Goal: Transaction & Acquisition: Subscribe to service/newsletter

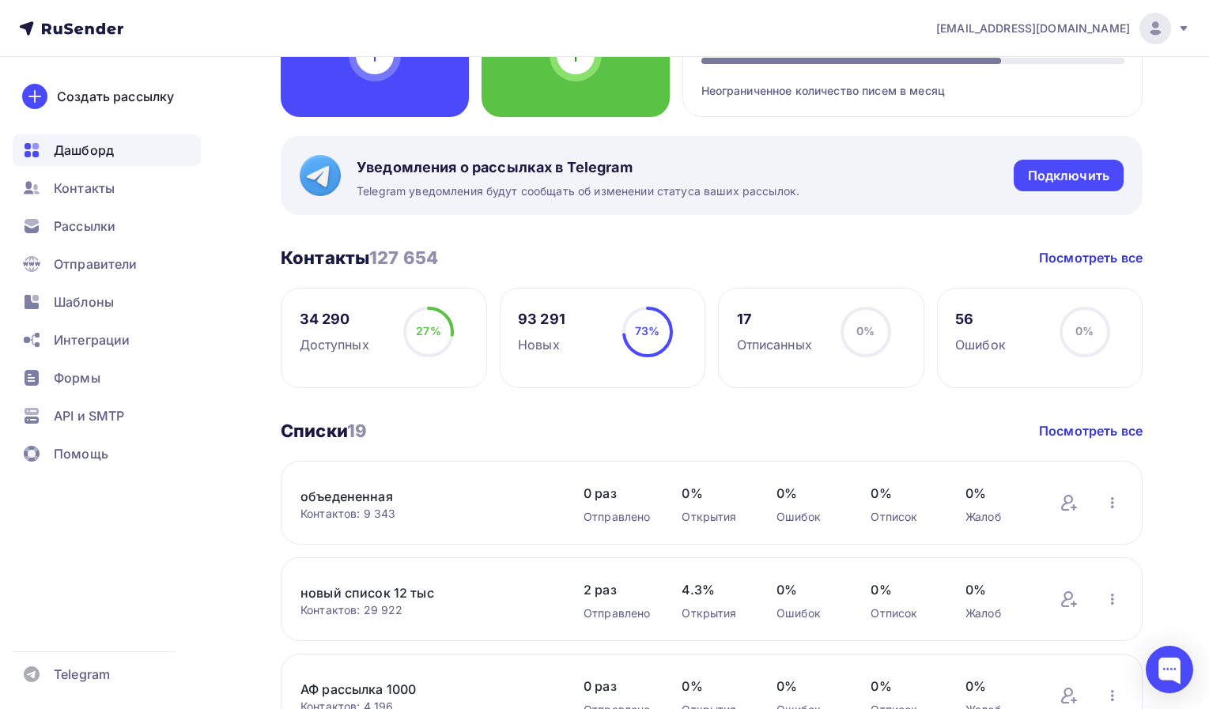
scroll to position [208, 0]
click at [101, 221] on span "Рассылки" at bounding box center [85, 226] width 62 height 19
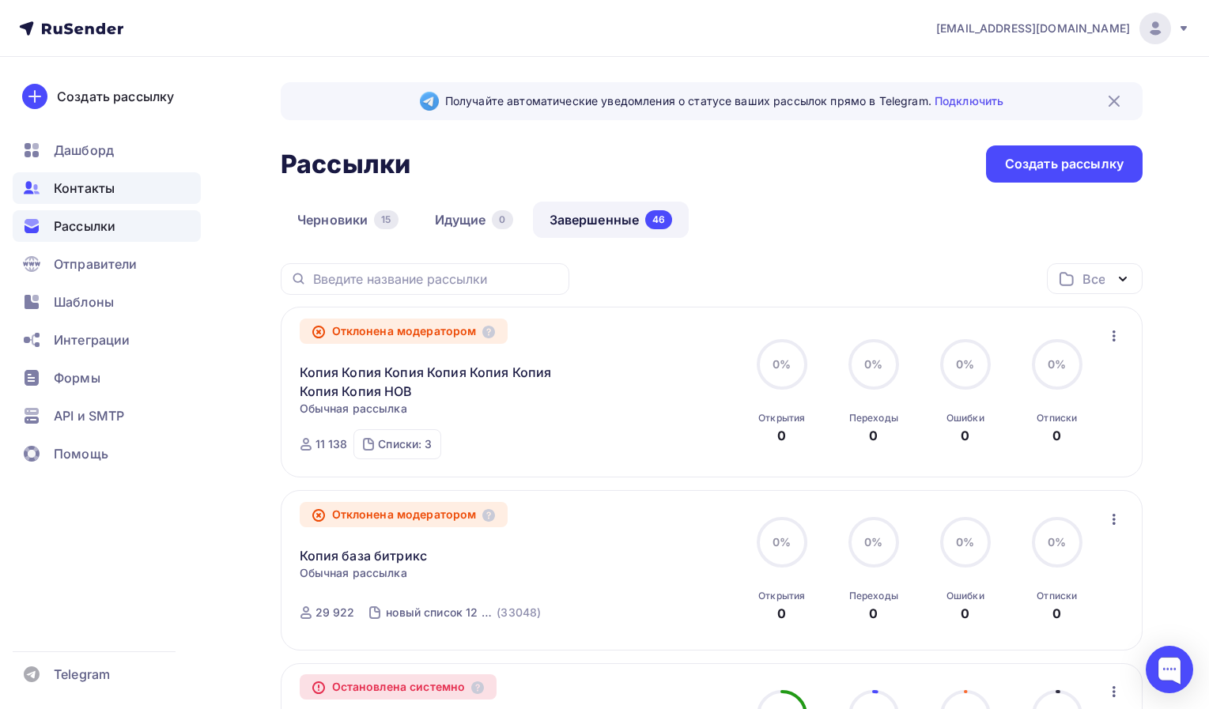
click at [100, 182] on span "Контакты" at bounding box center [84, 188] width 61 height 19
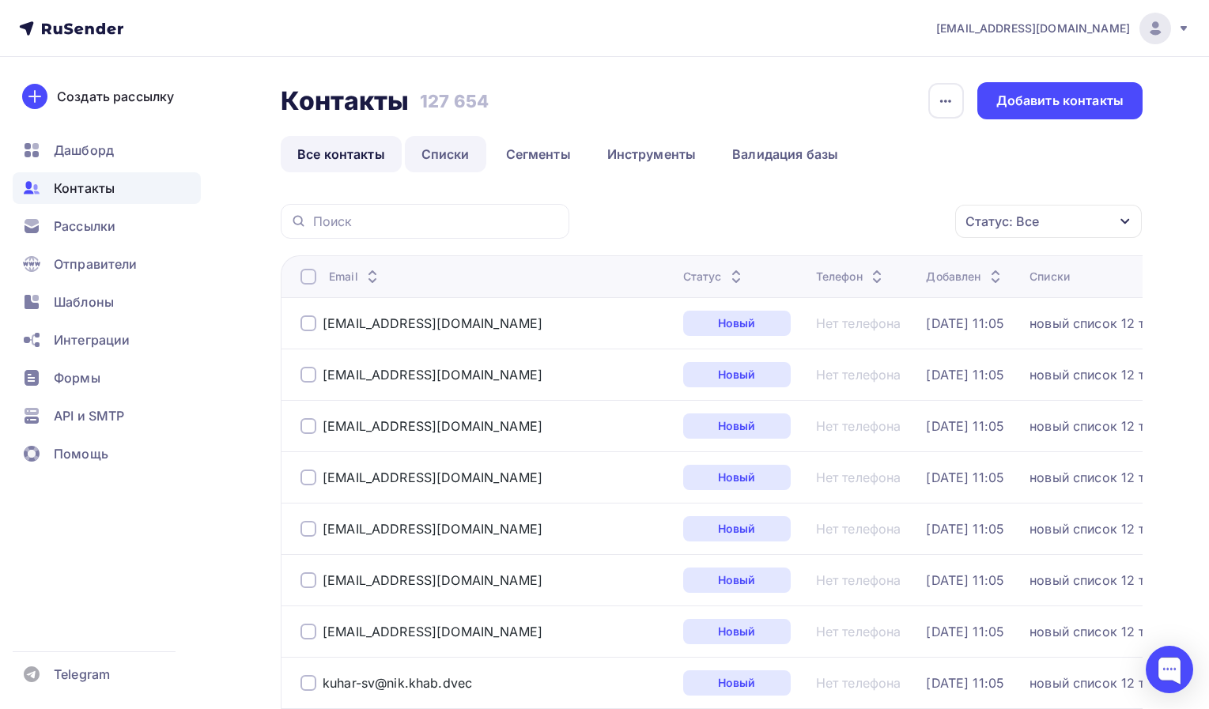
click at [447, 146] on link "Списки" at bounding box center [445, 154] width 81 height 36
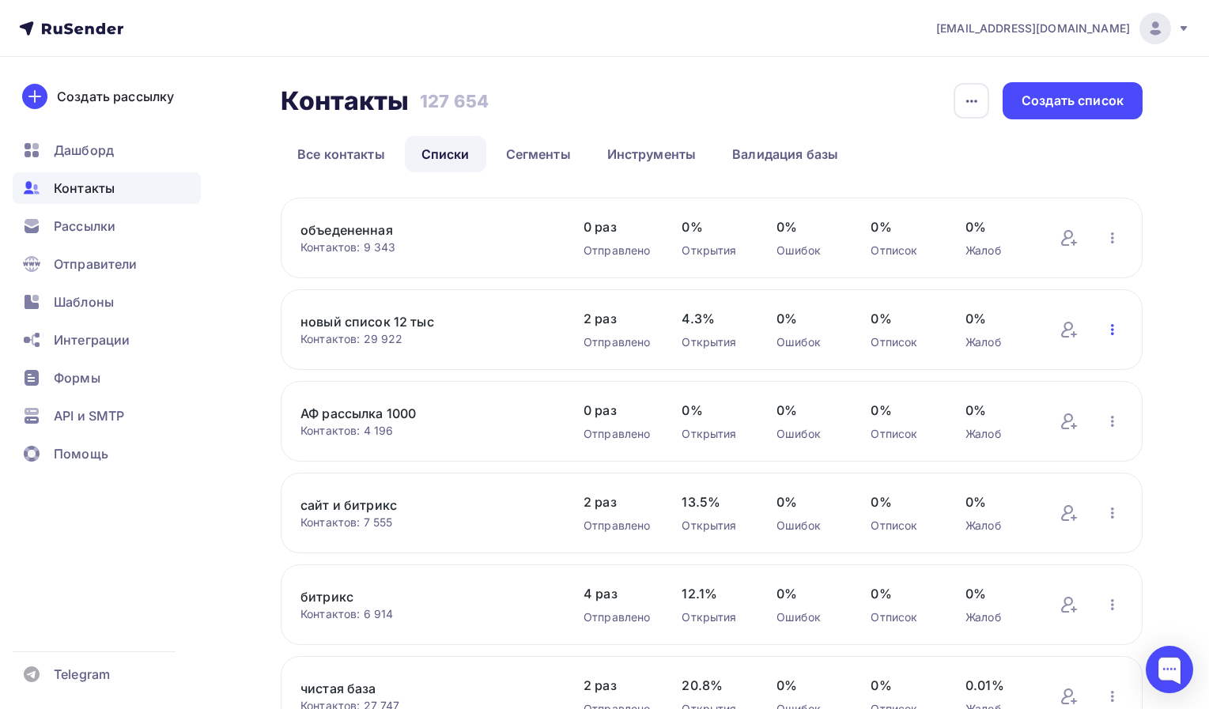
click at [1110, 336] on icon "button" at bounding box center [1112, 329] width 19 height 19
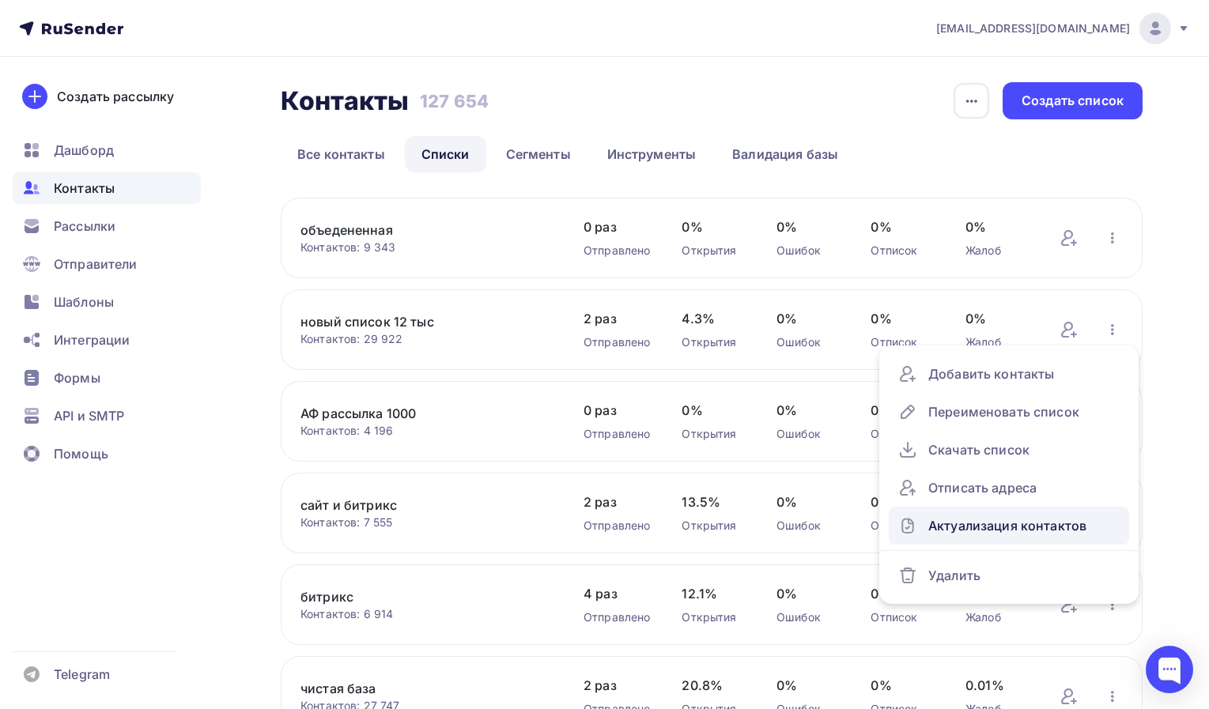
click at [987, 532] on div "Актуализация контактов" at bounding box center [1008, 525] width 221 height 25
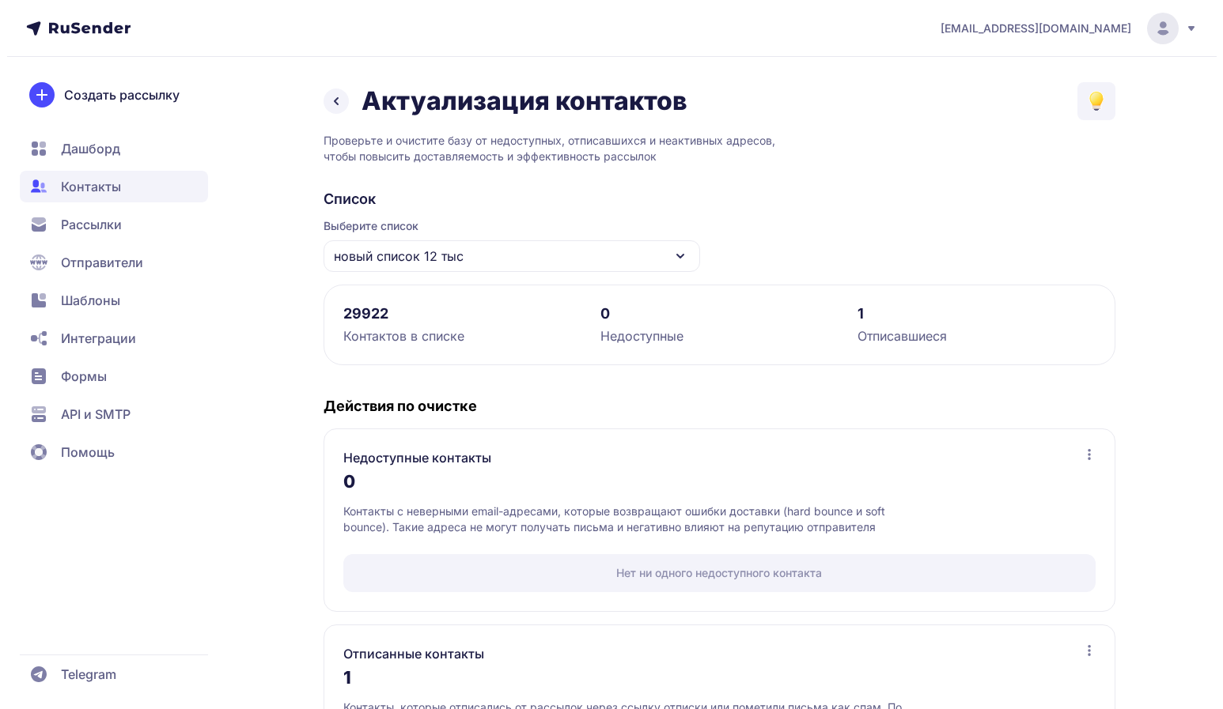
scroll to position [156, 0]
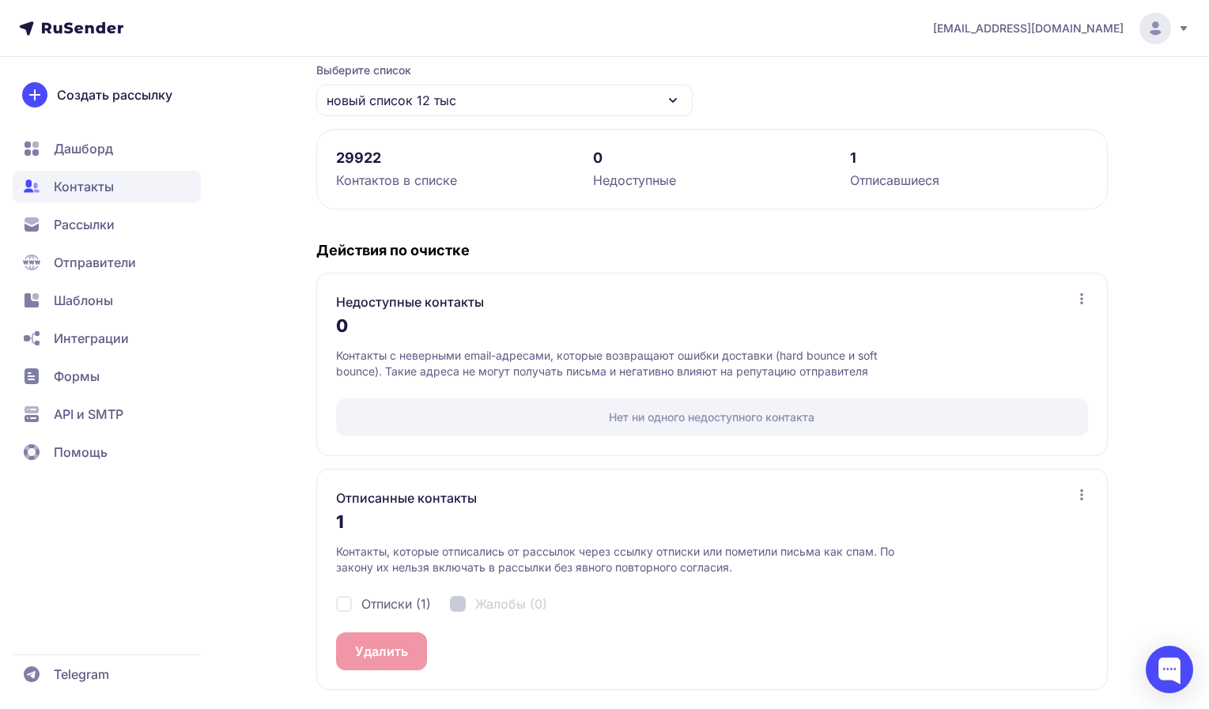
click at [376, 607] on span "Отписки (1)" at bounding box center [396, 604] width 70 height 19
checkbox input "true"
click at [378, 647] on button "Удалить 1" at bounding box center [384, 652] width 96 height 38
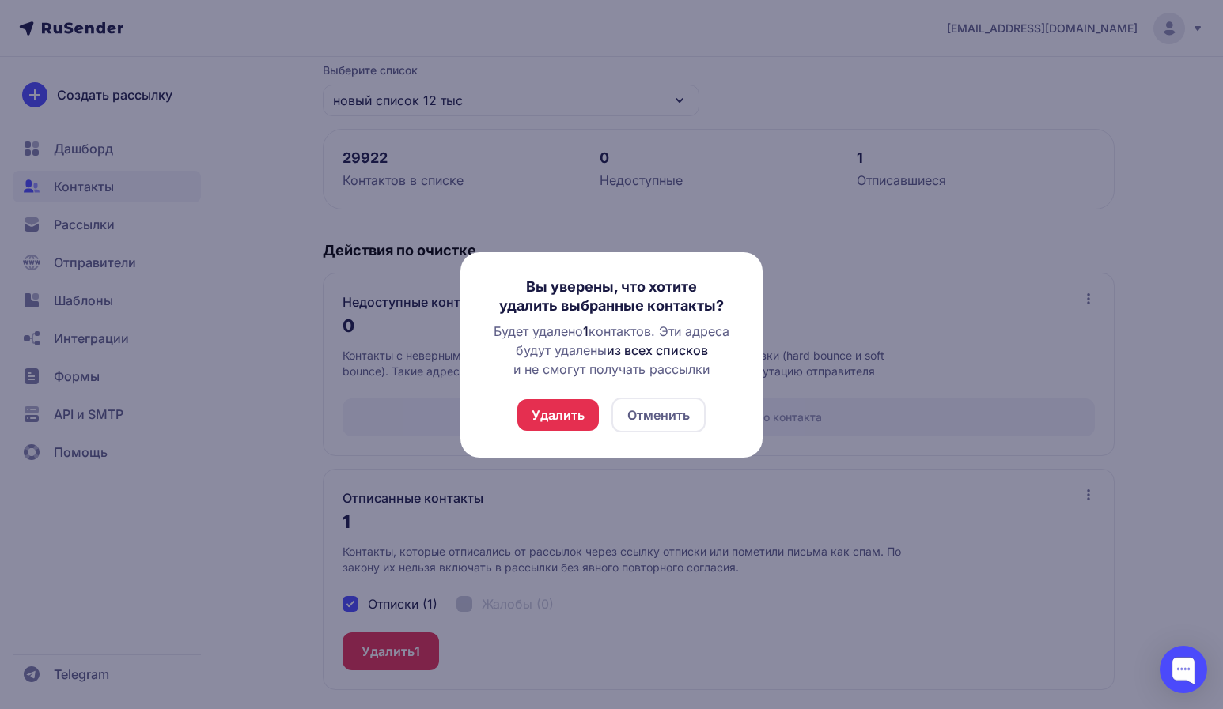
click at [556, 435] on div "Вы уверены, что хотите удалить выбранные контакты? Будет удалено 1 контактов. Э…" at bounding box center [611, 355] width 302 height 206
click at [554, 418] on button "Удалить" at bounding box center [557, 415] width 81 height 32
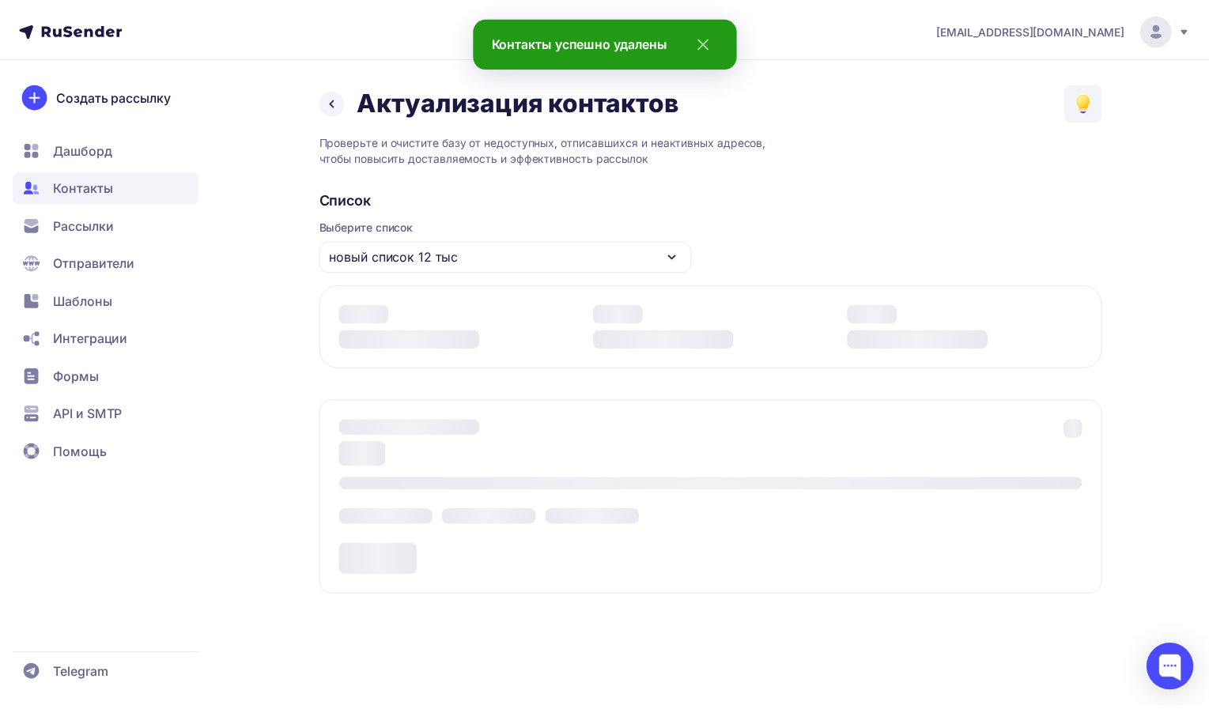
scroll to position [0, 0]
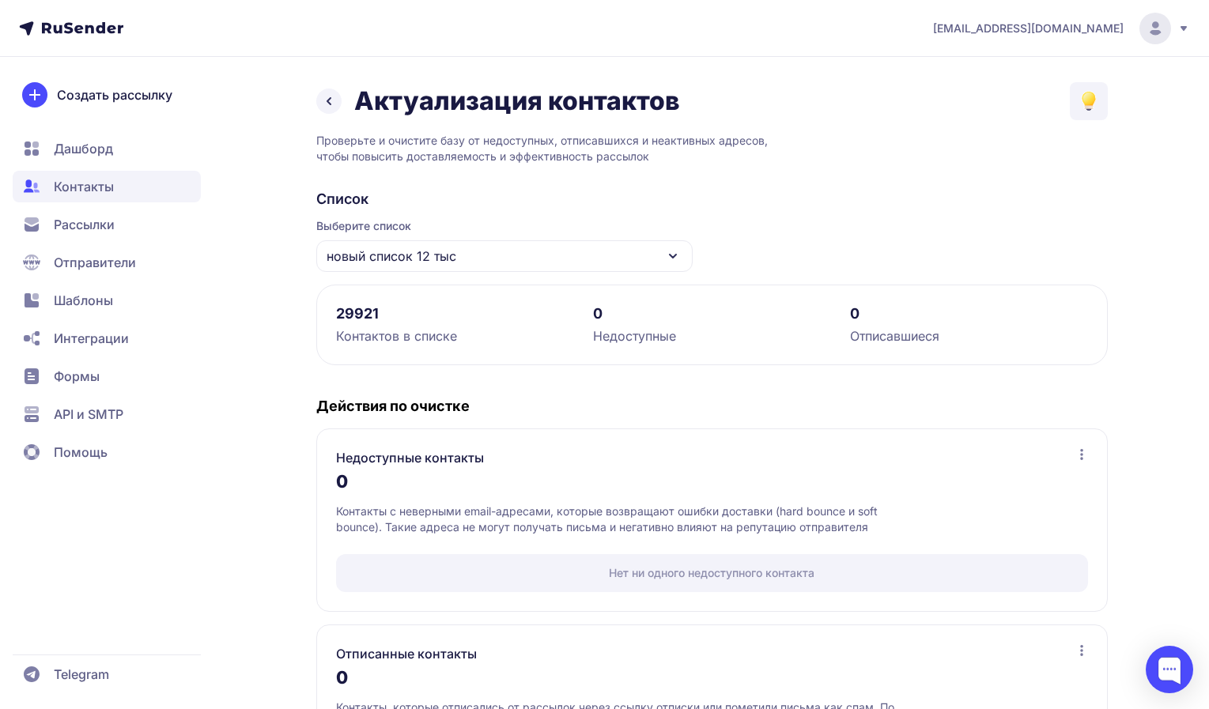
click at [106, 227] on span "Рассылки" at bounding box center [84, 224] width 61 height 19
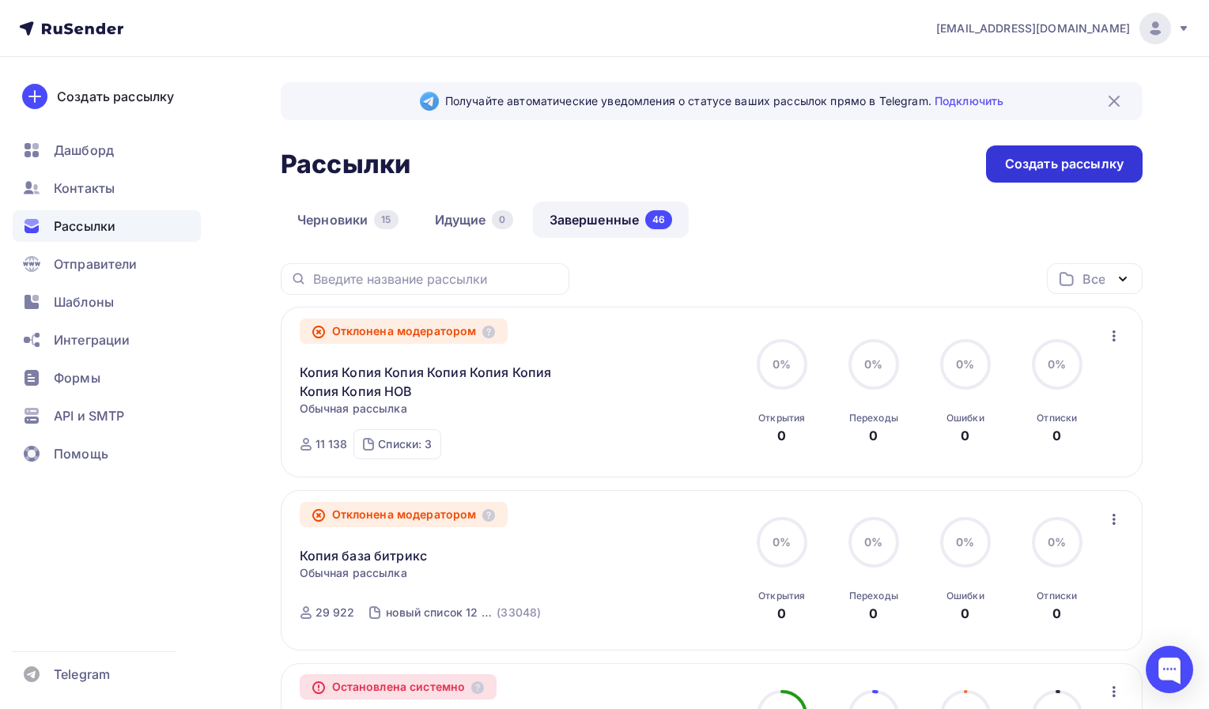
click at [1028, 164] on div "Создать рассылку" at bounding box center [1064, 164] width 119 height 18
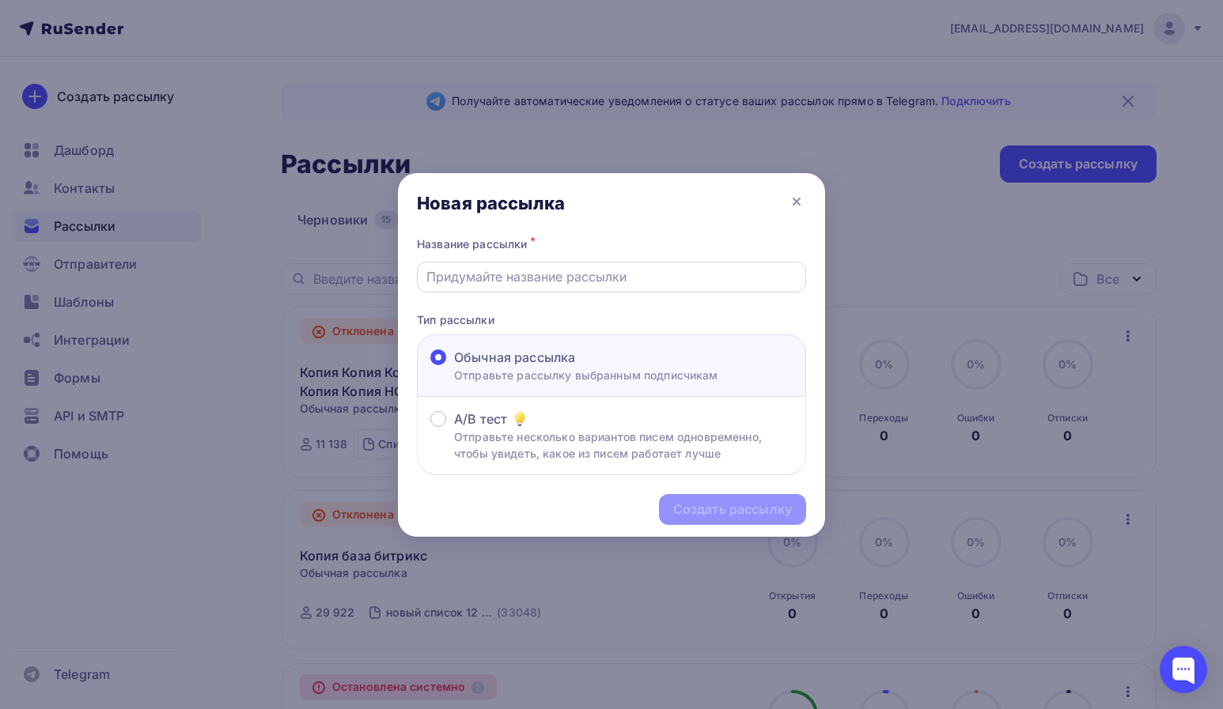
click at [643, 274] on input "text" at bounding box center [611, 276] width 371 height 19
type input "афф"
click at [710, 508] on div "Создать рассылку" at bounding box center [732, 510] width 119 height 18
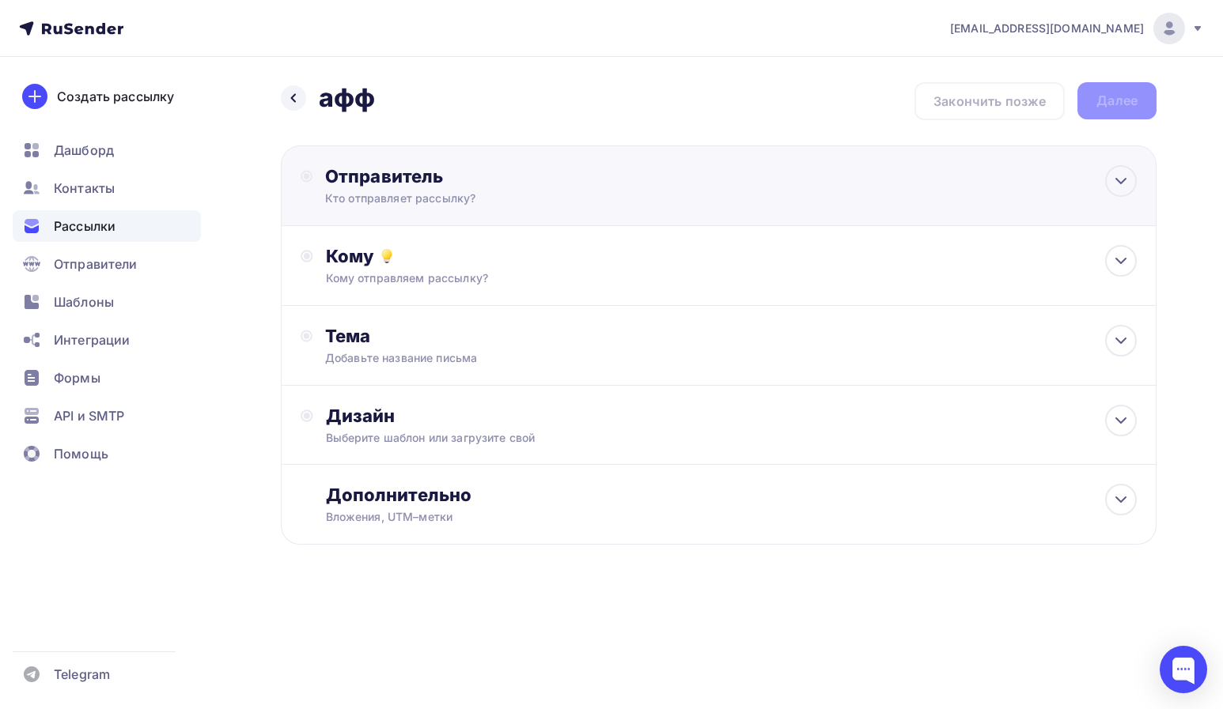
click at [427, 207] on div "Отправитель Кто отправляет рассылку? Email * info@affinity-marketing.ru info@sp…" at bounding box center [718, 186] width 875 height 81
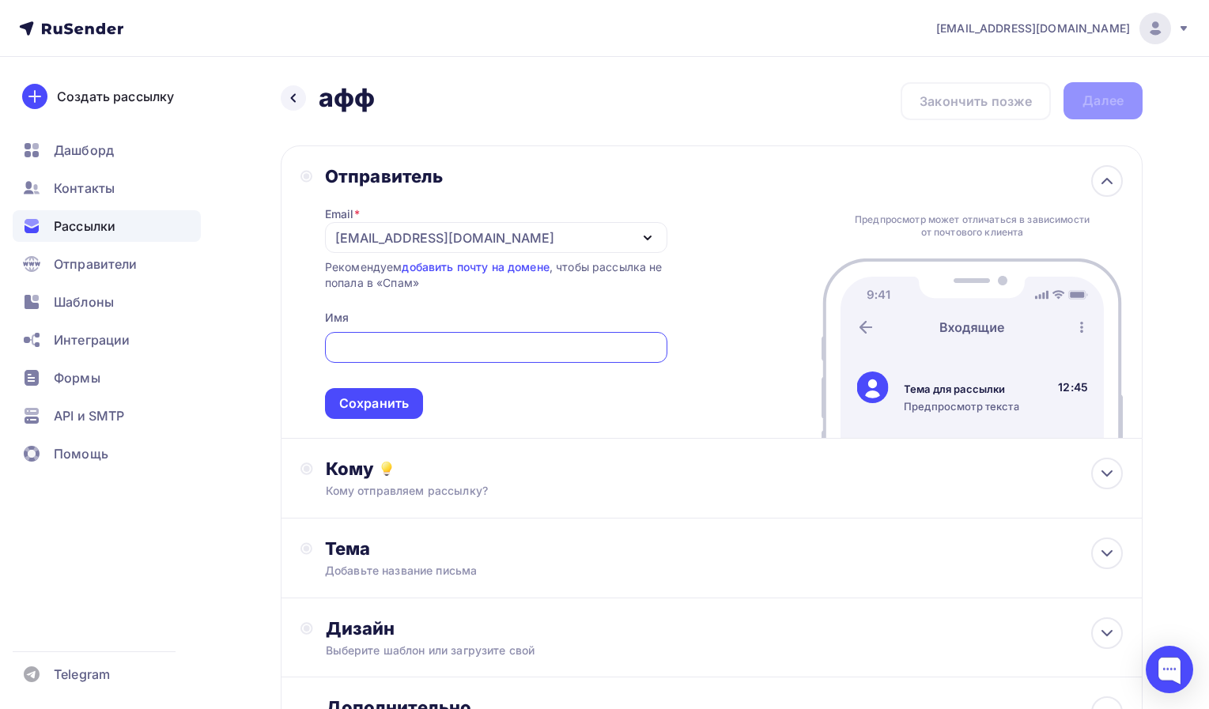
click at [421, 239] on div "[EMAIL_ADDRESS][DOMAIN_NAME]" at bounding box center [444, 238] width 219 height 19
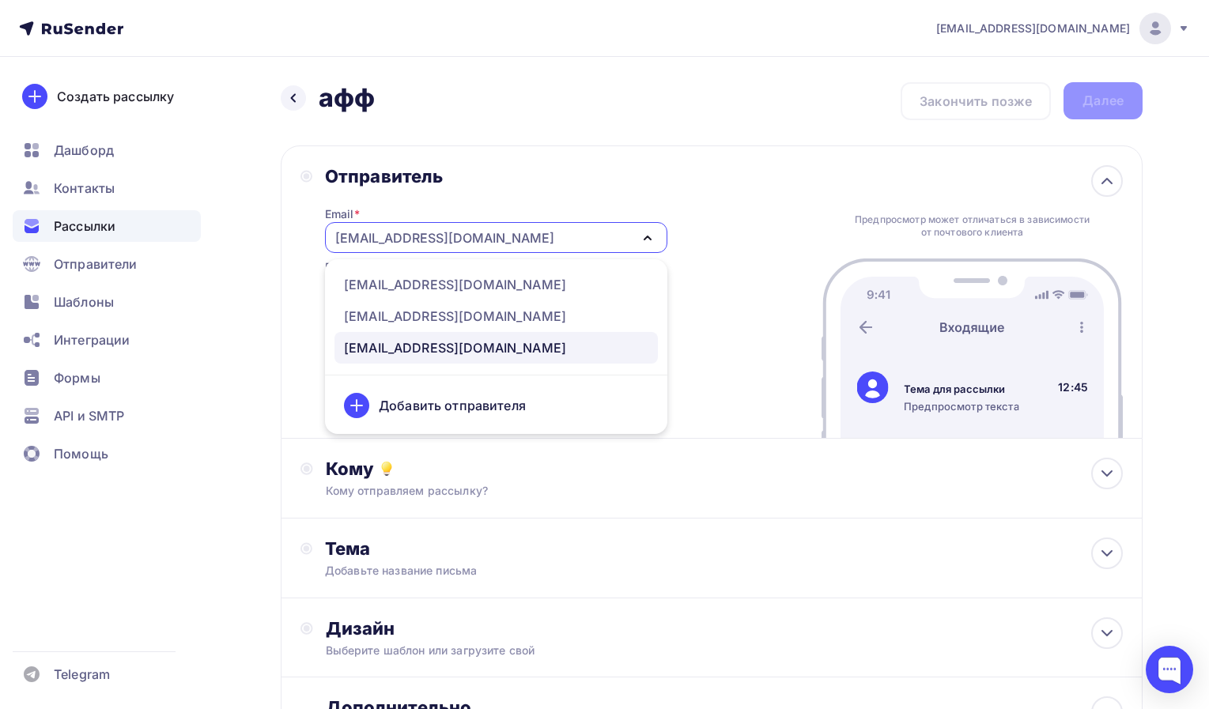
click at [395, 347] on div "[EMAIL_ADDRESS][DOMAIN_NAME]" at bounding box center [455, 347] width 222 height 19
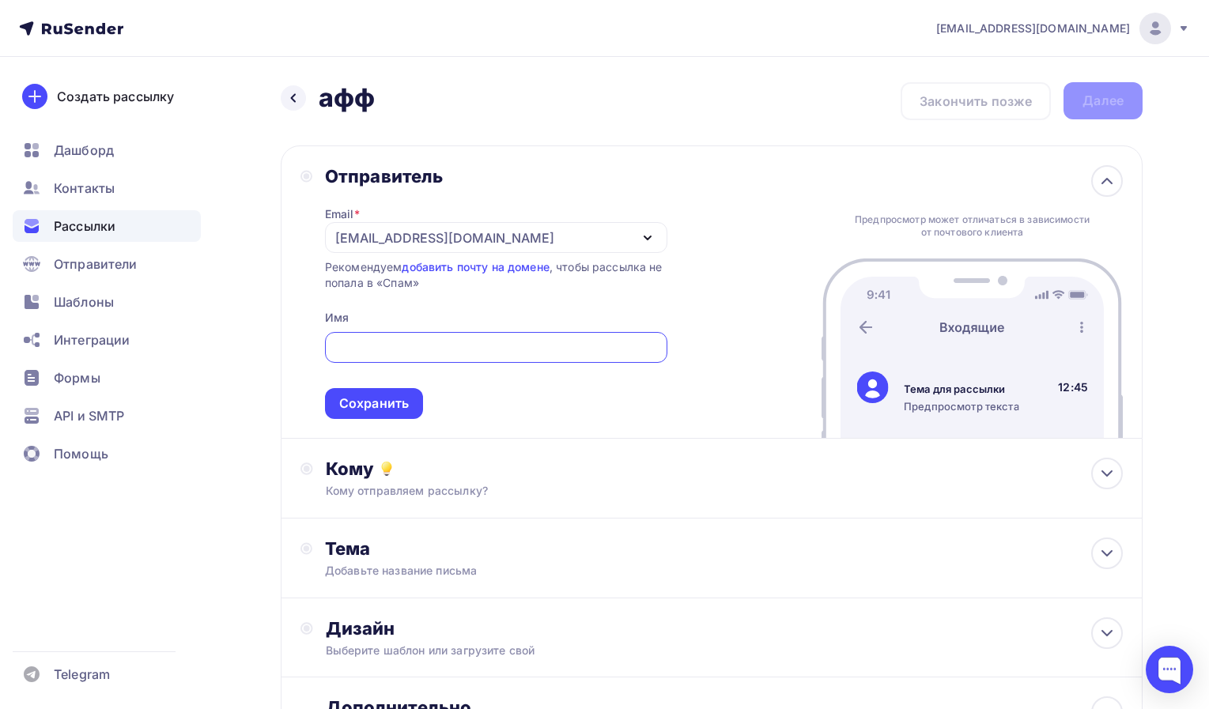
click at [395, 347] on input "text" at bounding box center [496, 347] width 324 height 19
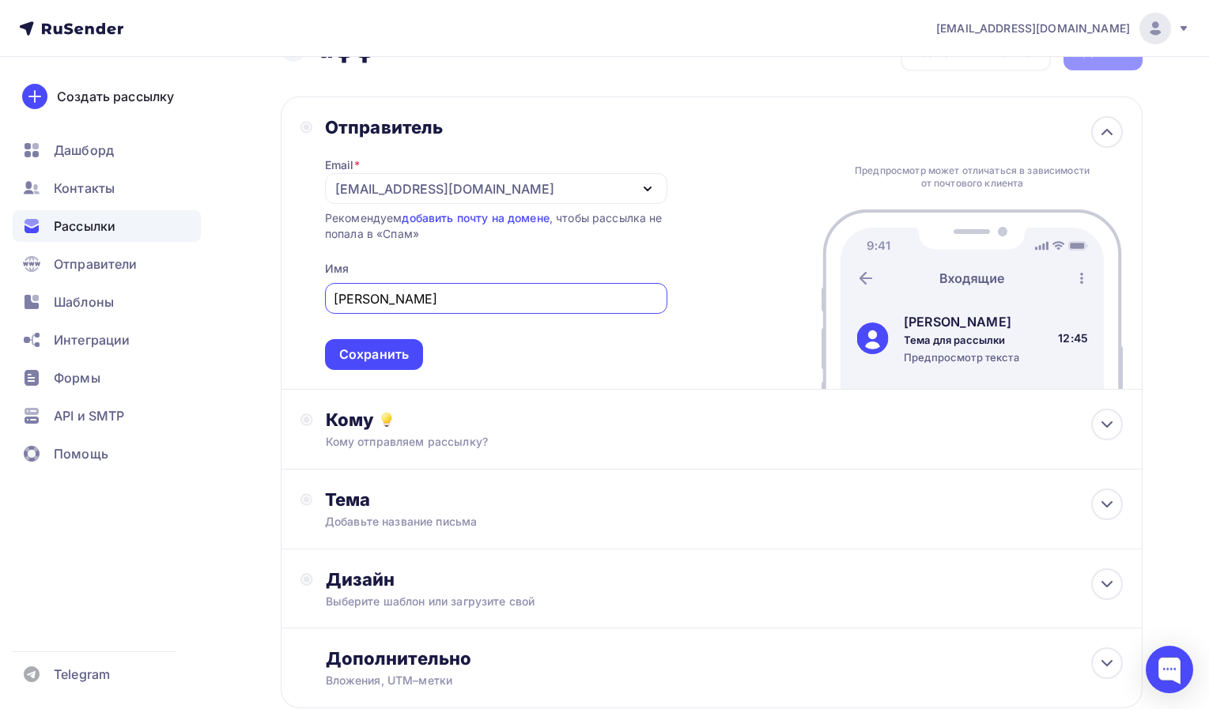
scroll to position [86, 0]
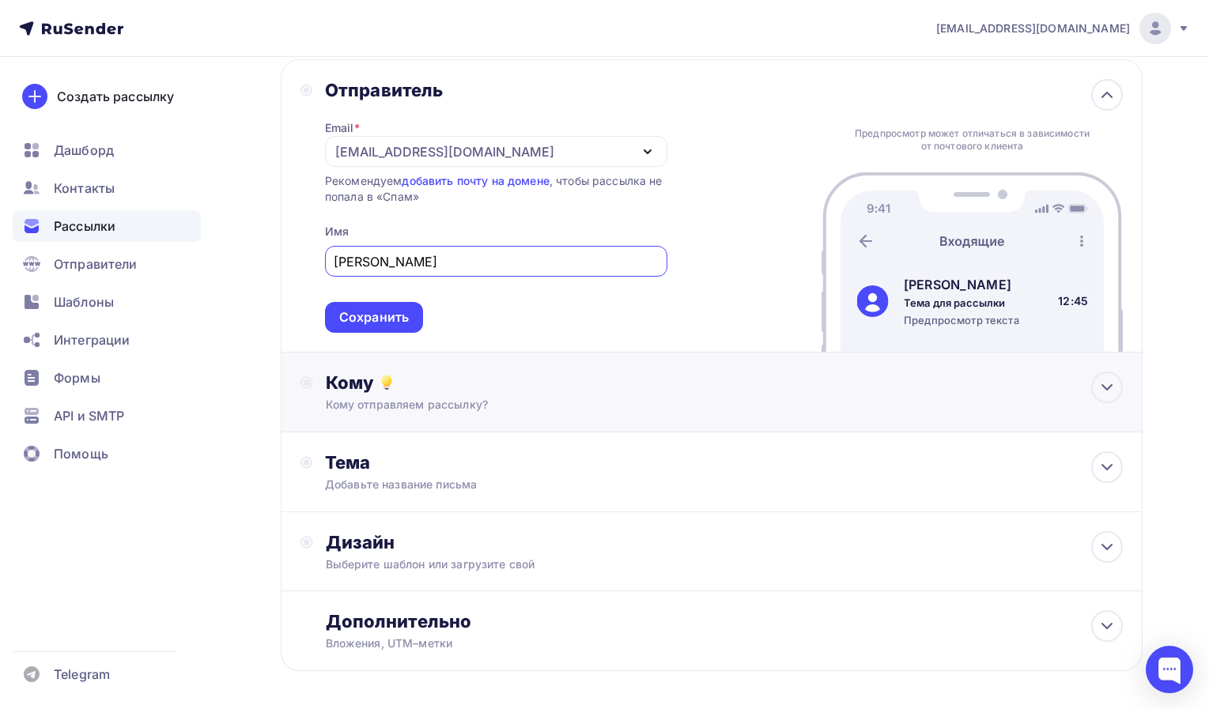
type input "Александр"
click at [376, 394] on div "Кому" at bounding box center [724, 383] width 797 height 22
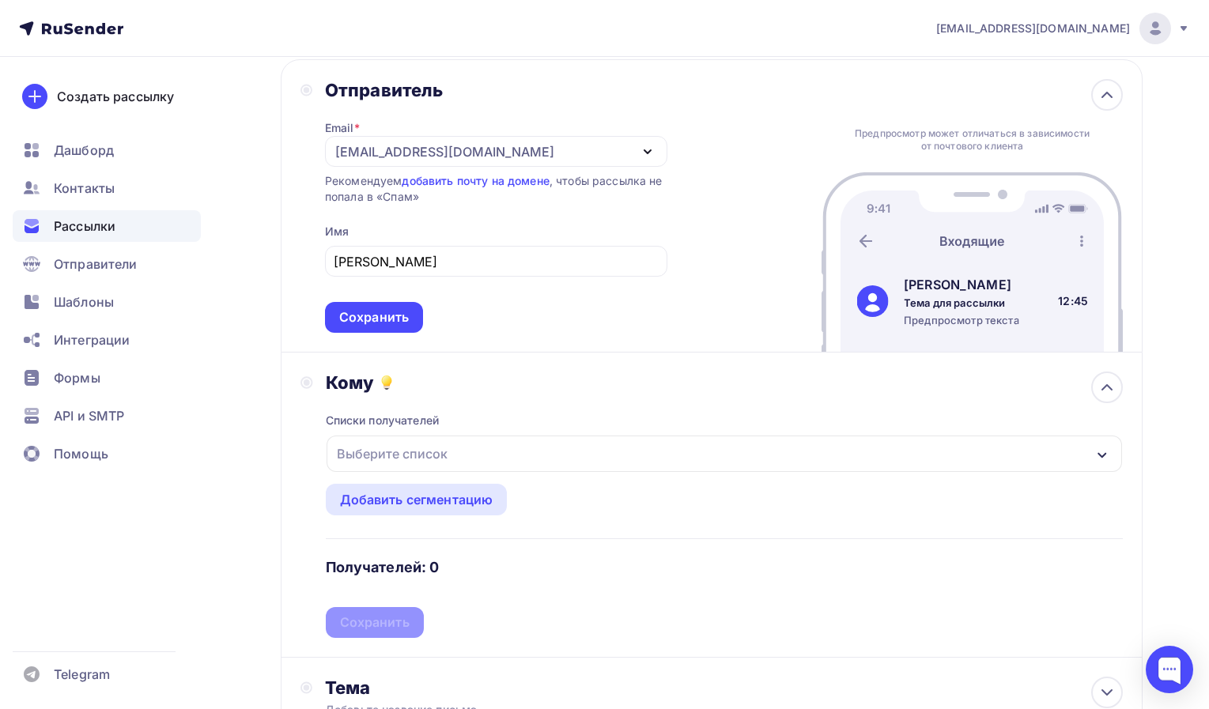
click at [382, 464] on div "Выберите список" at bounding box center [392, 454] width 123 height 28
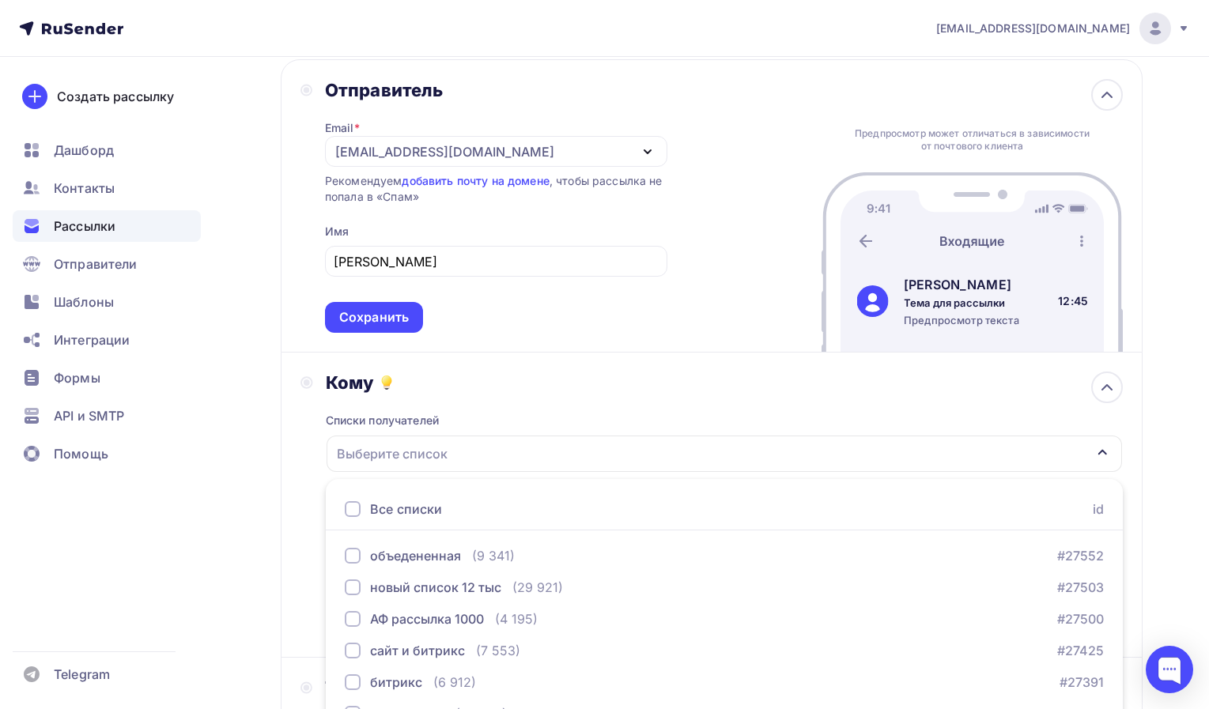
scroll to position [268, 0]
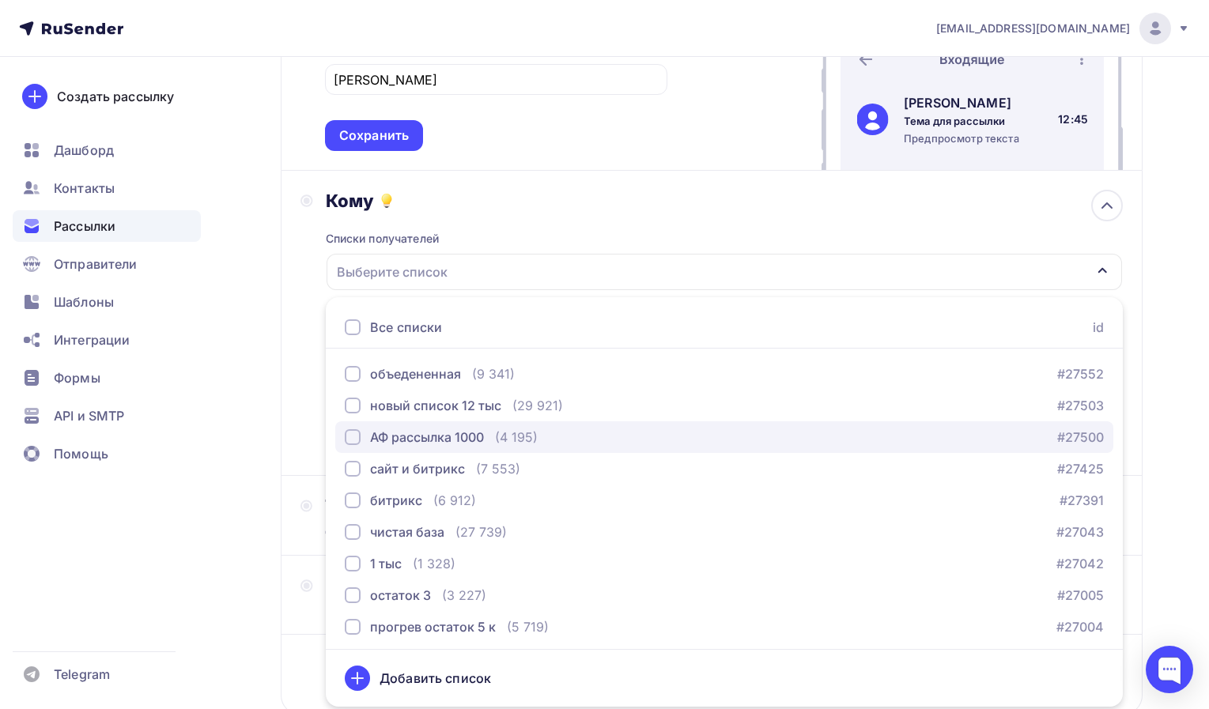
click at [383, 441] on div "АФ рассылка 1000" at bounding box center [427, 437] width 114 height 19
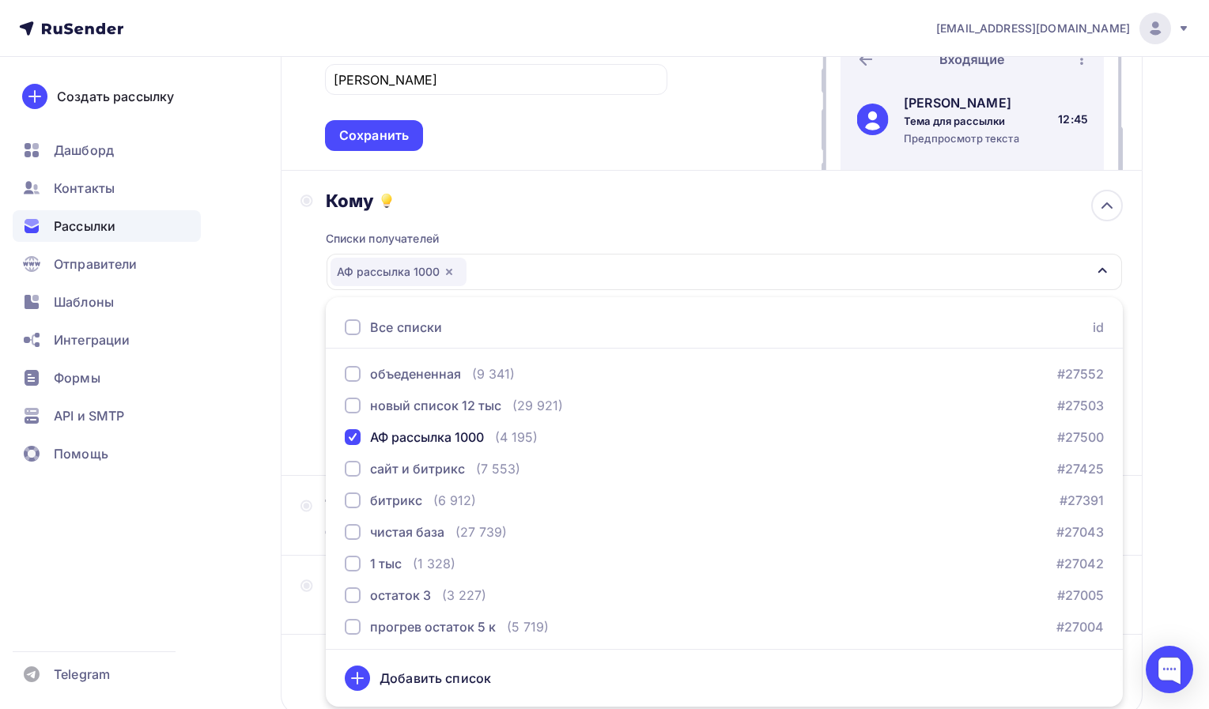
click at [228, 395] on div "Назад афф афф Закончить позже Далее Отправитель Email * info@affinity-marketing…" at bounding box center [604, 303] width 1209 height 1028
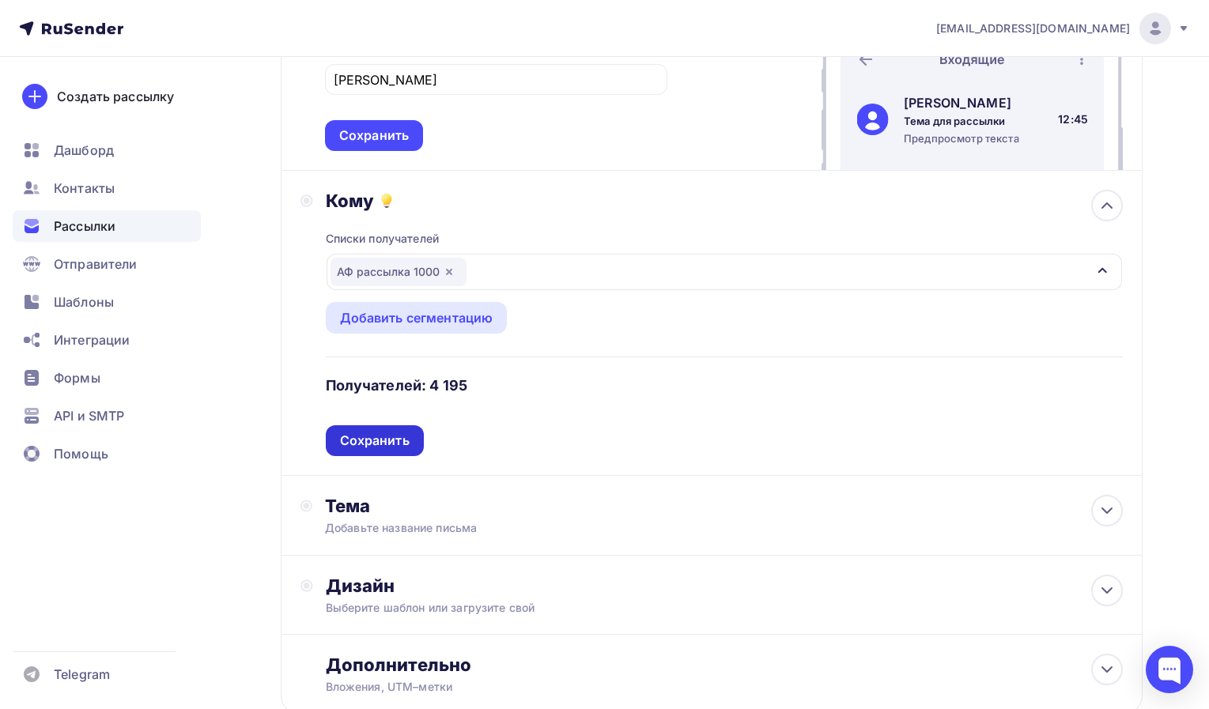
click at [359, 446] on div "Сохранить" at bounding box center [375, 441] width 70 height 18
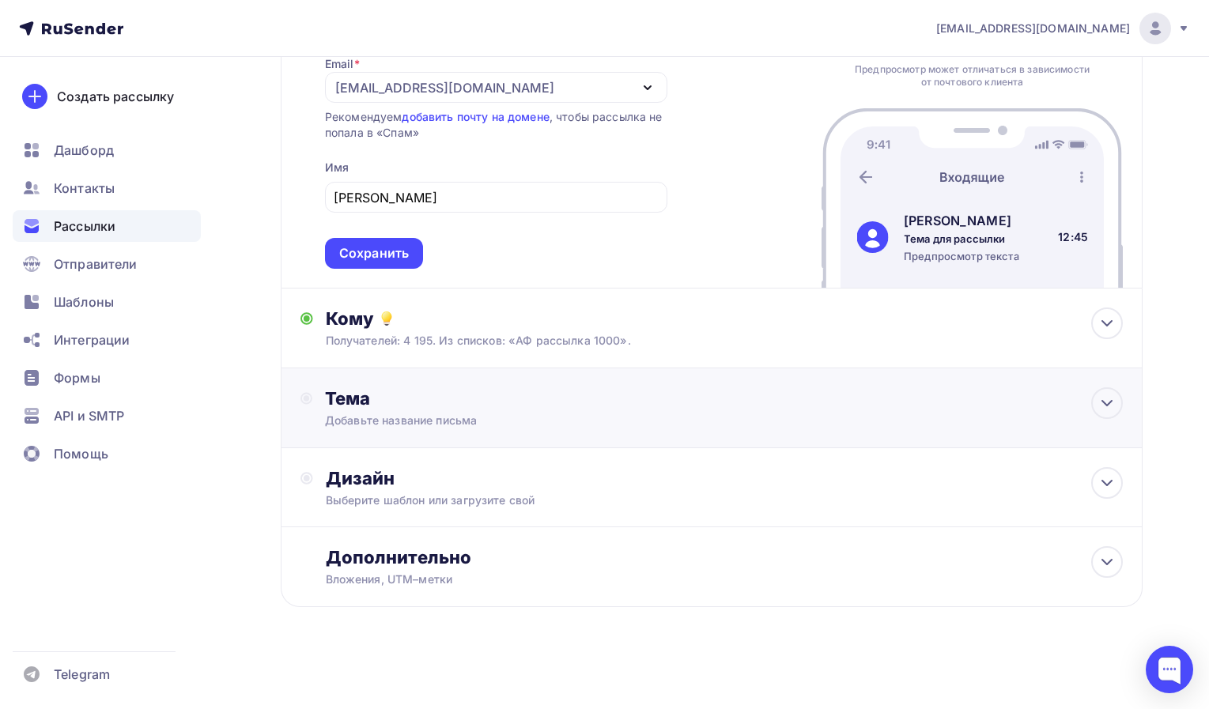
click at [368, 418] on div "Добавьте название письма" at bounding box center [466, 421] width 282 height 16
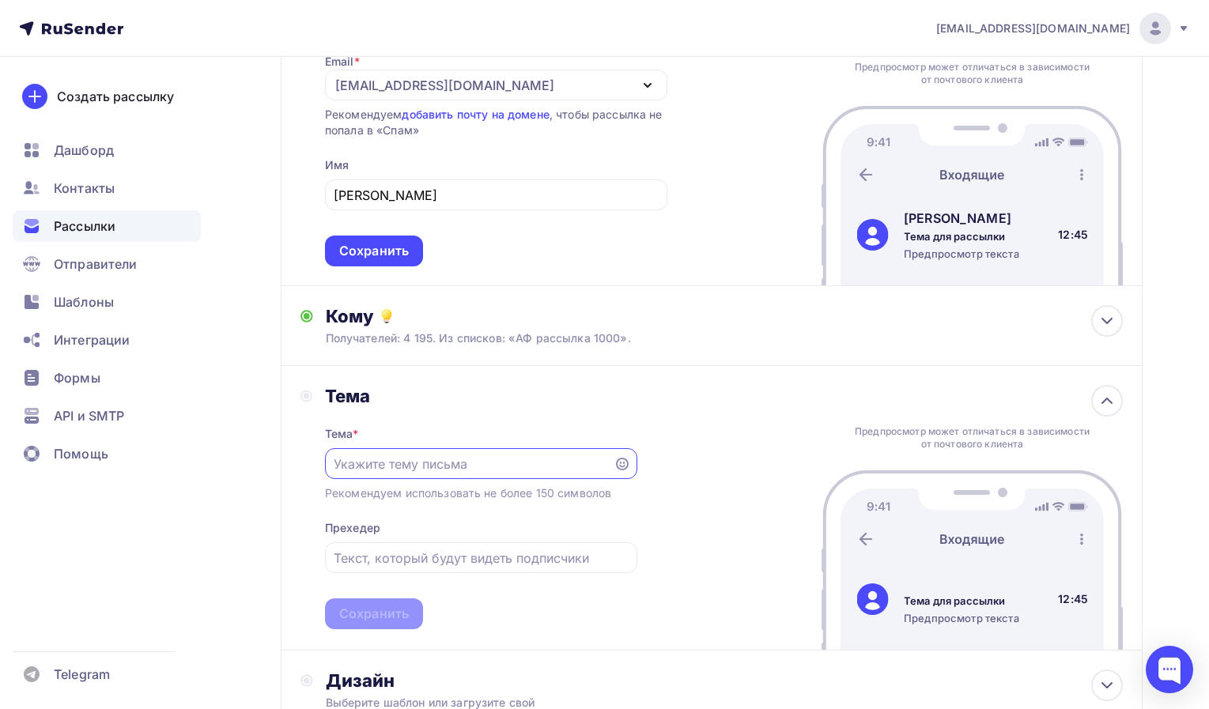
scroll to position [0, 0]
type input "КП по созданию сайта"
click at [389, 614] on div "Сохранить" at bounding box center [374, 614] width 70 height 18
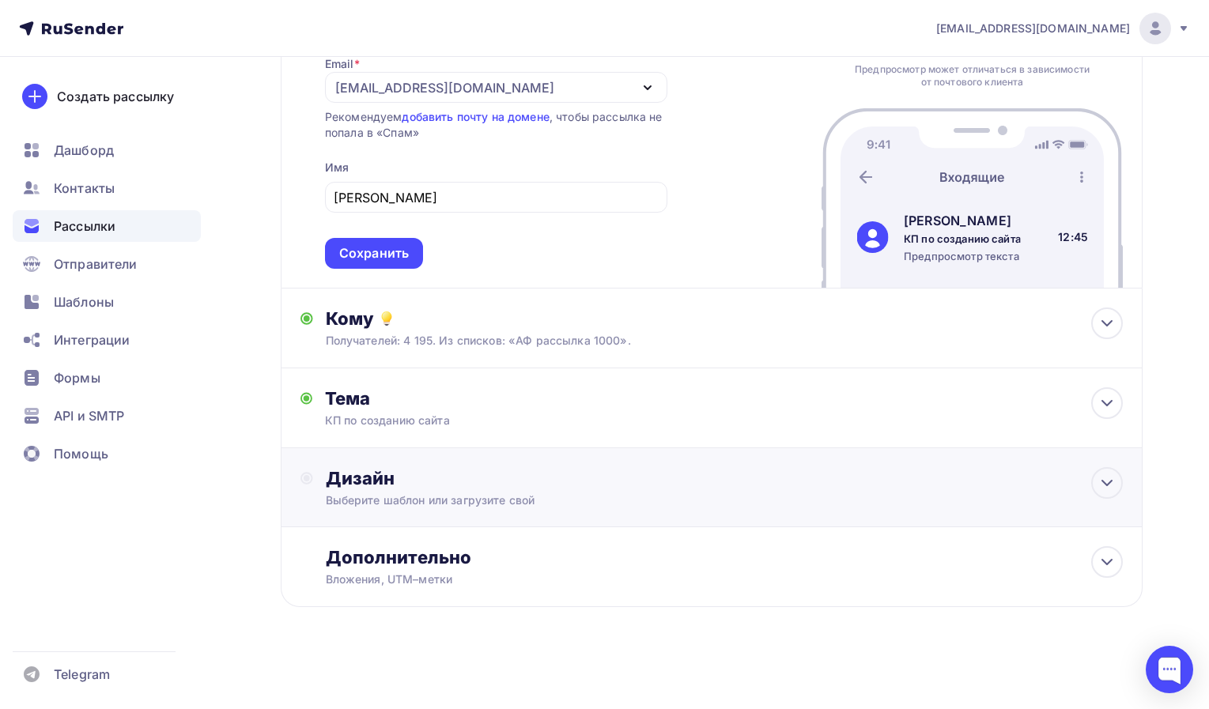
click at [413, 505] on div "Выберите шаблон или загрузите свой" at bounding box center [685, 501] width 718 height 16
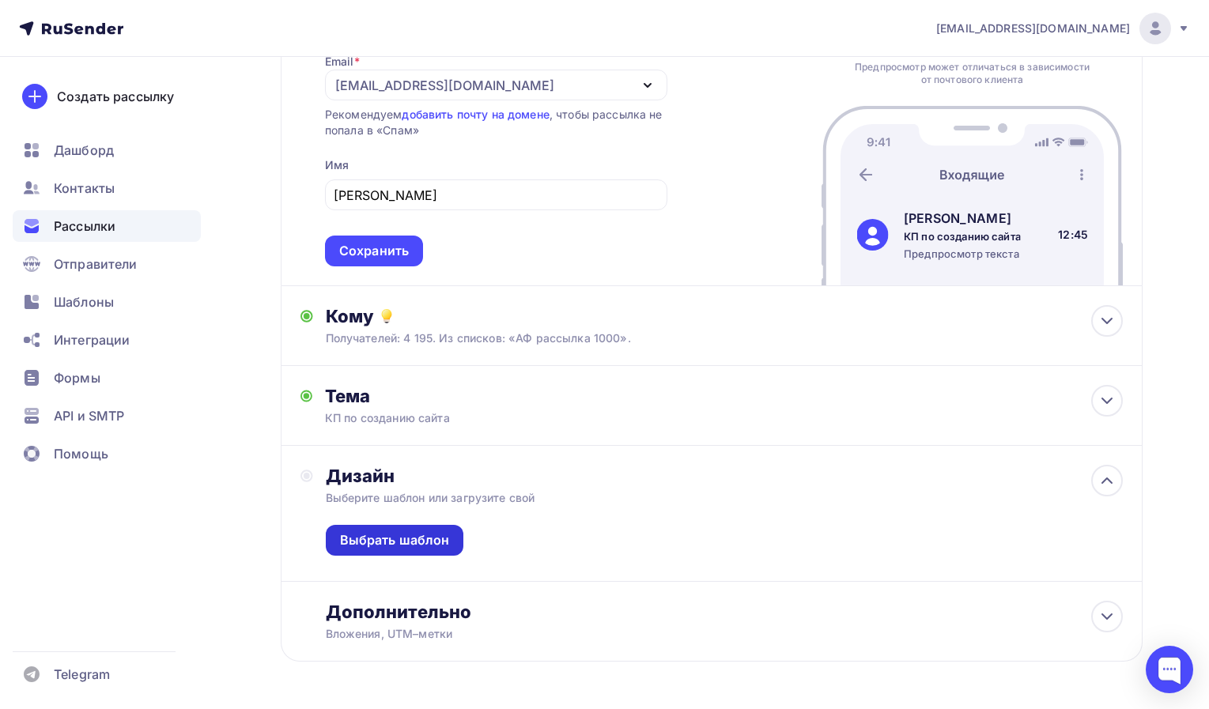
click at [399, 532] on div "Выбрать шаблон" at bounding box center [395, 540] width 138 height 31
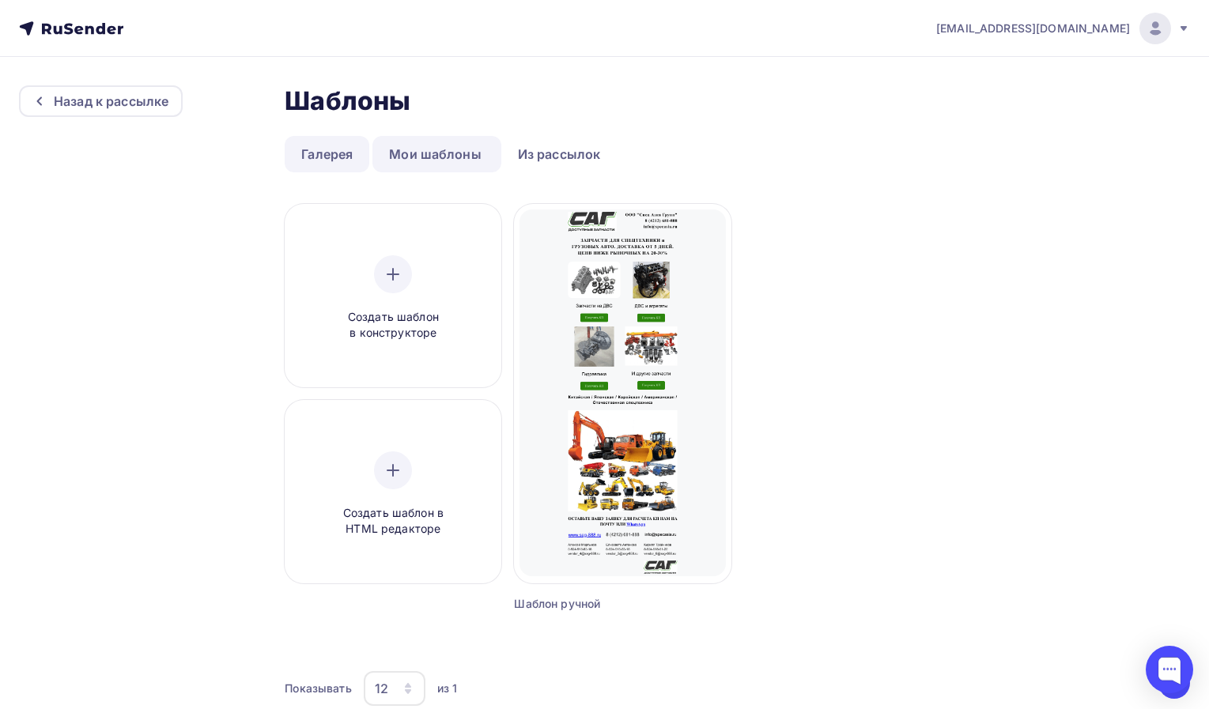
click at [332, 153] on link "Галерея" at bounding box center [327, 154] width 85 height 36
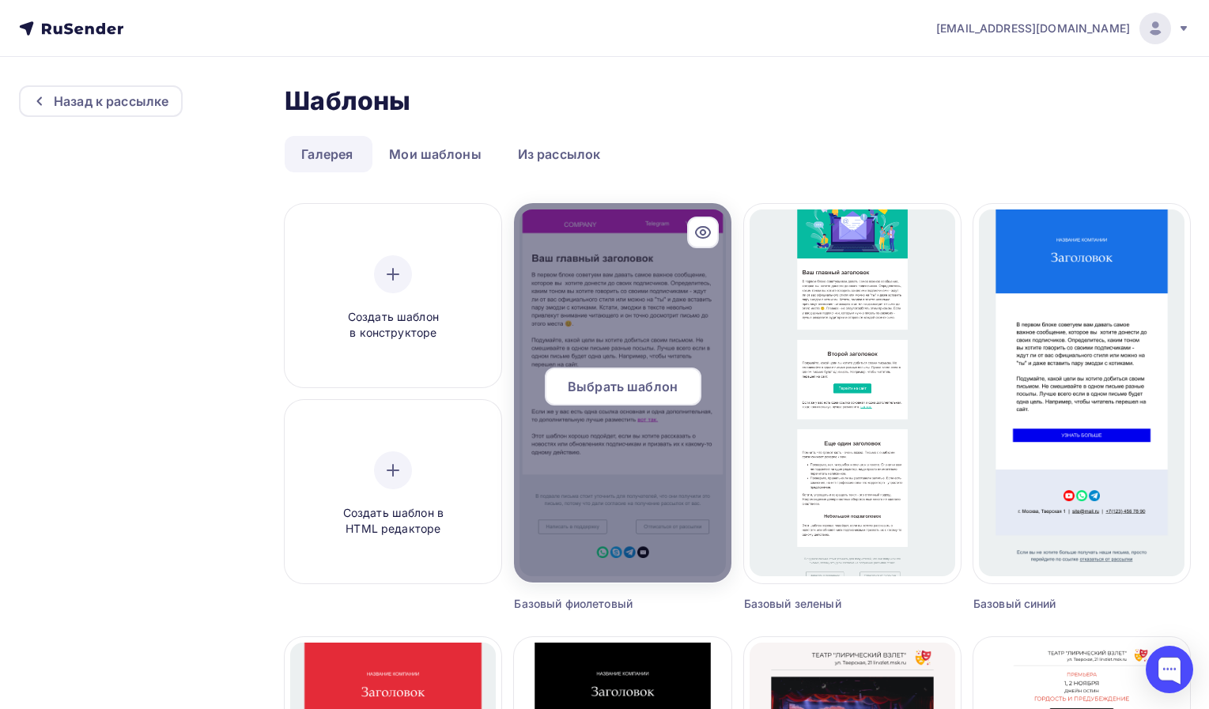
click at [643, 344] on div at bounding box center [622, 393] width 217 height 380
click at [626, 380] on span "Выбрать шаблон" at bounding box center [623, 386] width 110 height 19
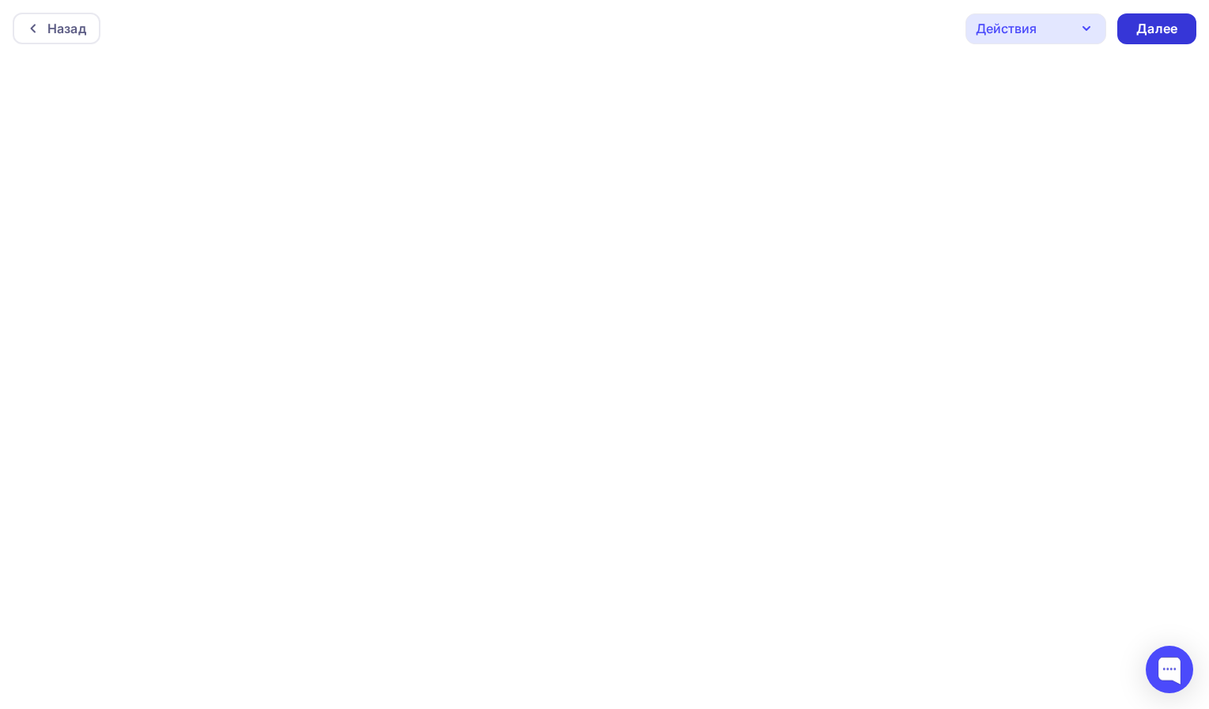
click at [1156, 28] on div "Далее" at bounding box center [1156, 29] width 41 height 18
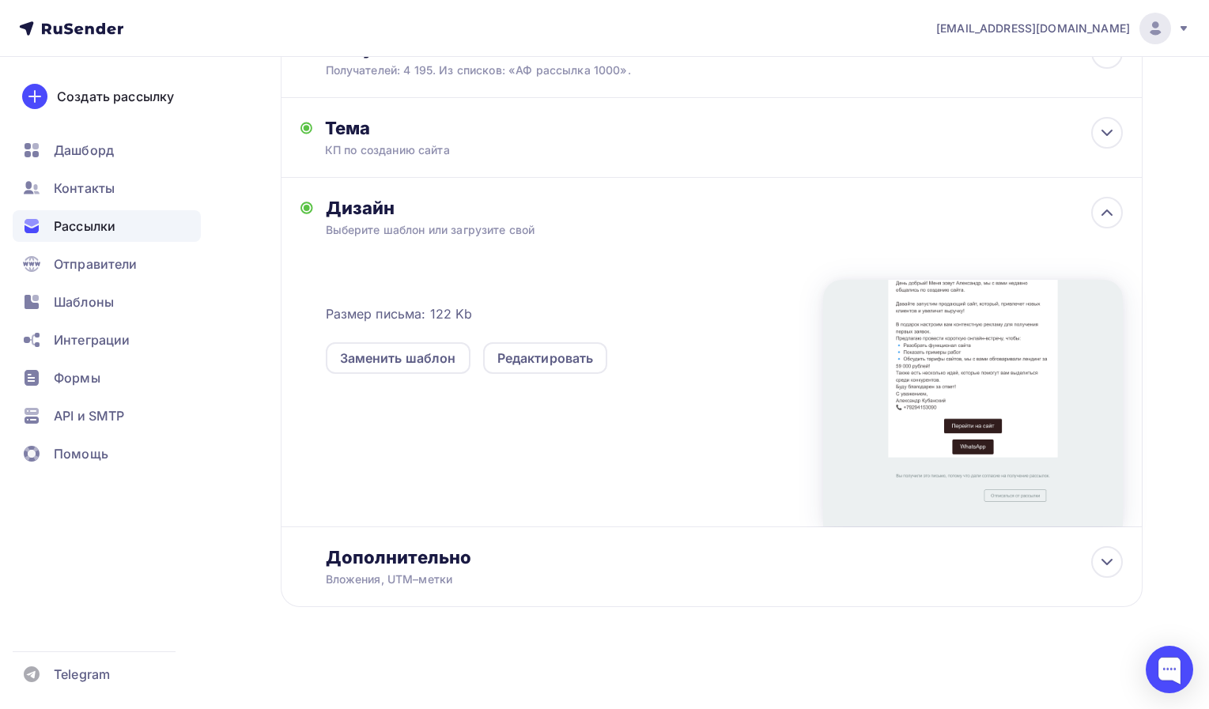
scroll to position [210, 0]
click at [1002, 375] on div at bounding box center [973, 403] width 300 height 247
click at [566, 367] on div "Редактировать" at bounding box center [545, 358] width 96 height 19
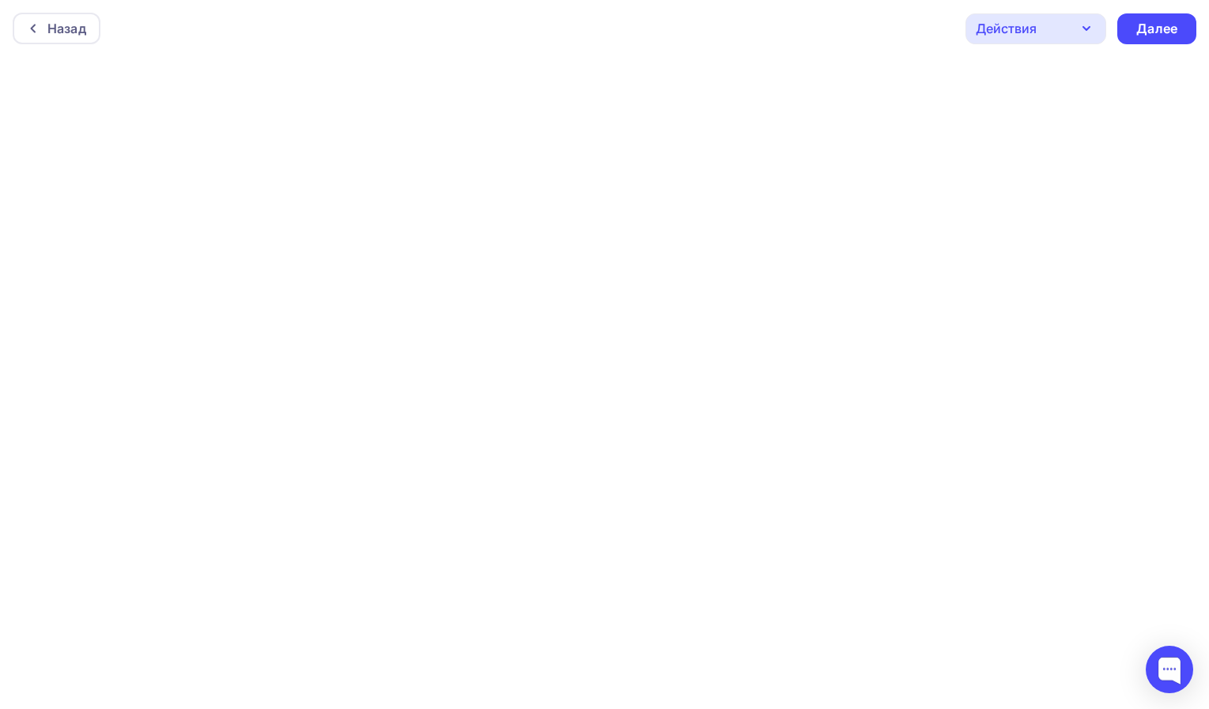
click at [1081, 37] on icon "button" at bounding box center [1086, 28] width 19 height 19
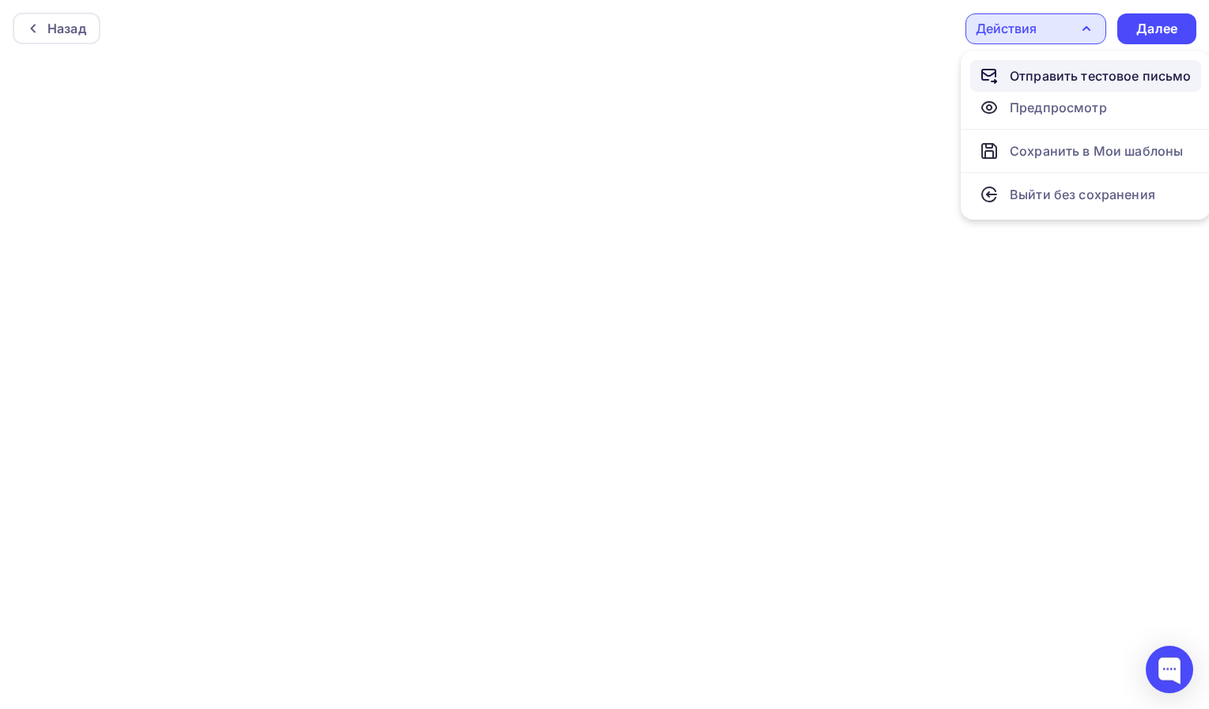
click at [1067, 75] on div "Отправить тестовое письмо" at bounding box center [1101, 75] width 182 height 19
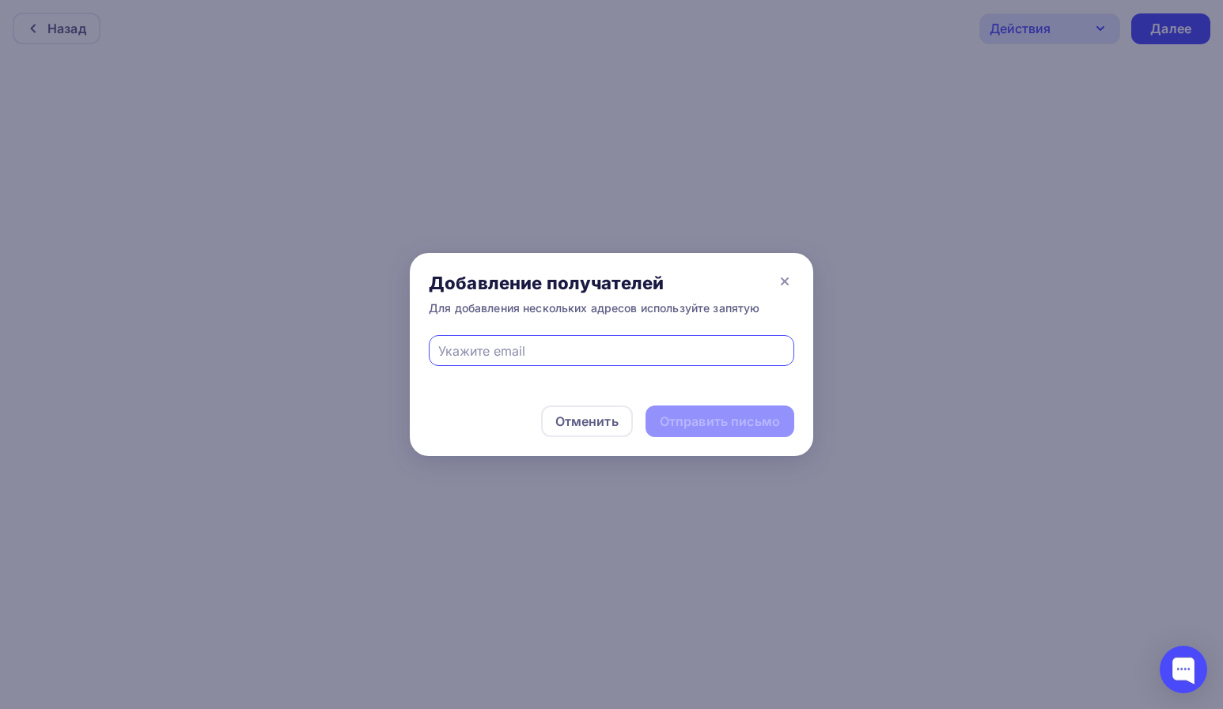
click at [505, 356] on input "text" at bounding box center [611, 351] width 347 height 19
type input "[EMAIL_ADDRESS][DOMAIN_NAME]"
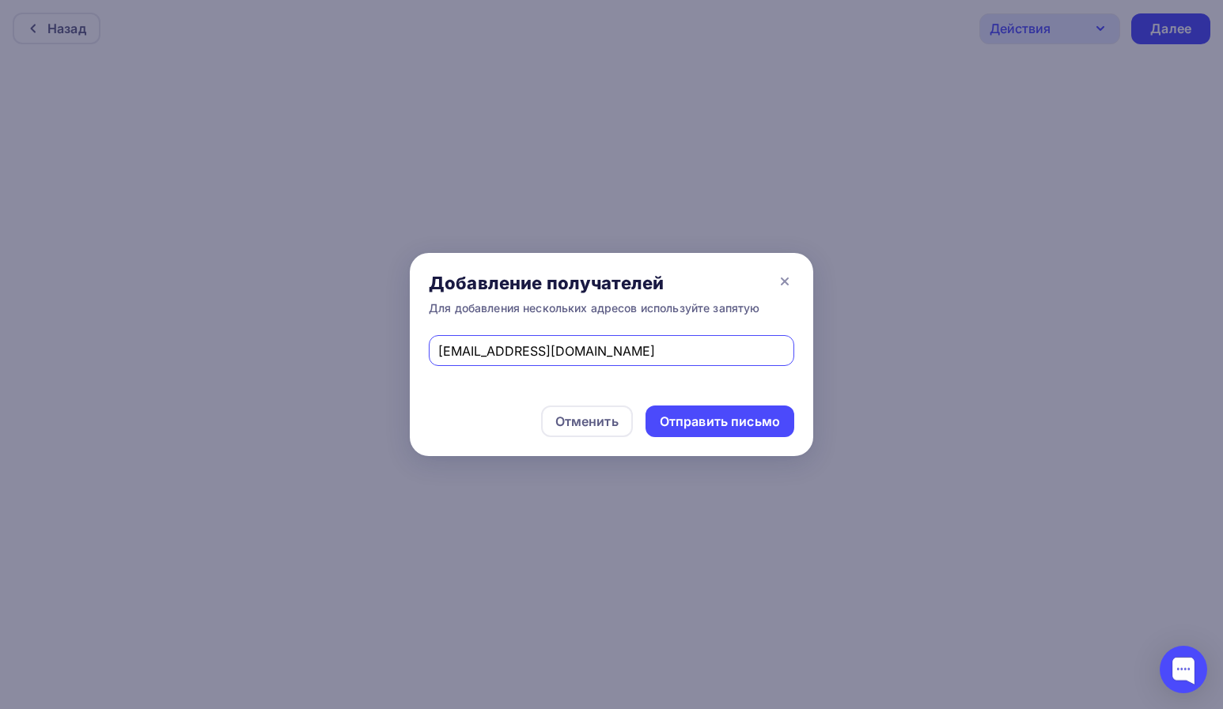
click at [717, 403] on div "Отменить Отправить письмо" at bounding box center [611, 422] width 403 height 70
click at [705, 432] on div "Отправить письмо" at bounding box center [719, 422] width 149 height 32
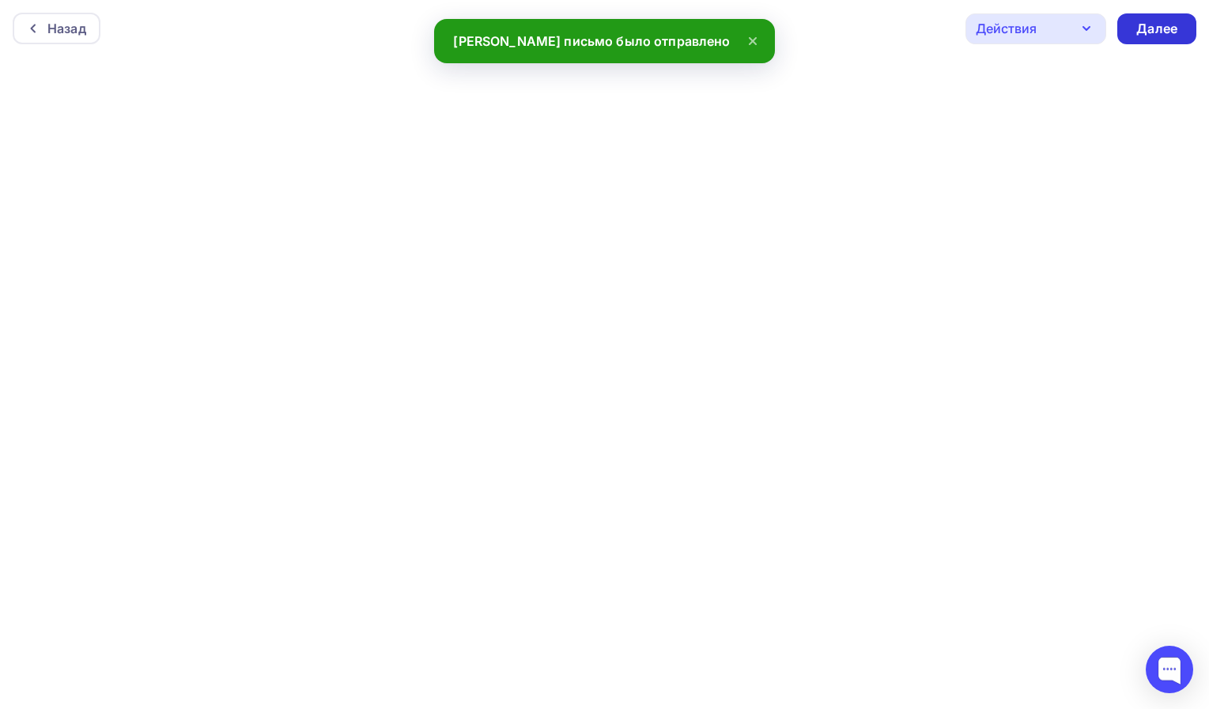
click at [1171, 23] on div "Далее" at bounding box center [1156, 29] width 41 height 18
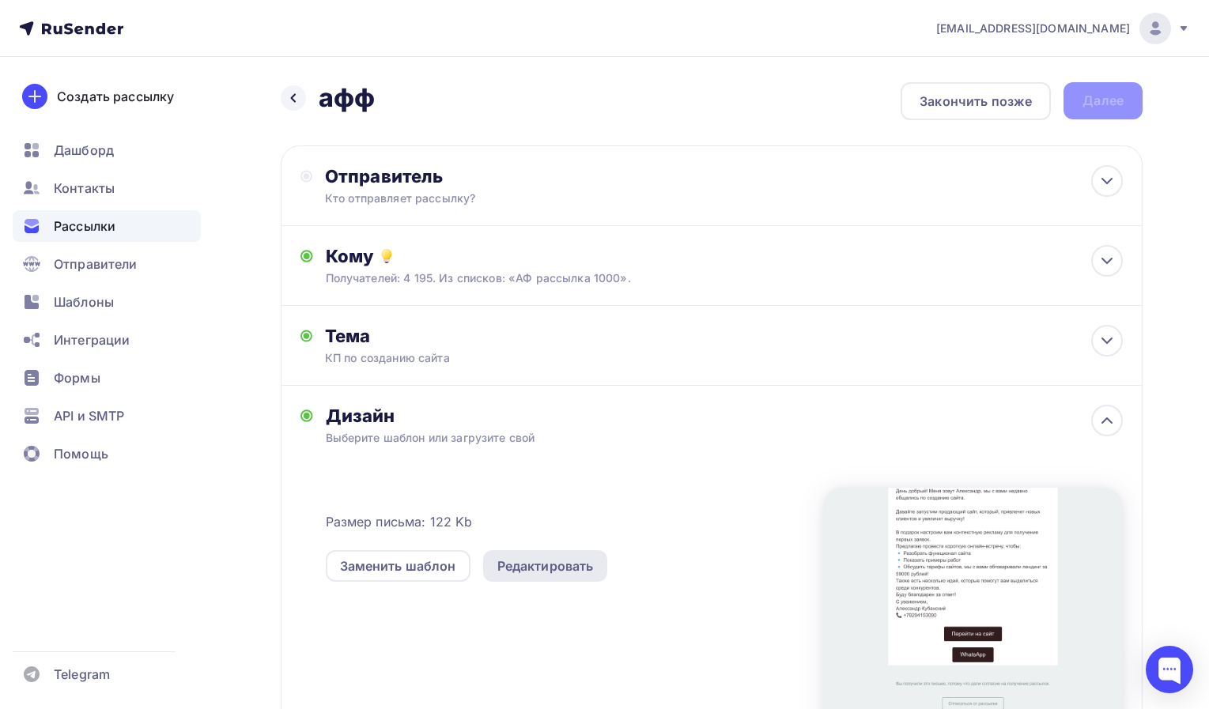
click at [523, 568] on div "Редактировать" at bounding box center [545, 566] width 96 height 19
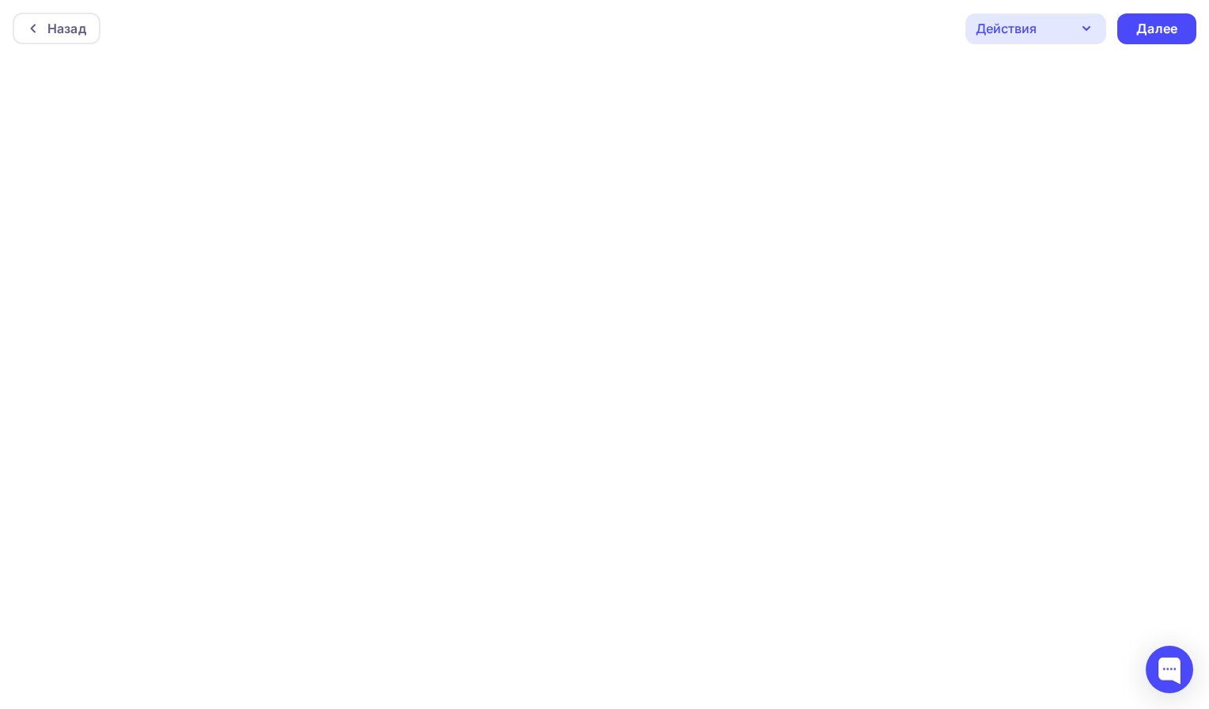
click at [1041, 28] on div "Действия" at bounding box center [1036, 28] width 141 height 31
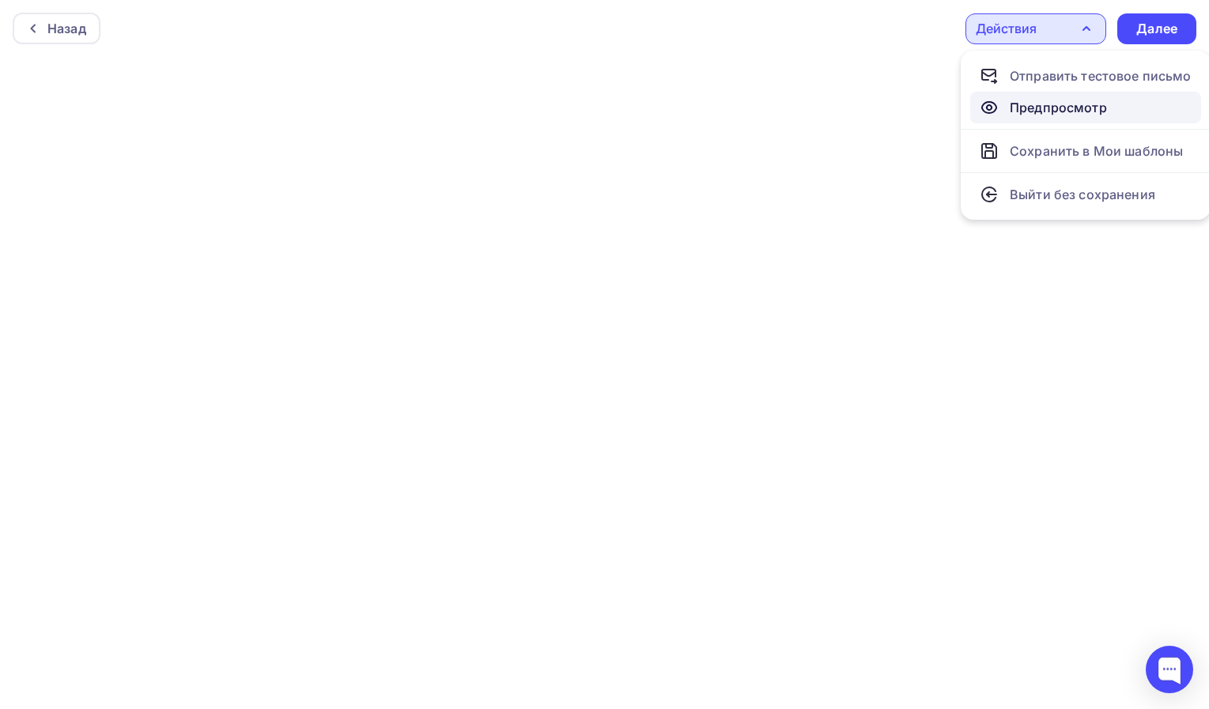
click at [1037, 96] on link "Предпросмотр" at bounding box center [1085, 108] width 231 height 32
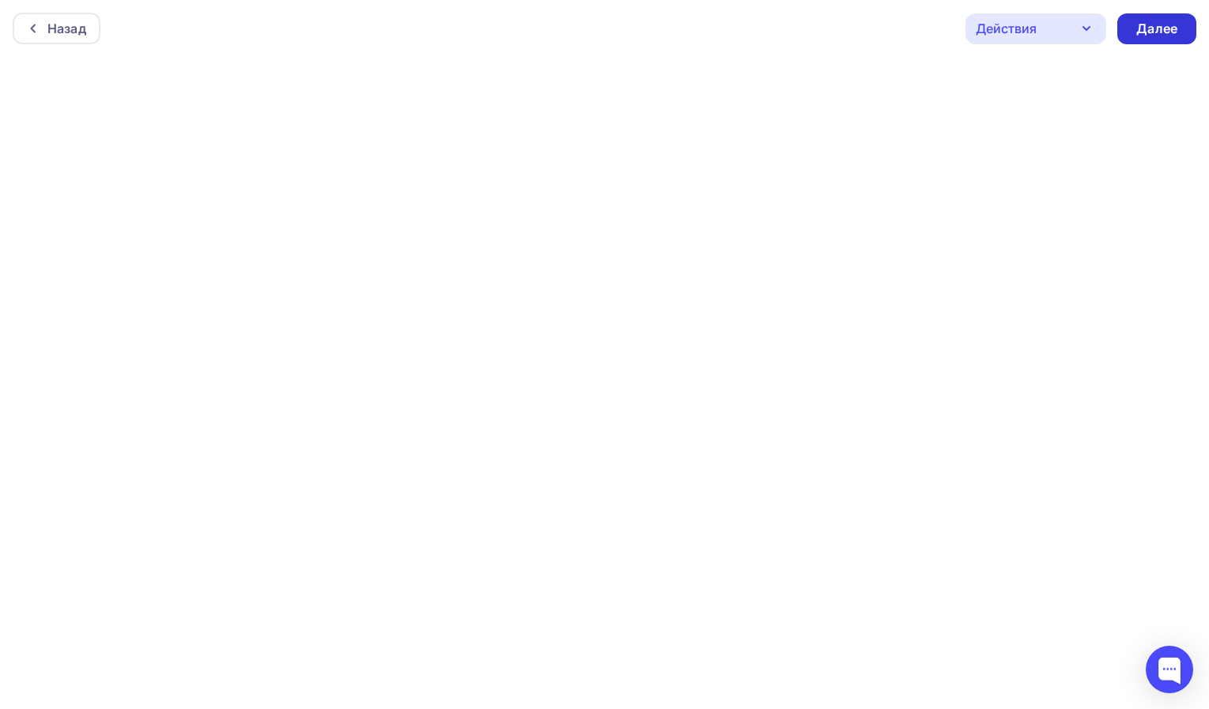
click at [1168, 22] on div "Далее" at bounding box center [1156, 29] width 41 height 18
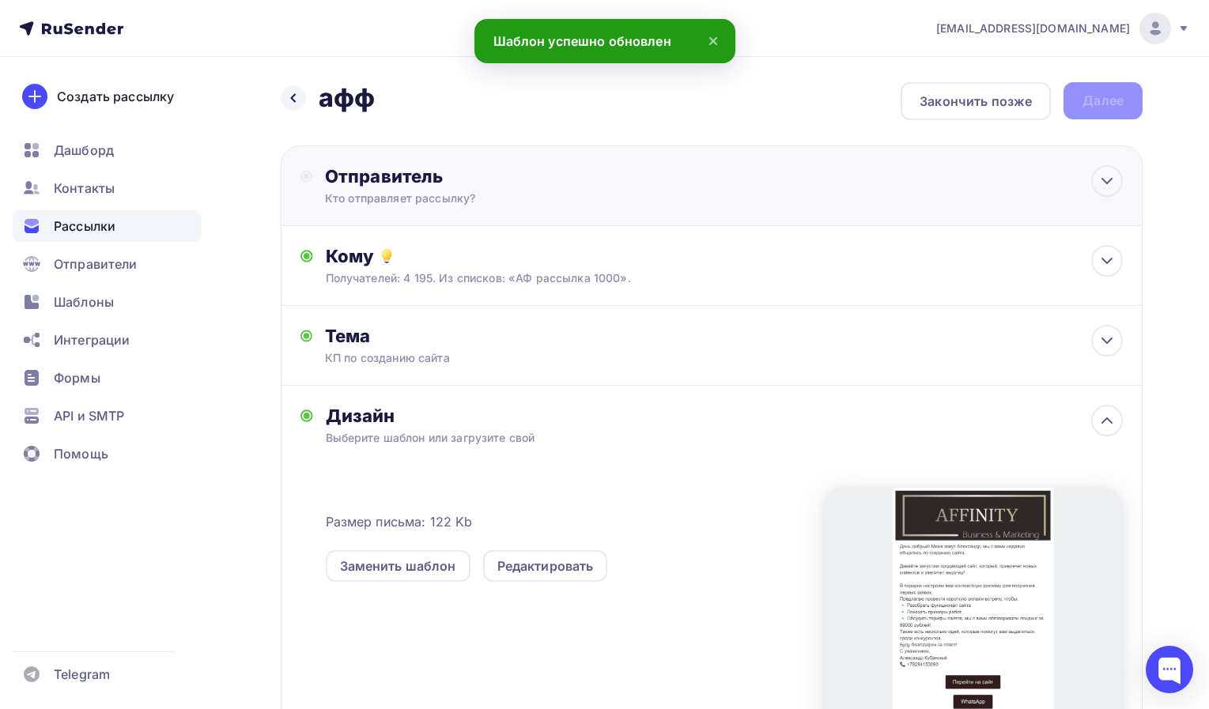
click at [474, 208] on div "Отправитель Кто отправляет рассылку? Email * info@affinity-marketing.ru info@sp…" at bounding box center [712, 186] width 862 height 81
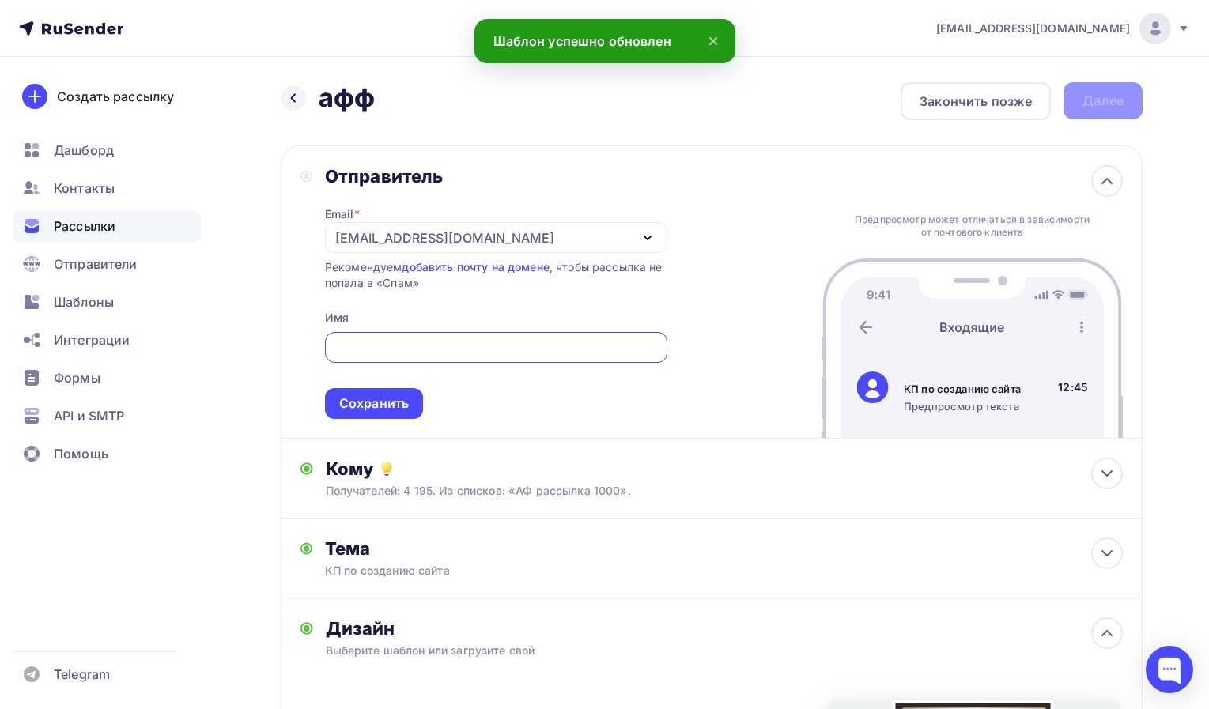
click at [388, 353] on input "text" at bounding box center [496, 347] width 324 height 19
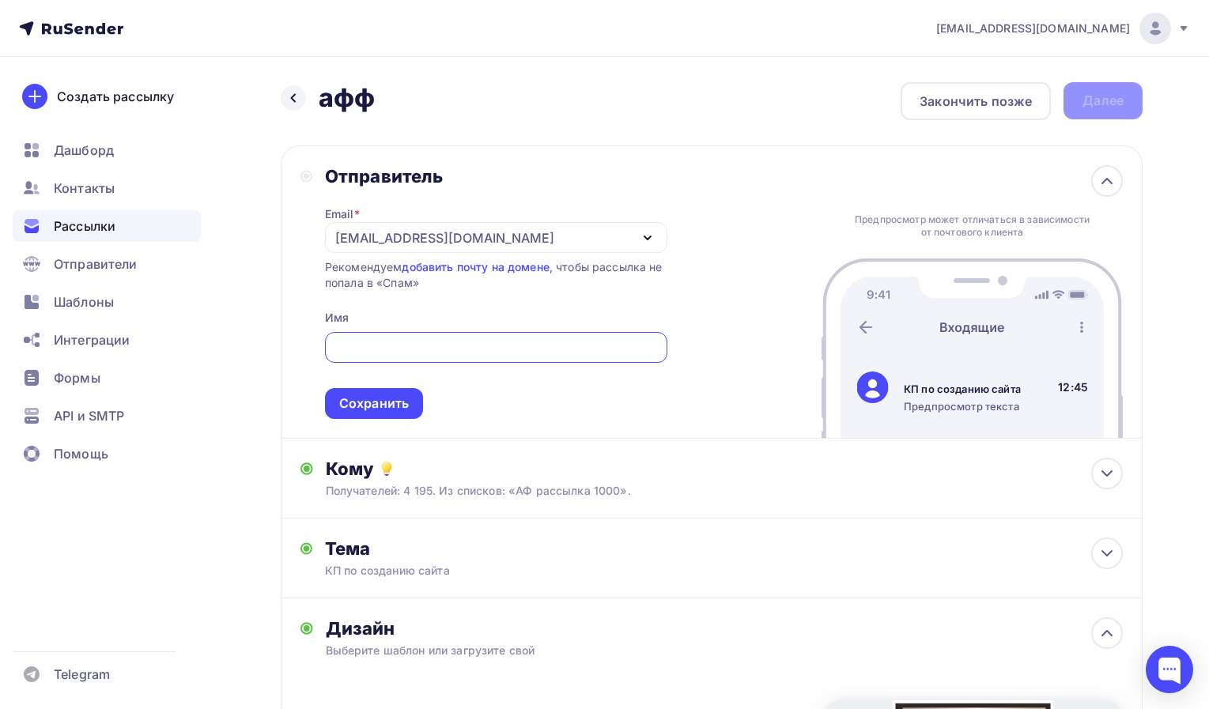
type input "F"
type input "[PERSON_NAME]"
click at [362, 403] on div "Сохранить" at bounding box center [374, 404] width 70 height 18
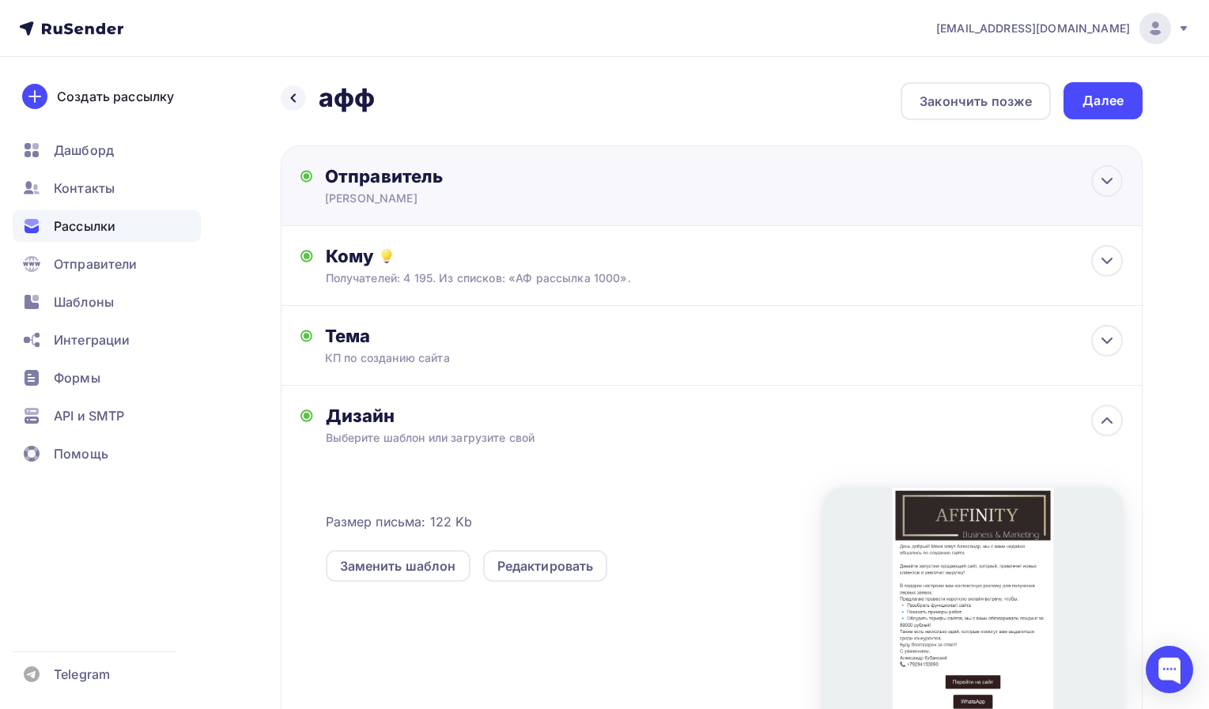
click at [476, 158] on div "Отправитель Александр Email * info@affinity-marketing.ru info@specasia.ru info@…" at bounding box center [712, 186] width 862 height 81
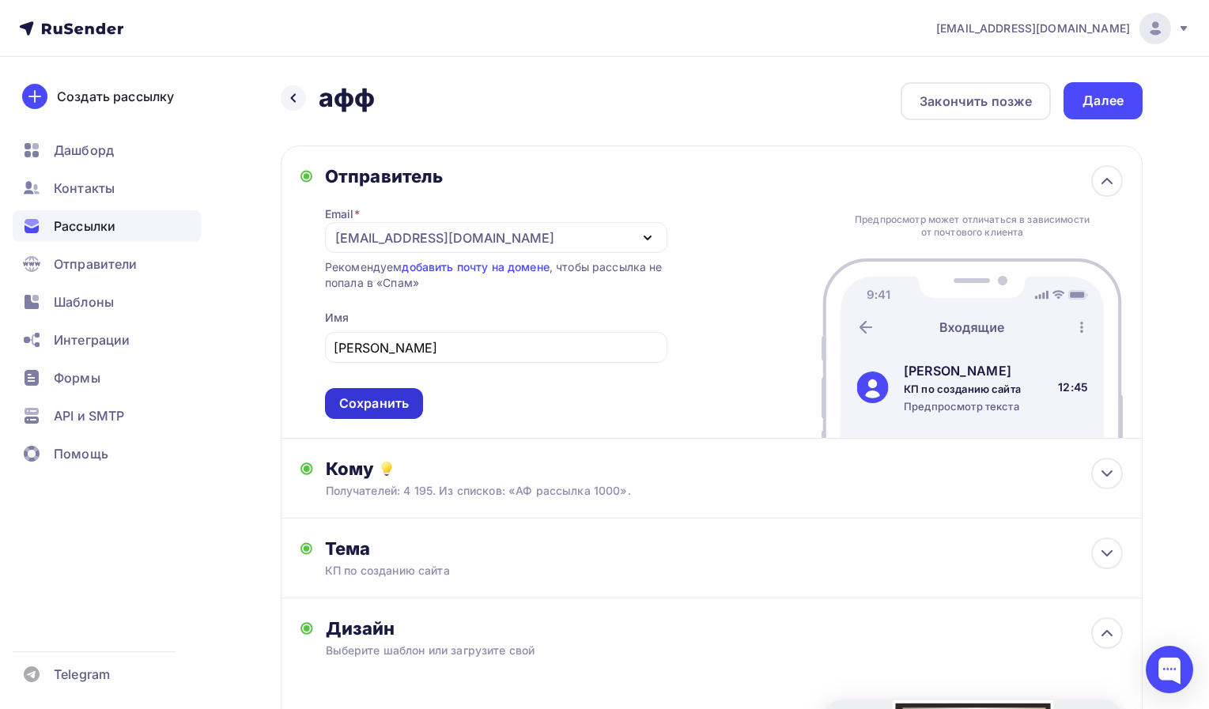
click at [376, 411] on div "Сохранить" at bounding box center [374, 404] width 70 height 18
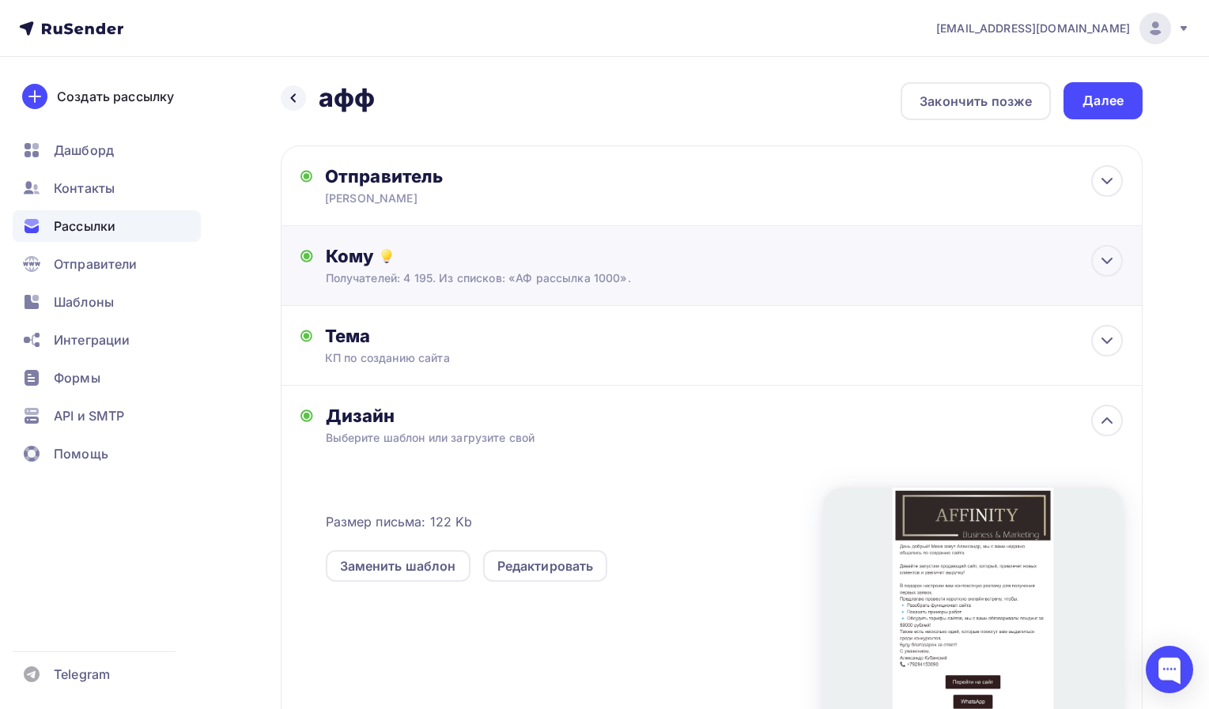
click at [406, 295] on div "Кому Получателей: 4 195. Из списков: «АФ рассылка 1000». Списки получателей АФ …" at bounding box center [712, 266] width 862 height 80
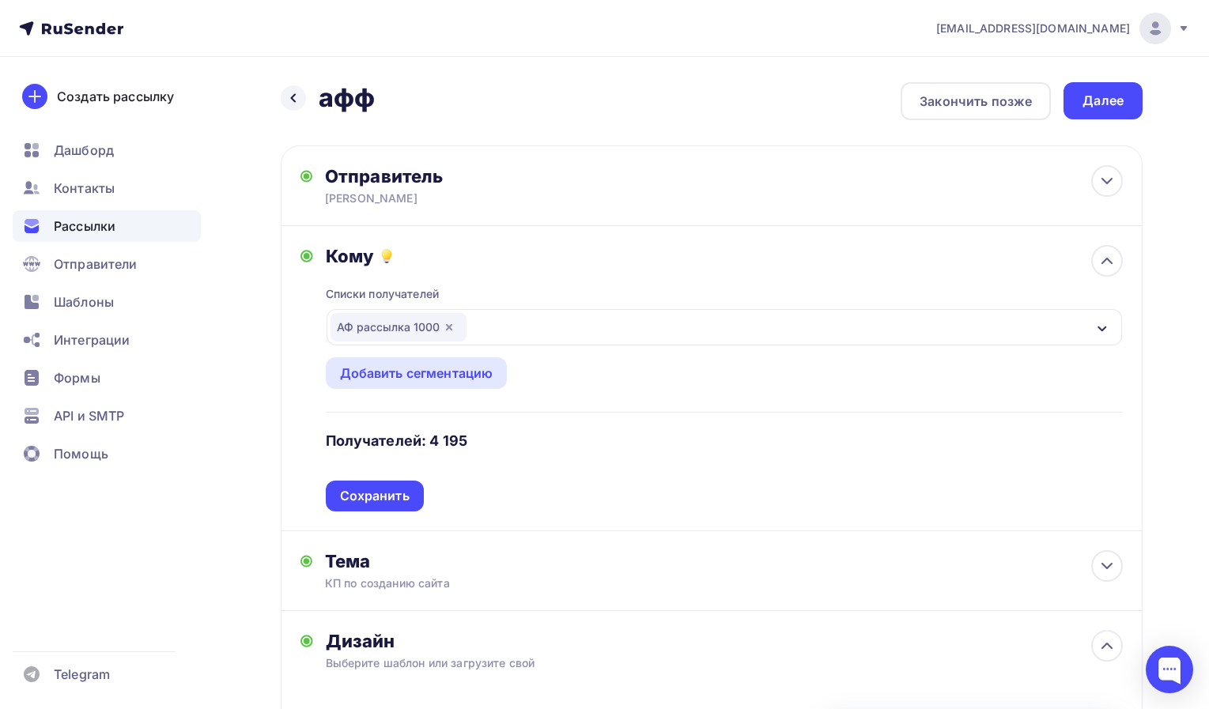
click at [406, 295] on div "Списки получателей" at bounding box center [383, 294] width 114 height 16
click at [386, 491] on div "Сохранить" at bounding box center [375, 496] width 70 height 18
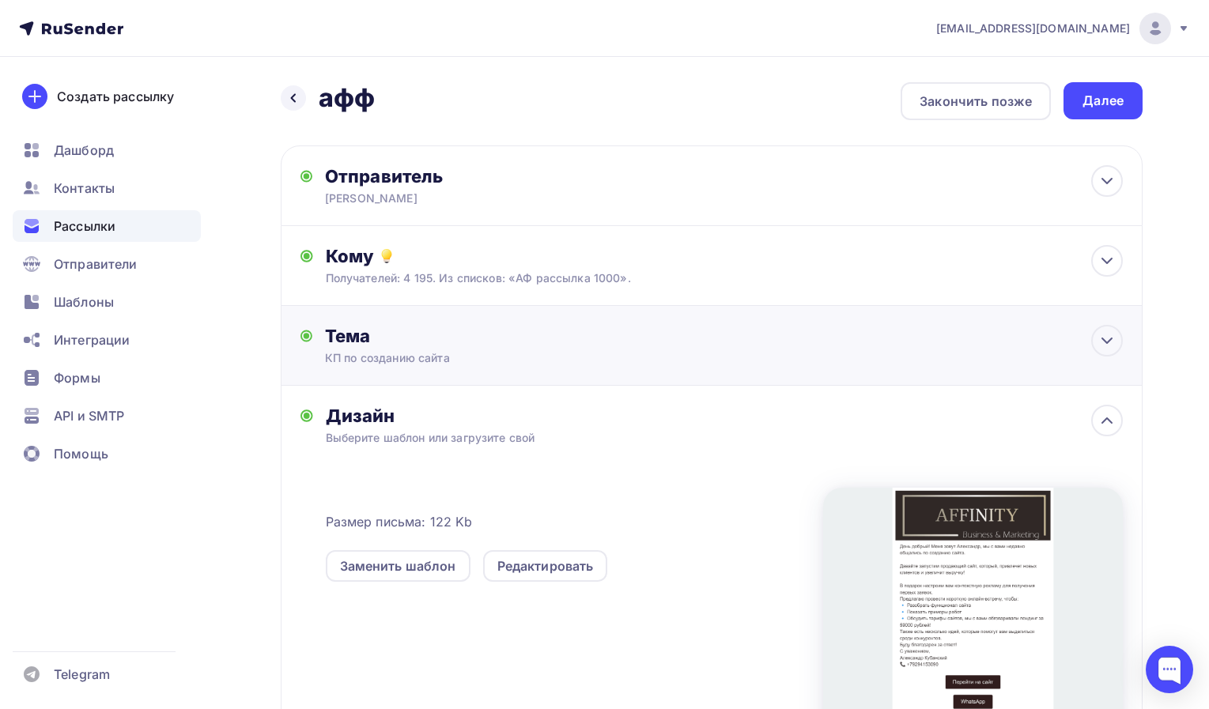
click at [419, 361] on div "КП по созданию сайта" at bounding box center [466, 358] width 282 height 16
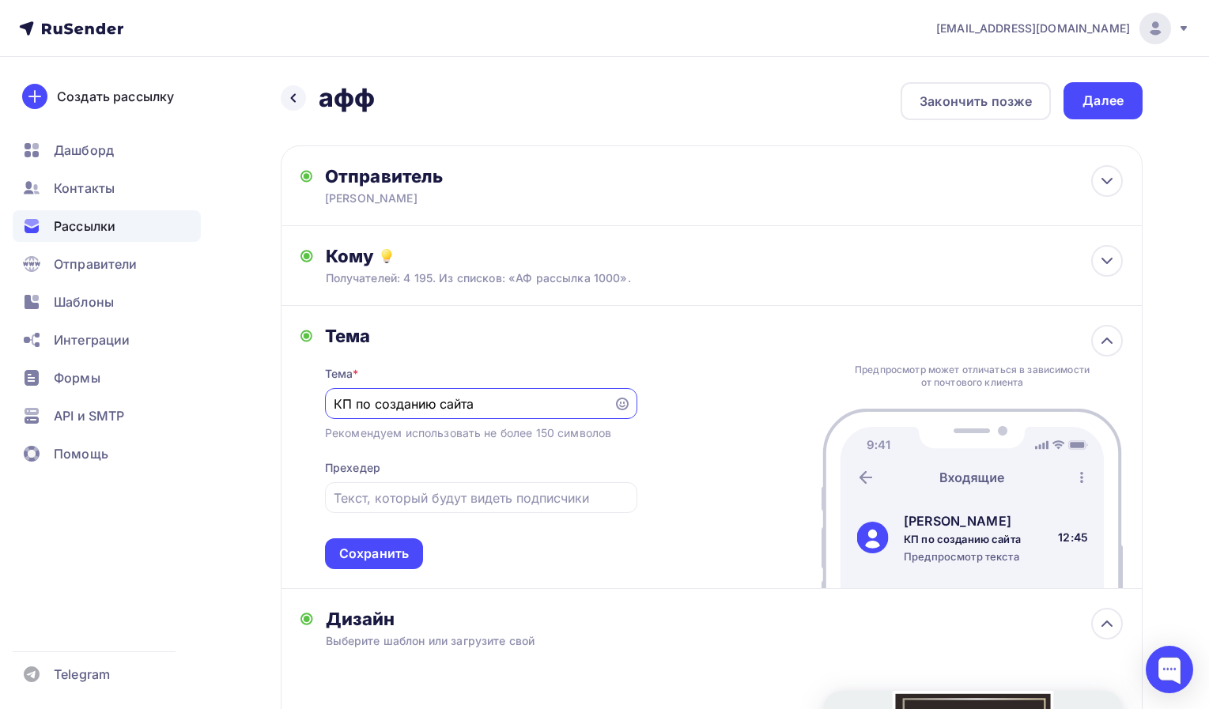
click at [419, 361] on div "Тема * КП по созданию сайта Рекомендуем использовать не более 150 символов Прех…" at bounding box center [481, 458] width 312 height 222
click at [384, 558] on div "Сохранить" at bounding box center [374, 554] width 70 height 18
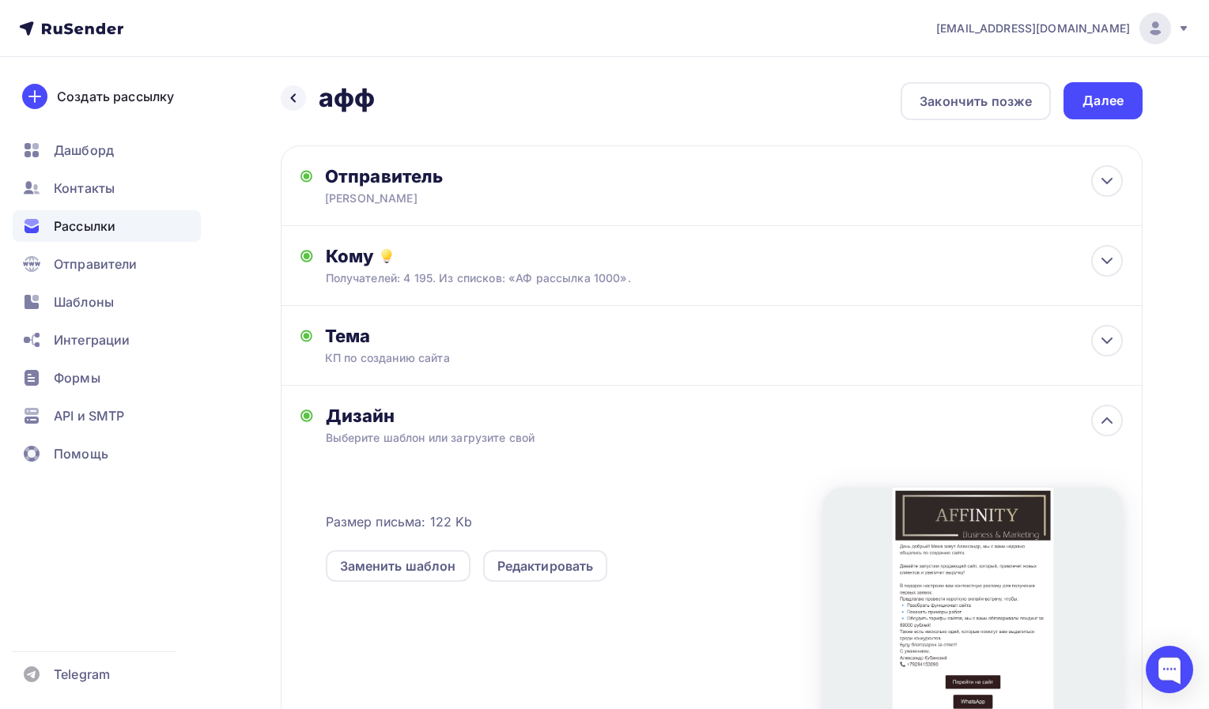
scroll to position [210, 0]
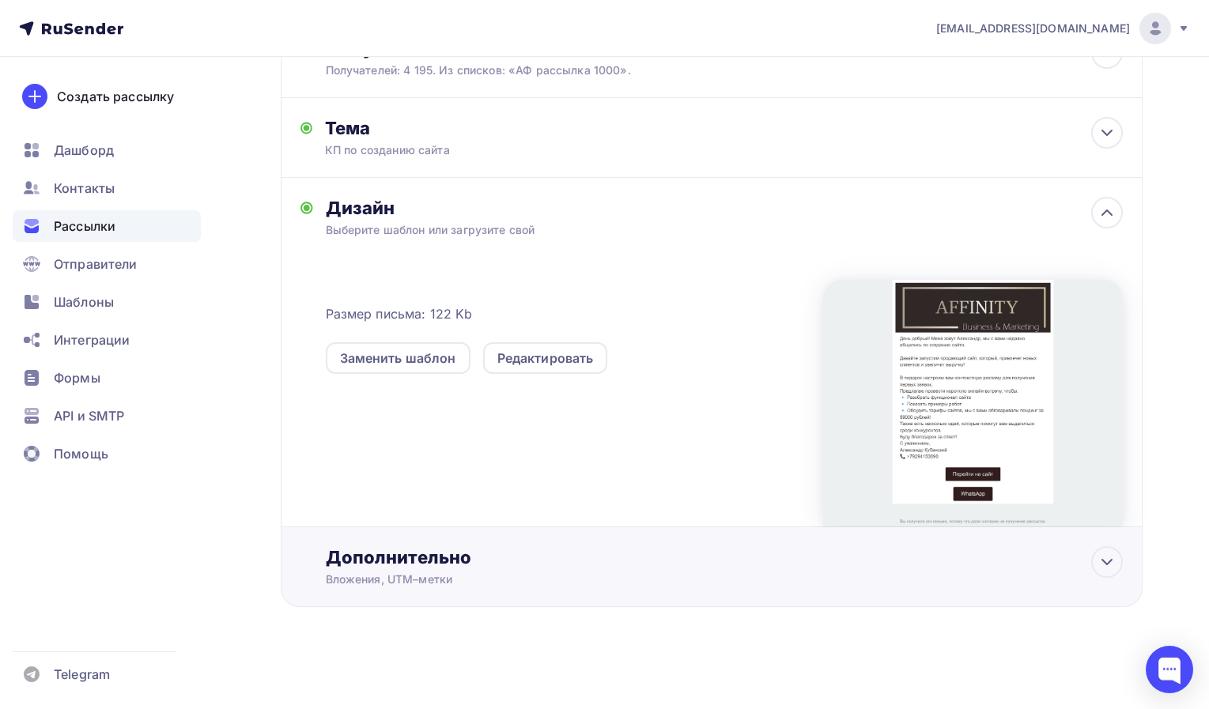
click at [382, 565] on div "Дополнительно" at bounding box center [724, 557] width 797 height 22
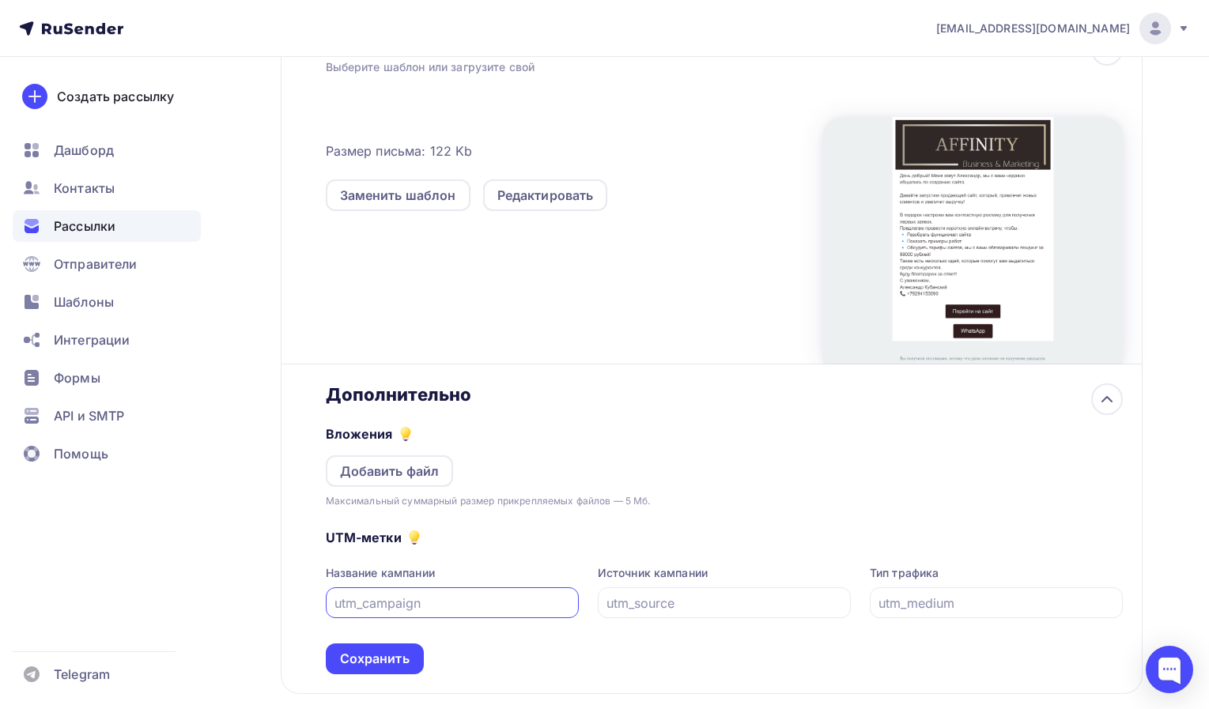
scroll to position [369, 0]
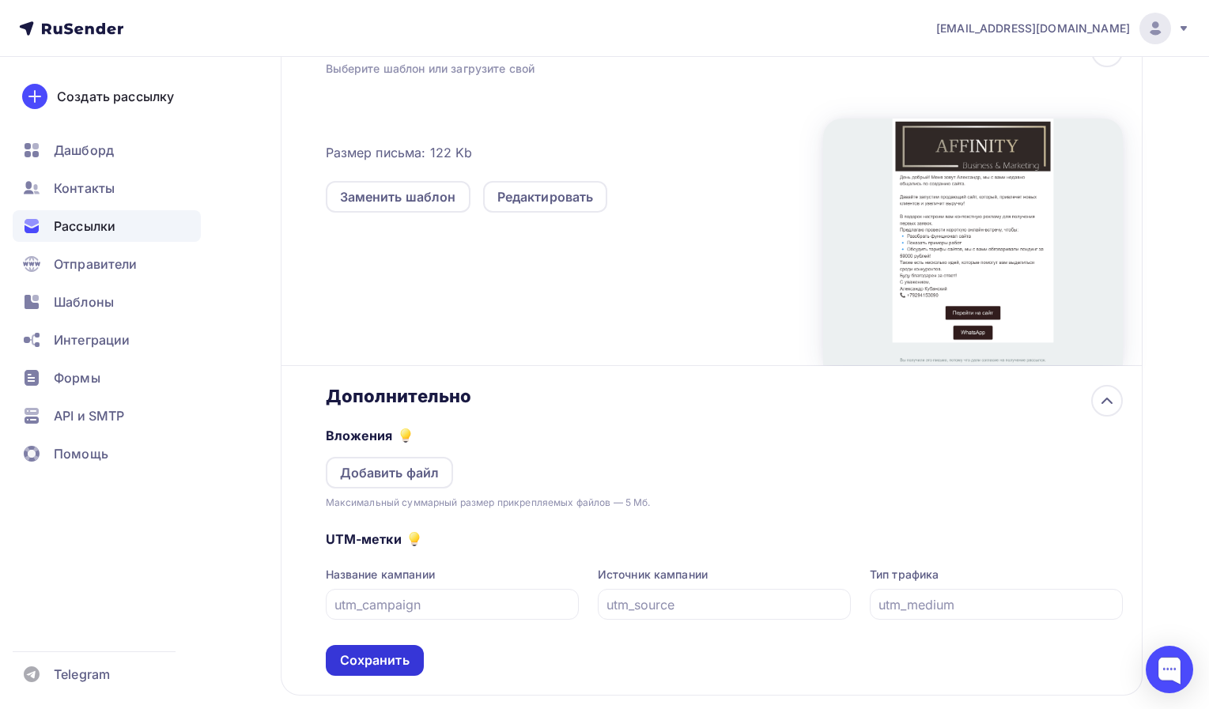
click at [373, 662] on div "Сохранить" at bounding box center [375, 661] width 70 height 18
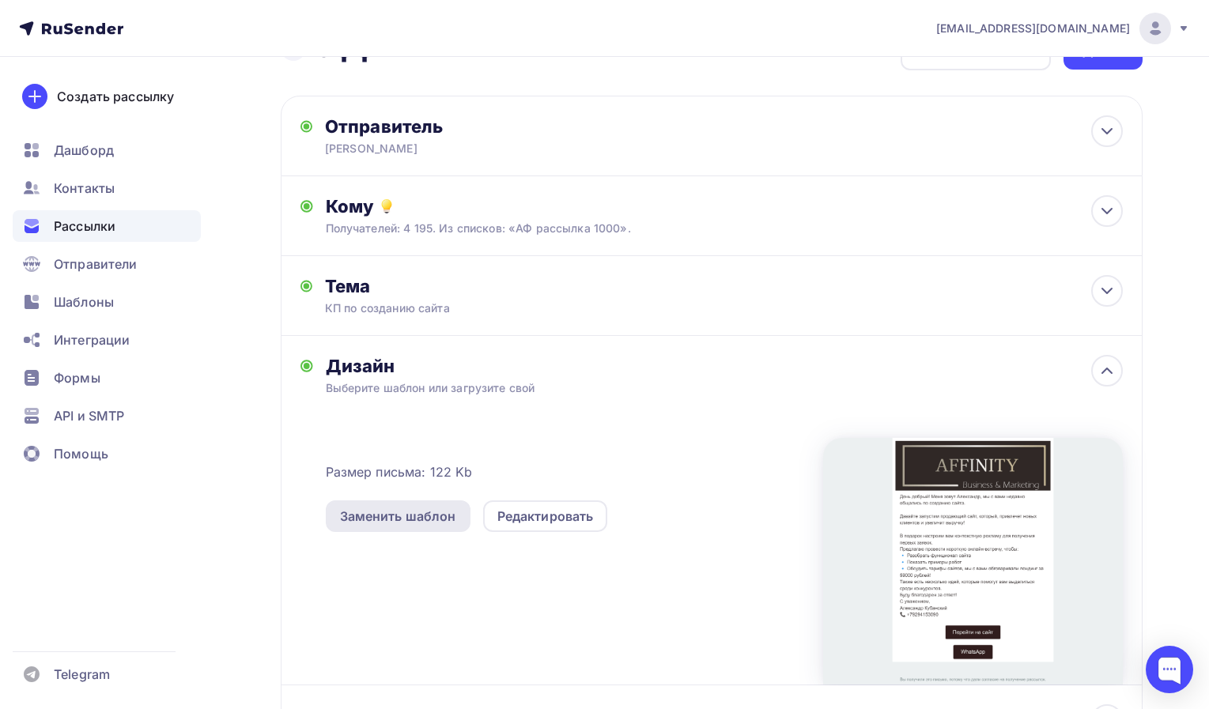
scroll to position [0, 0]
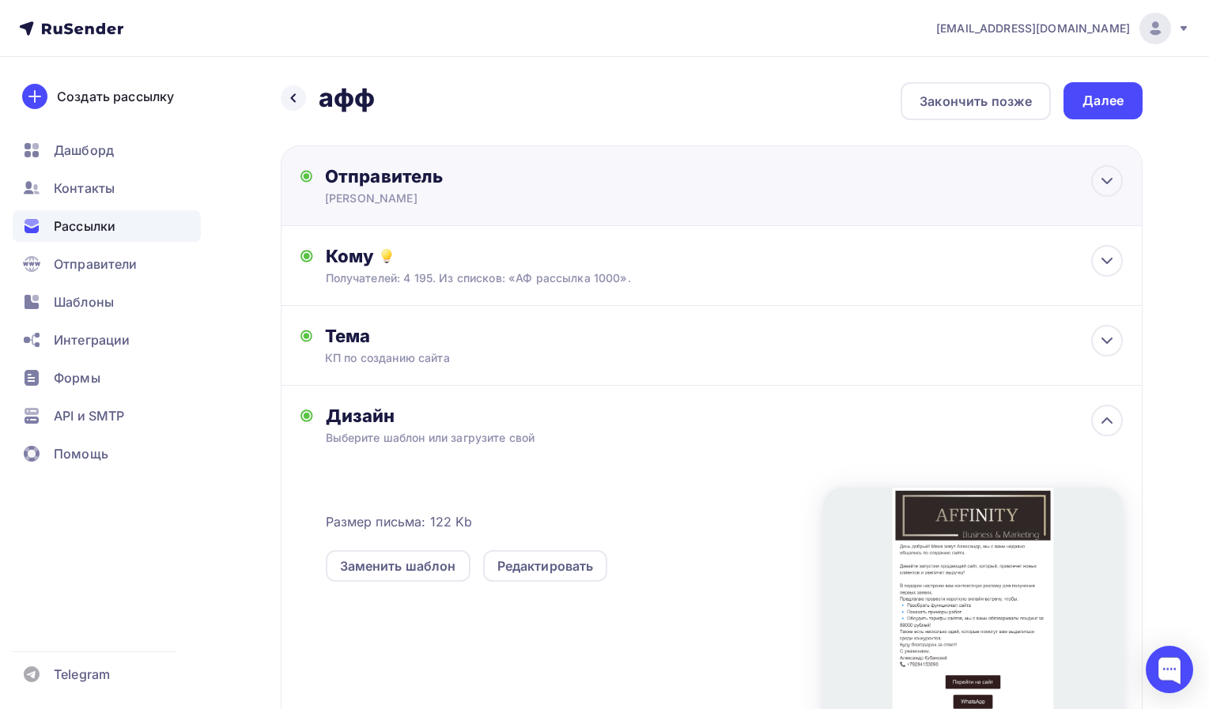
click at [437, 188] on div "Отправитель Александр Email * info@affinity-marketing.ru info@specasia.ru info@…" at bounding box center [496, 185] width 342 height 41
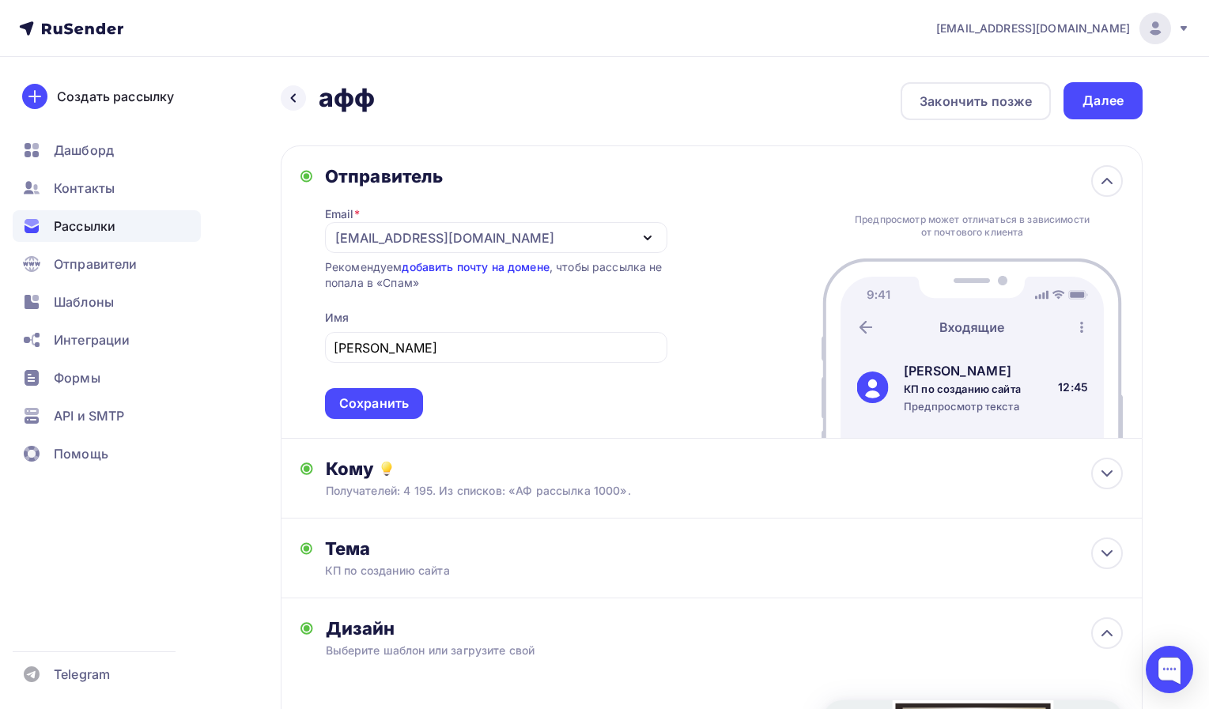
click at [441, 267] on link "добавить почту на домене" at bounding box center [475, 266] width 147 height 13
click at [400, 411] on div "Сохранить" at bounding box center [374, 404] width 70 height 18
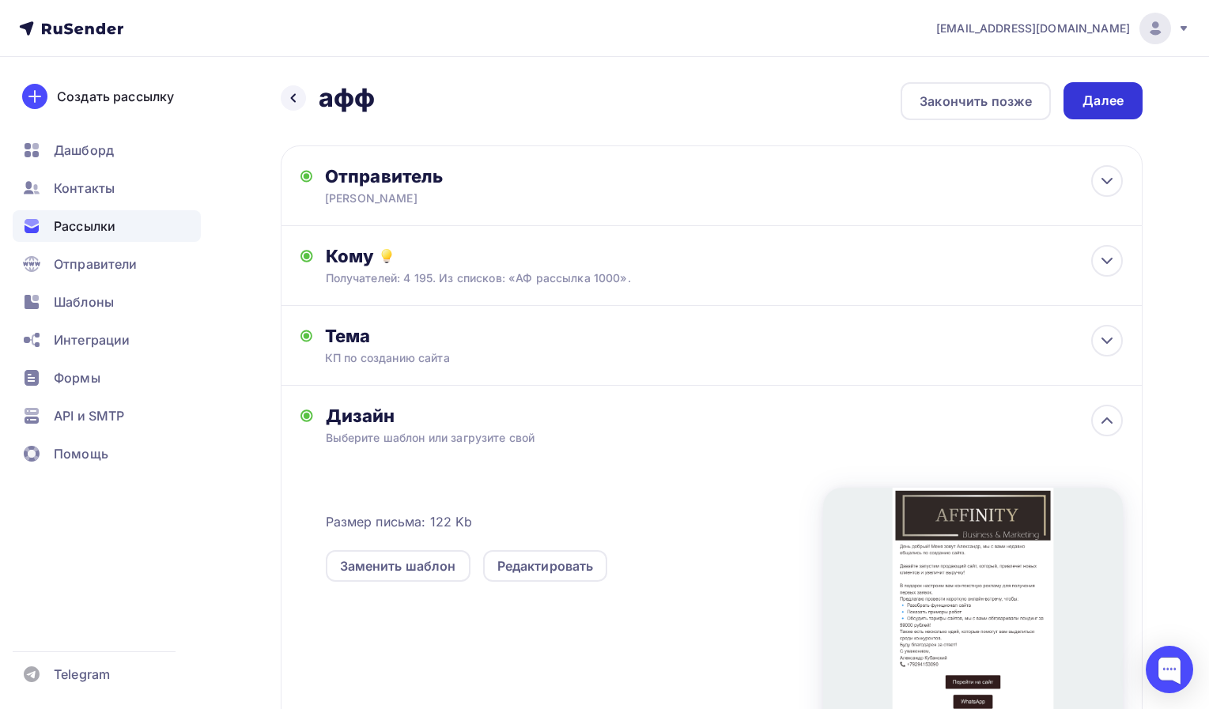
click at [1101, 96] on div "Далее" at bounding box center [1103, 101] width 41 height 18
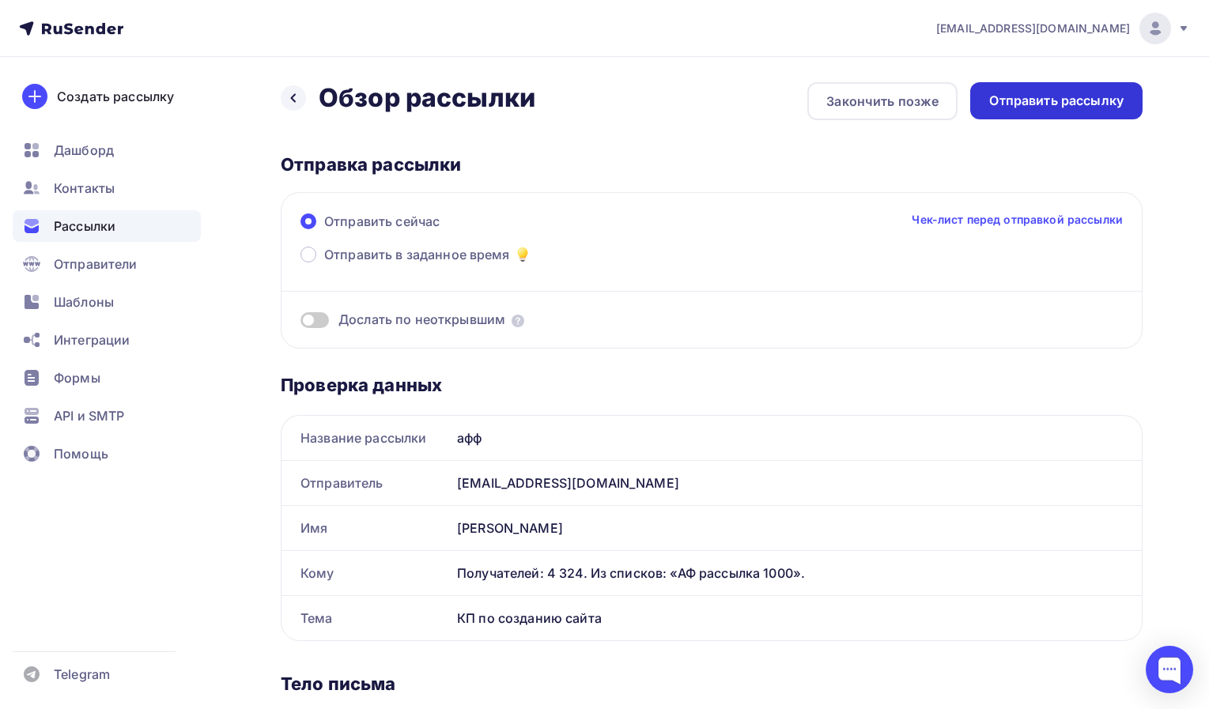
click at [1030, 104] on div "Отправить рассылку" at bounding box center [1056, 101] width 134 height 18
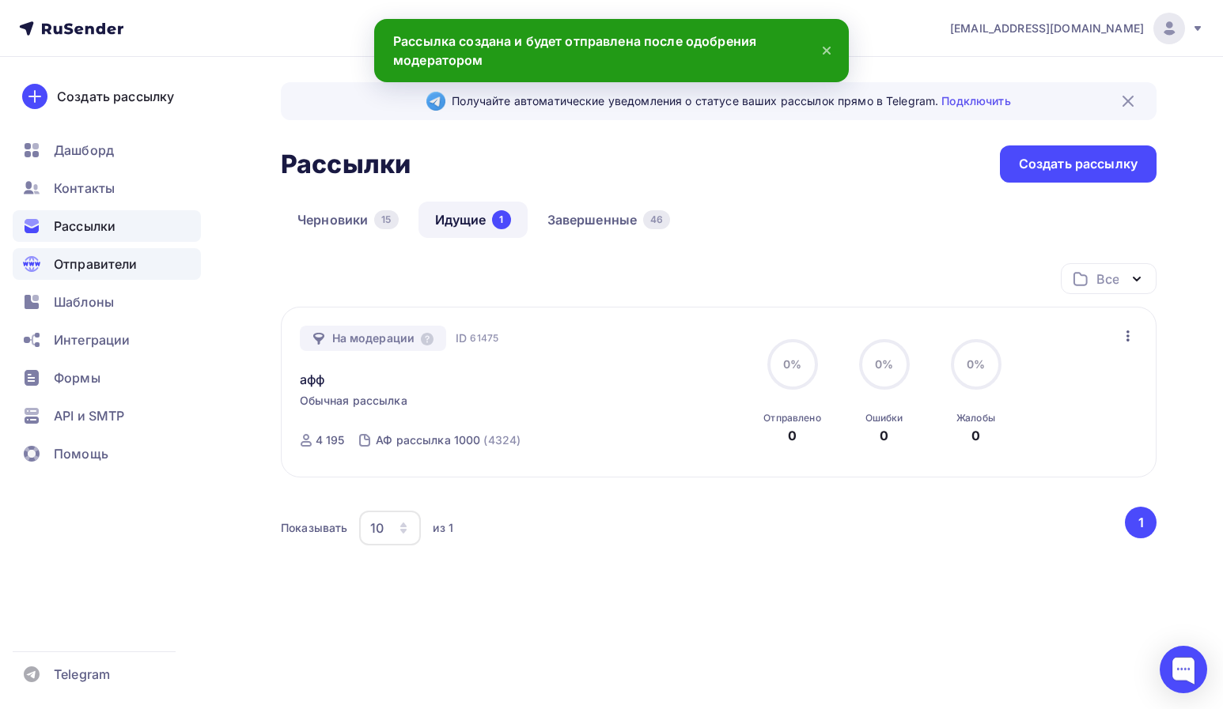
click at [79, 274] on div "Отправители" at bounding box center [107, 264] width 188 height 32
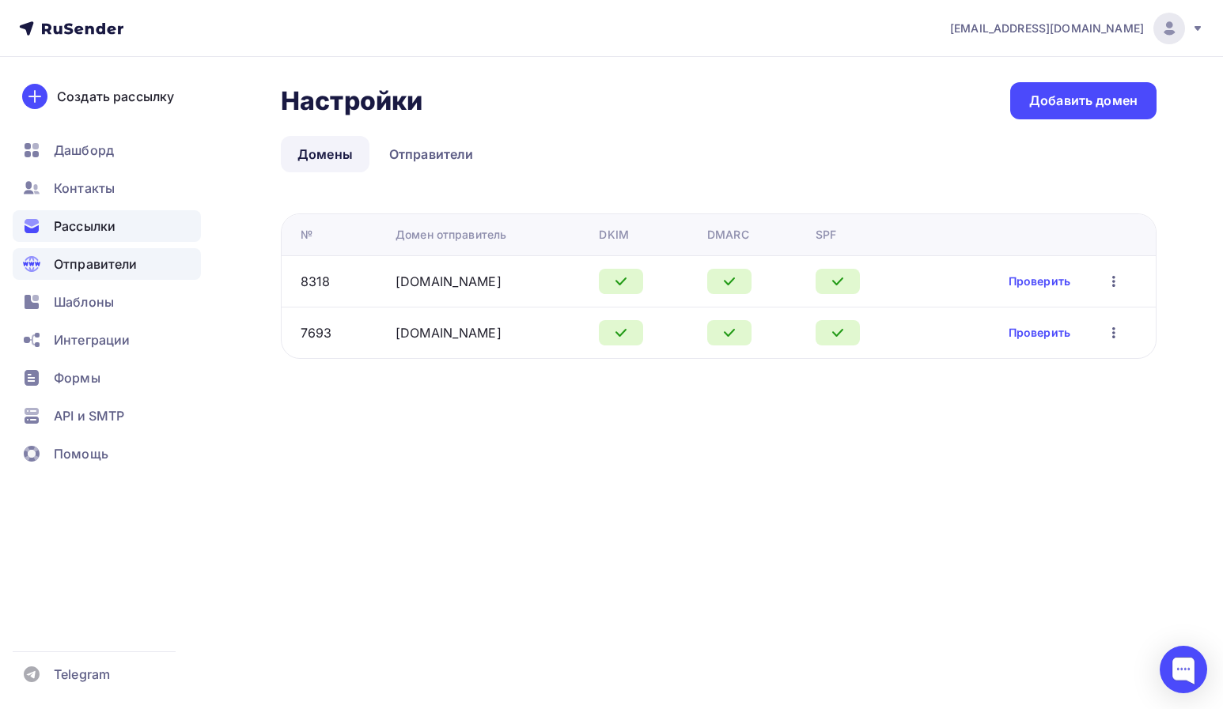
click at [73, 230] on span "Рассылки" at bounding box center [85, 226] width 62 height 19
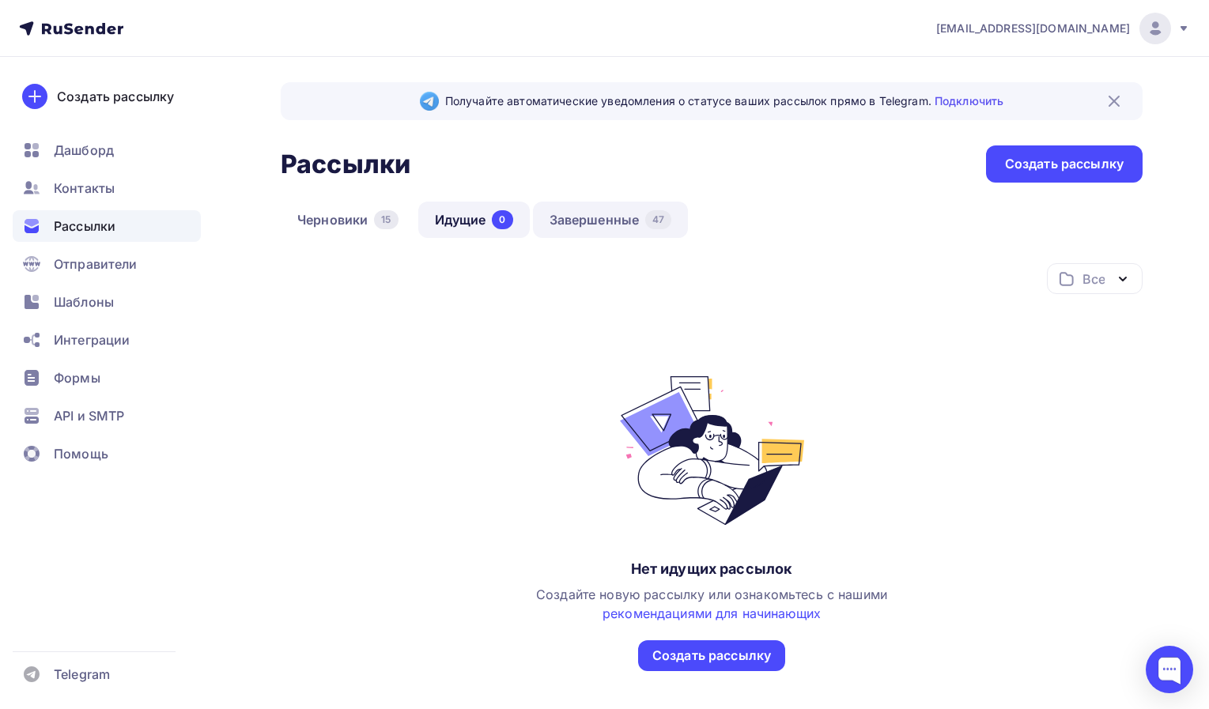
click at [628, 232] on link "Завершенные 47" at bounding box center [611, 220] width 156 height 36
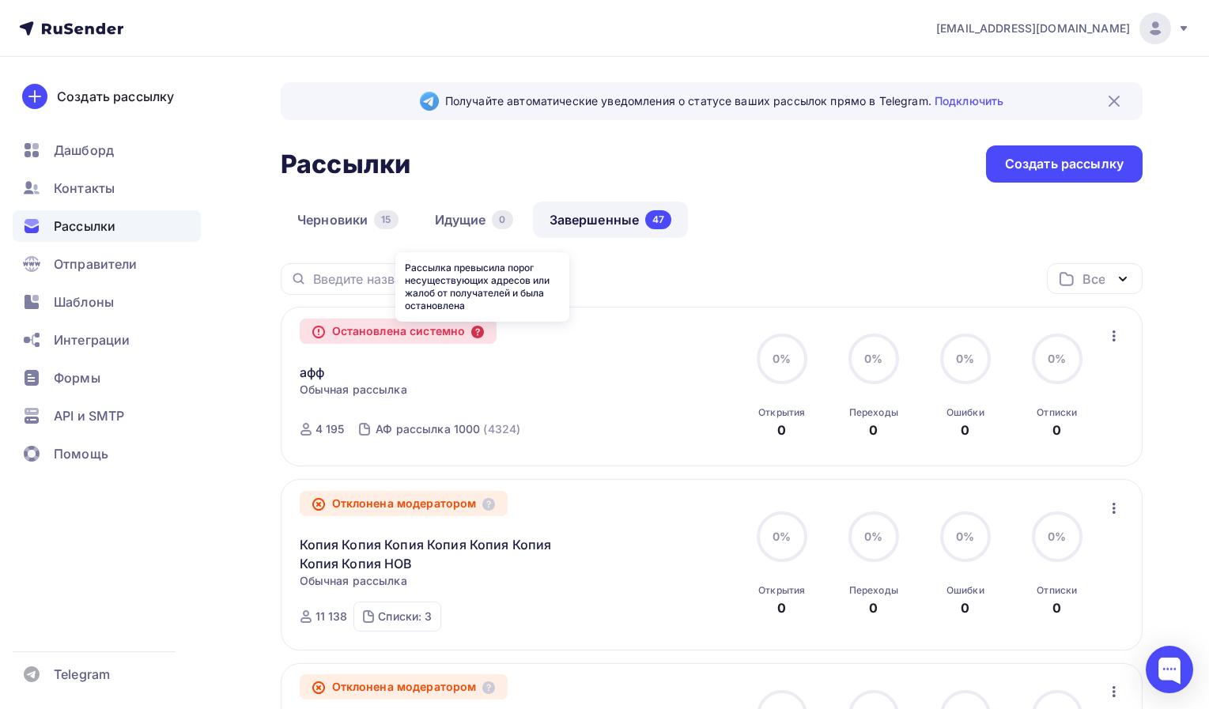
click at [484, 334] on icon at bounding box center [477, 332] width 13 height 13
click at [324, 376] on link "афф" at bounding box center [312, 372] width 25 height 19
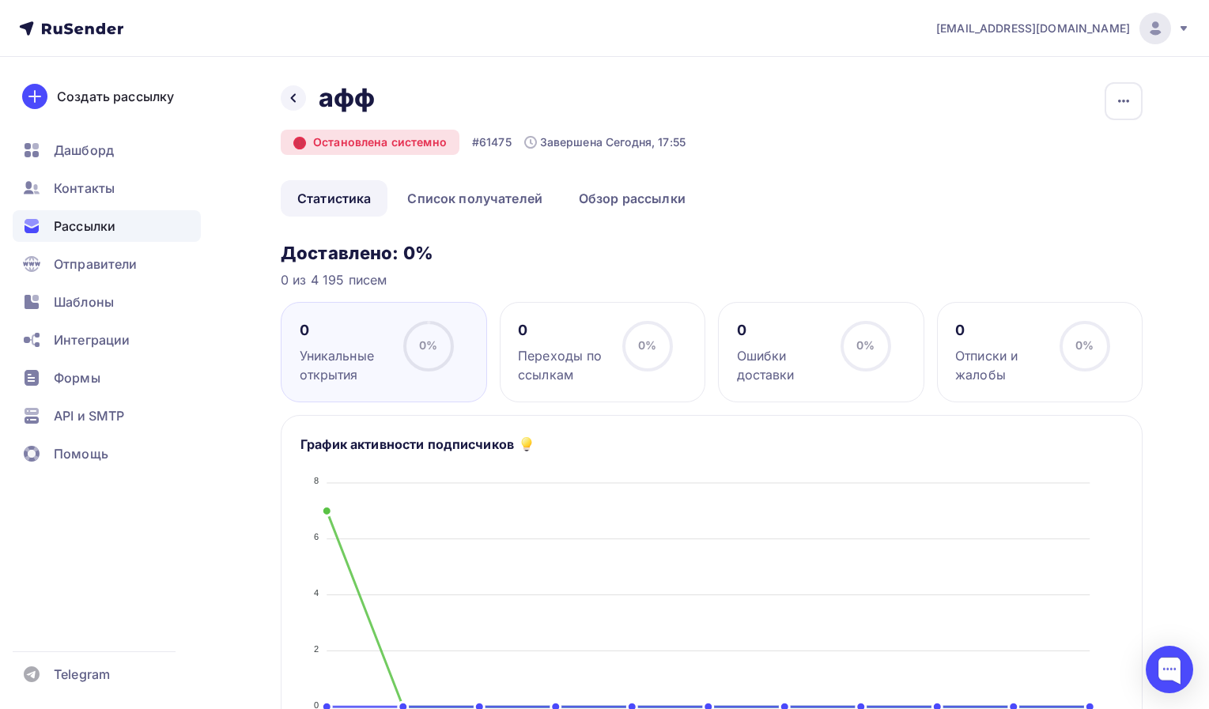
click at [297, 145] on icon at bounding box center [299, 143] width 11 height 11
click at [294, 96] on icon at bounding box center [293, 98] width 5 height 9
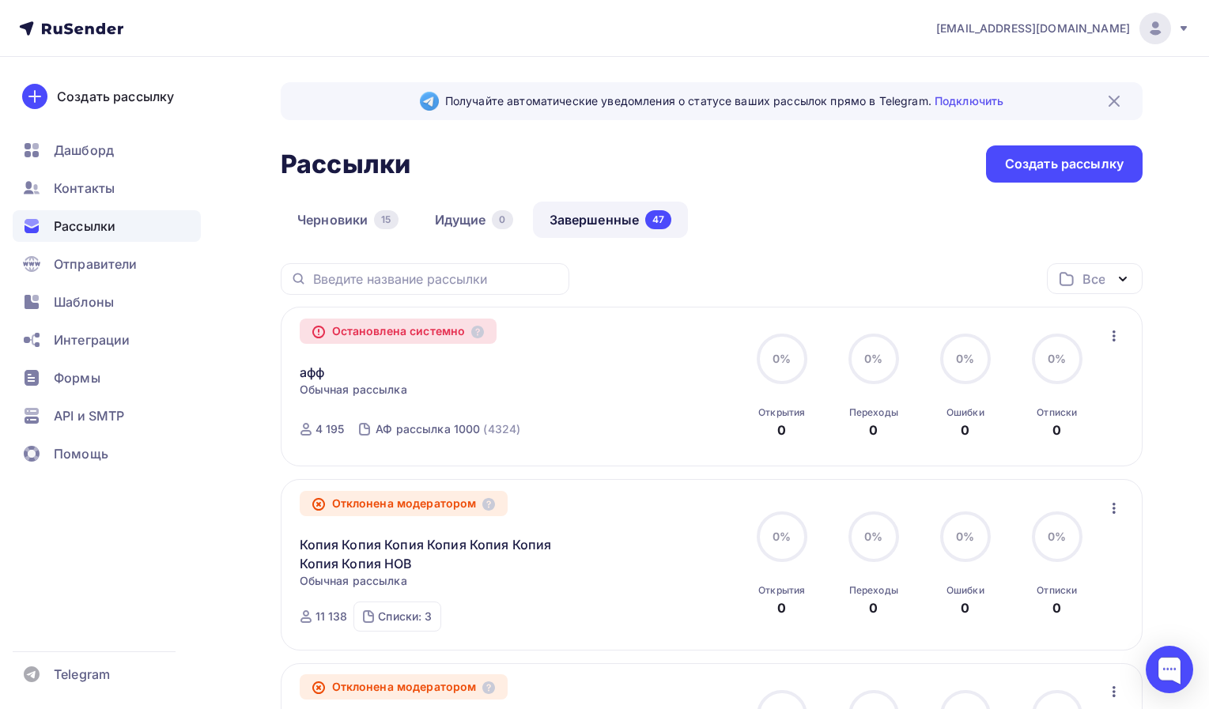
click at [375, 333] on div "Остановлена системно" at bounding box center [399, 331] width 198 height 25
click at [312, 374] on link "афф" at bounding box center [312, 372] width 25 height 19
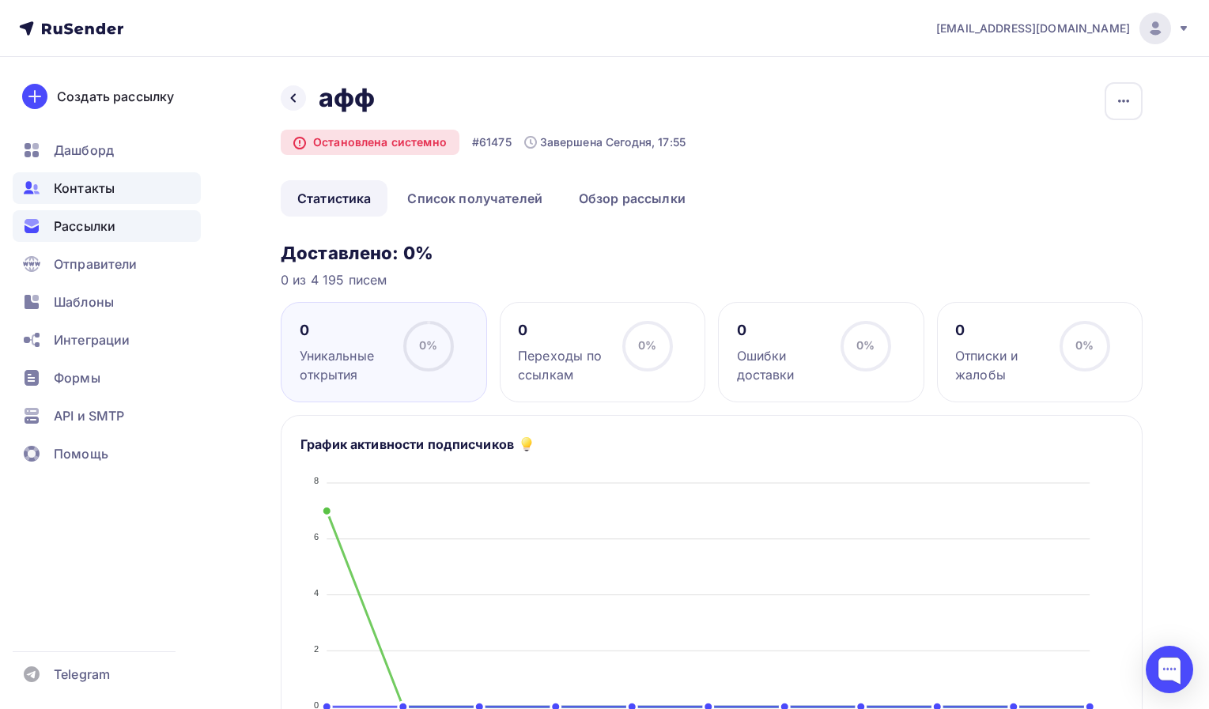
click at [93, 191] on span "Контакты" at bounding box center [84, 188] width 61 height 19
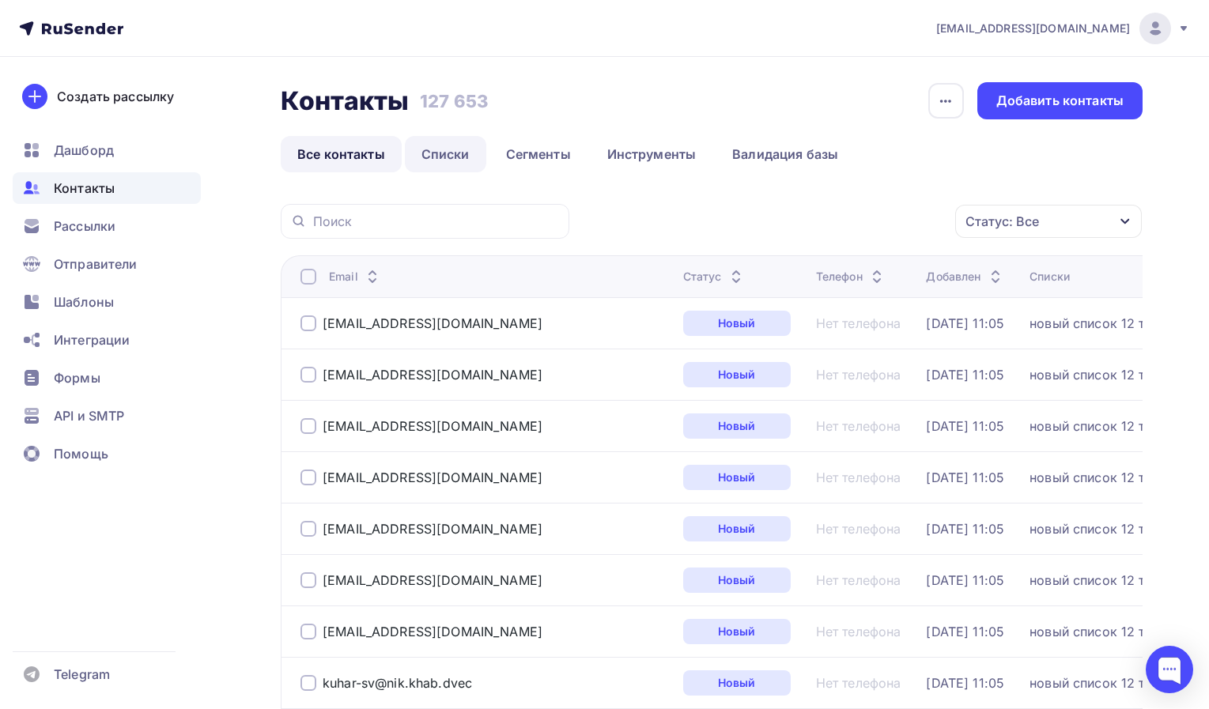
click at [423, 151] on link "Списки" at bounding box center [445, 154] width 81 height 36
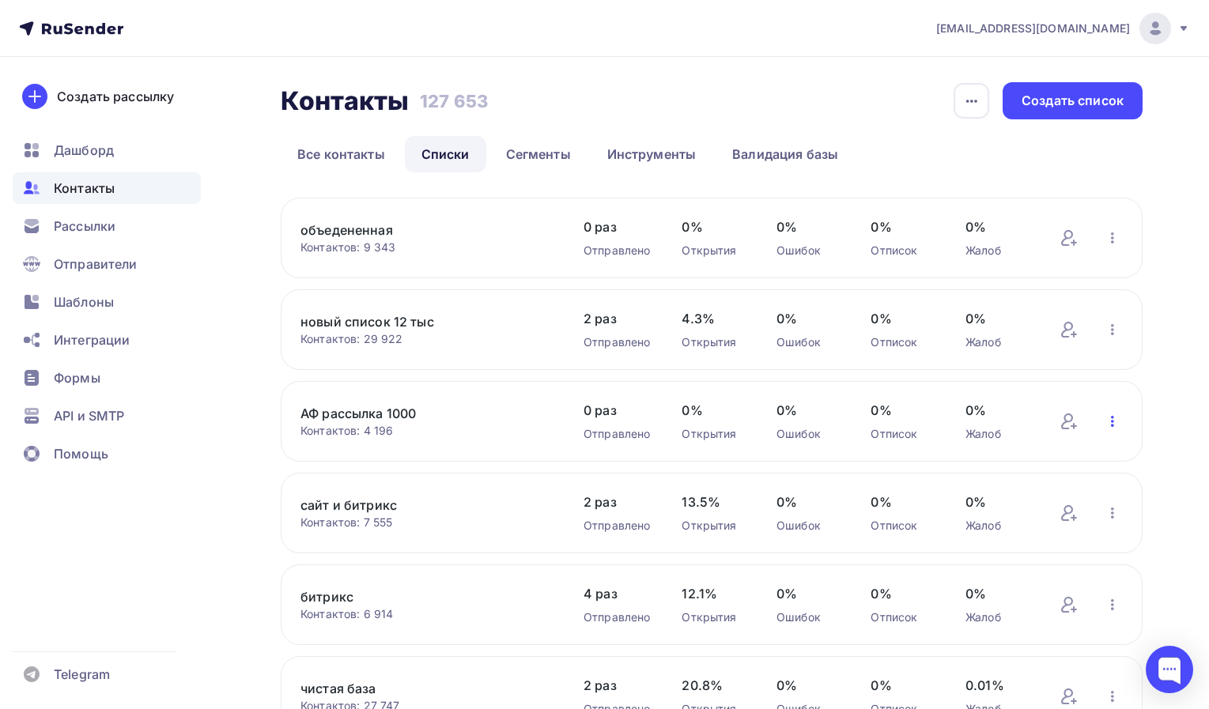
click at [1108, 418] on icon "button" at bounding box center [1112, 421] width 19 height 19
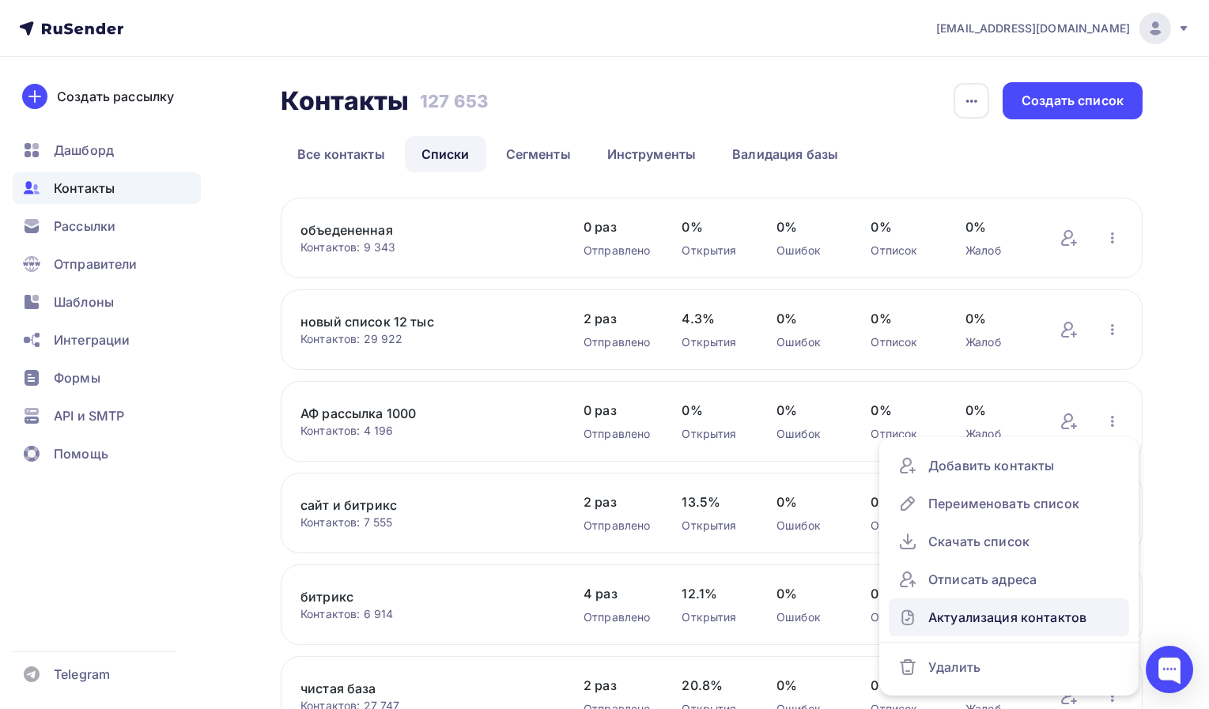
click at [972, 628] on div "Актуализация контактов" at bounding box center [1008, 617] width 221 height 25
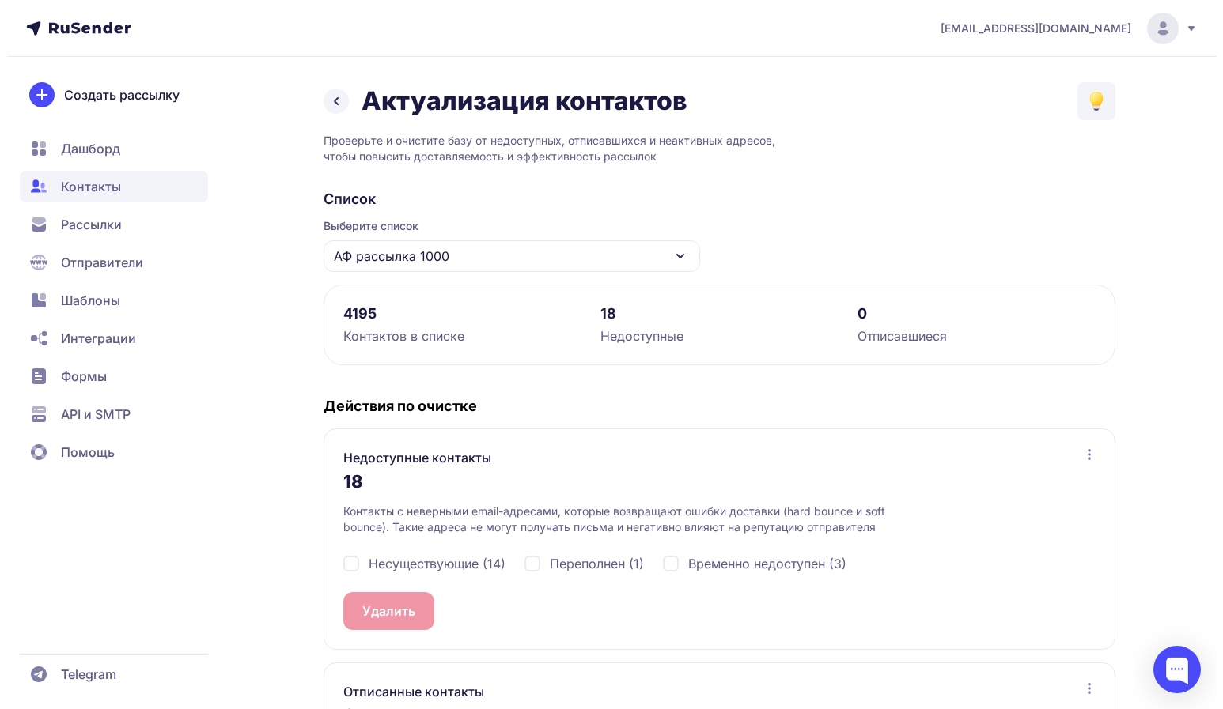
scroll to position [156, 0]
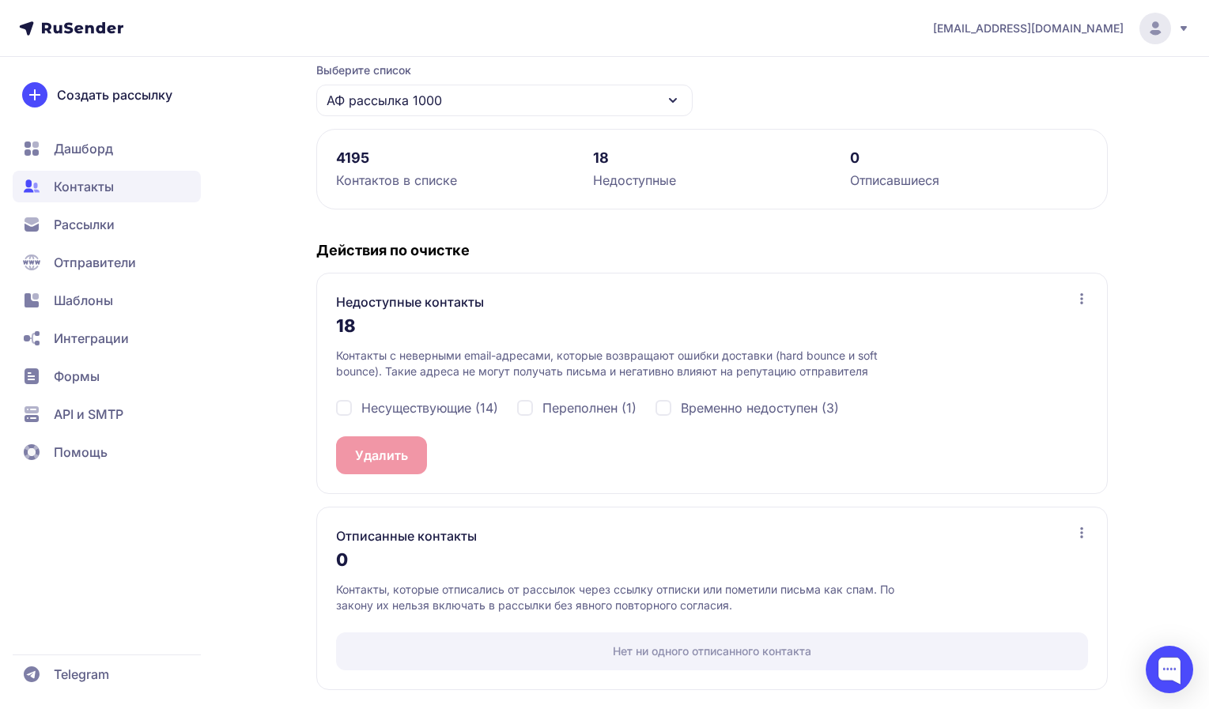
click at [437, 415] on span "Несуществующие (14)" at bounding box center [429, 408] width 137 height 19
checkbox input "true"
click at [586, 403] on span "Переполнен (1)" at bounding box center [589, 408] width 94 height 19
checkbox input "true"
click at [728, 414] on span "Временно недоступен (3)" at bounding box center [760, 408] width 158 height 19
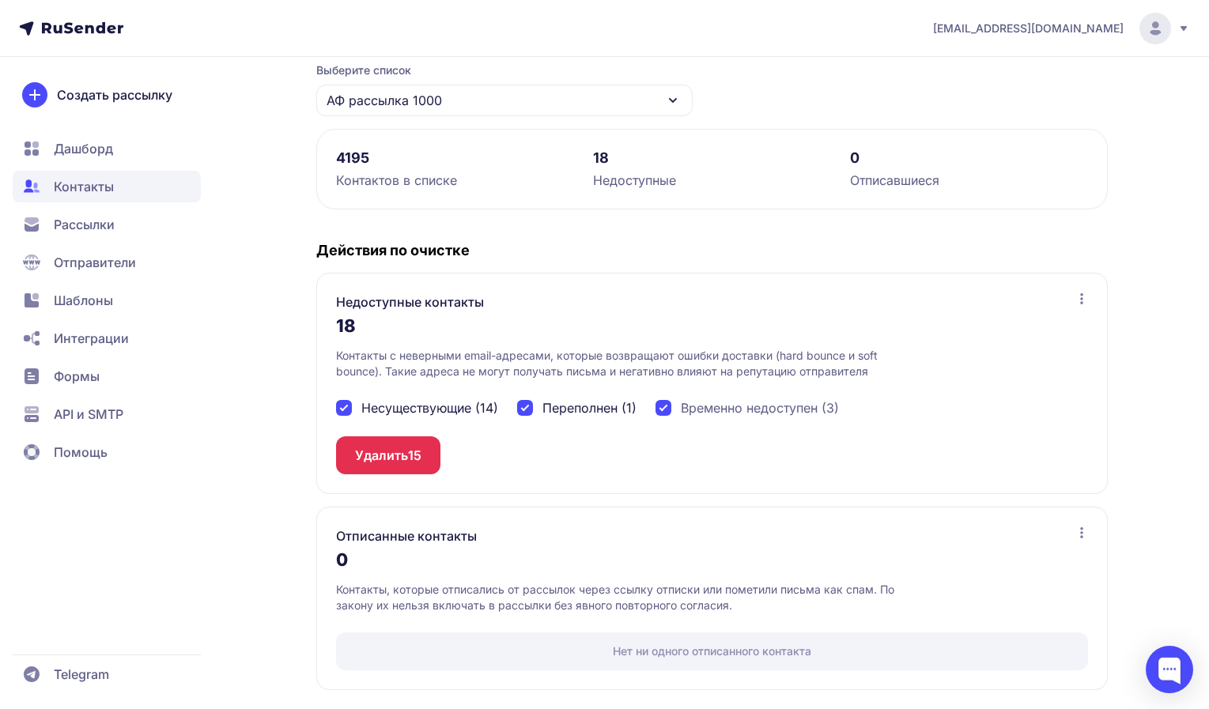
checkbox input "true"
click at [357, 444] on button "Удалить 18" at bounding box center [388, 456] width 104 height 38
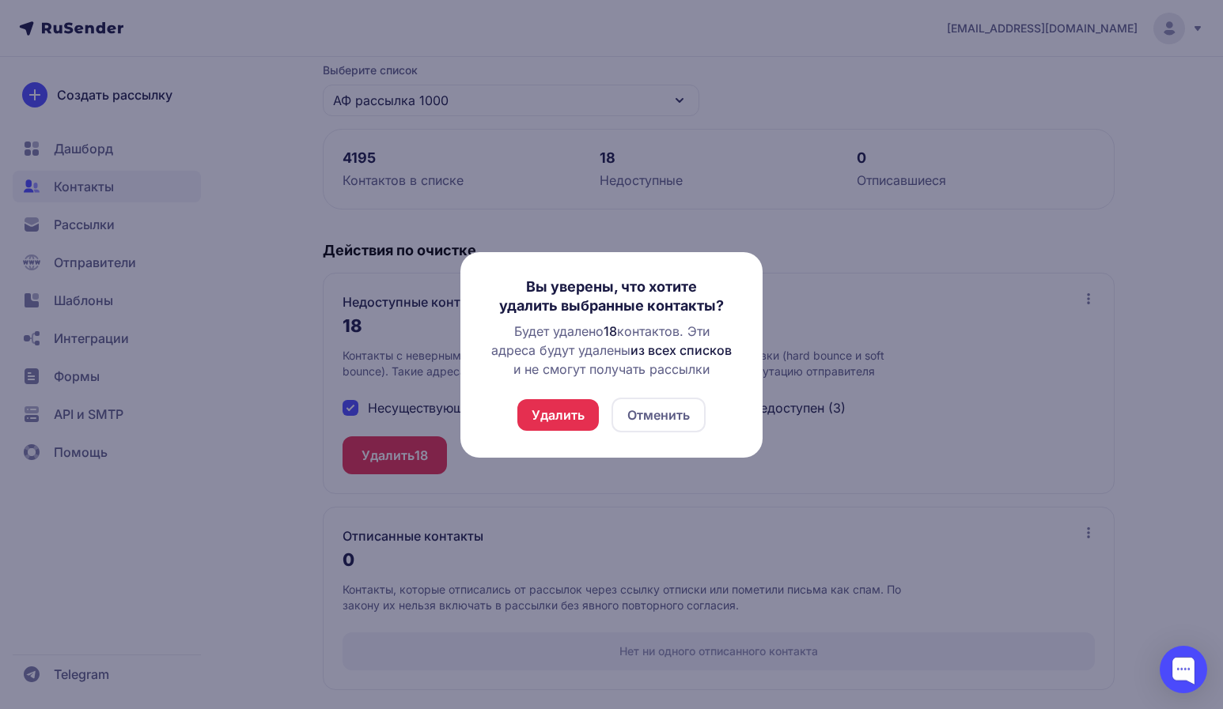
click at [558, 425] on button "Удалить" at bounding box center [557, 415] width 81 height 32
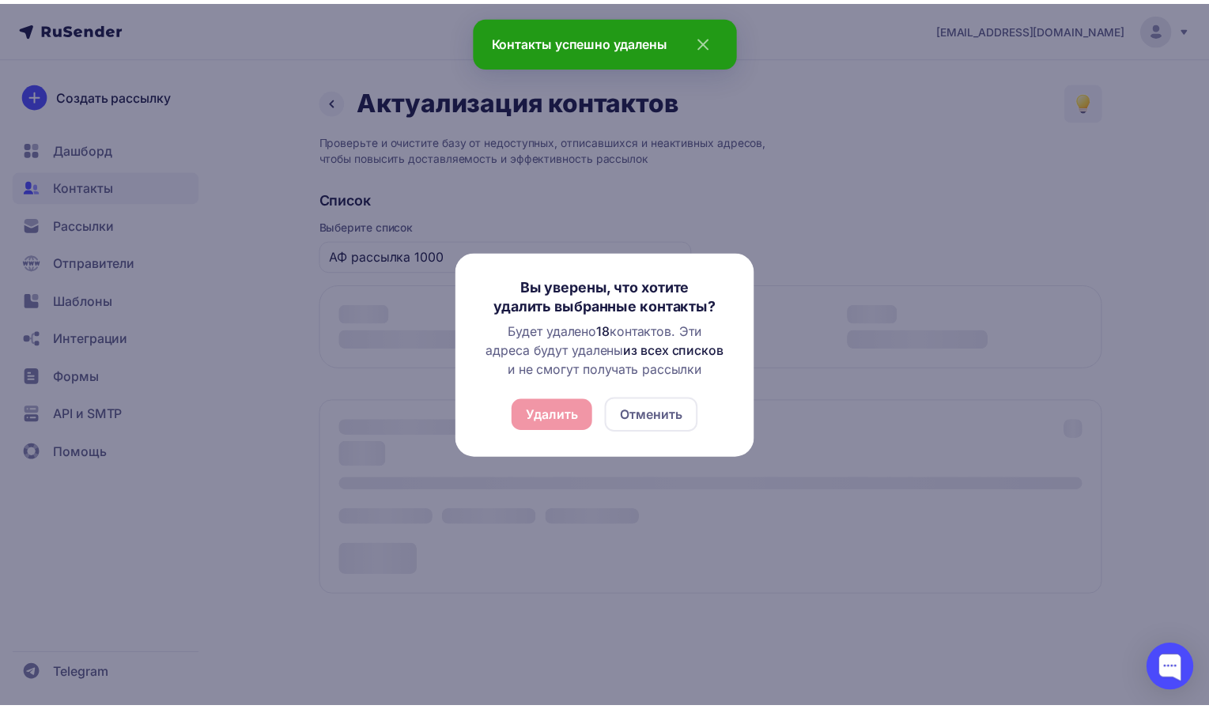
scroll to position [0, 0]
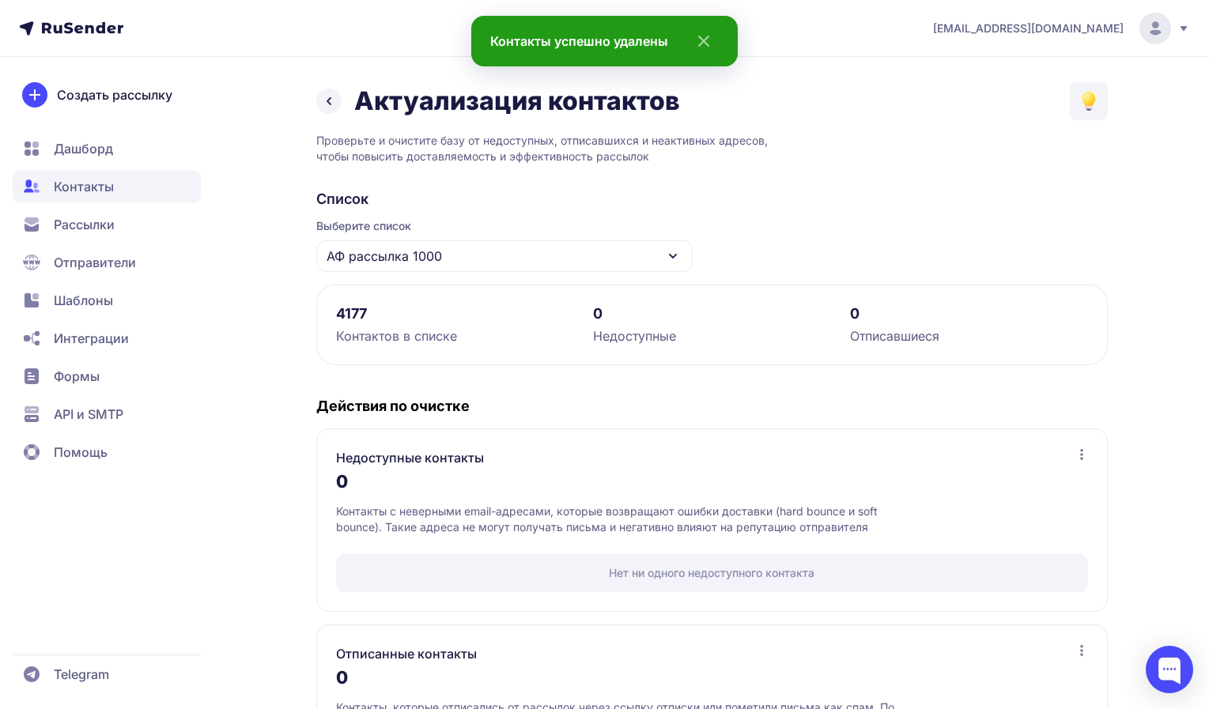
click at [103, 221] on span "Рассылки" at bounding box center [84, 224] width 61 height 19
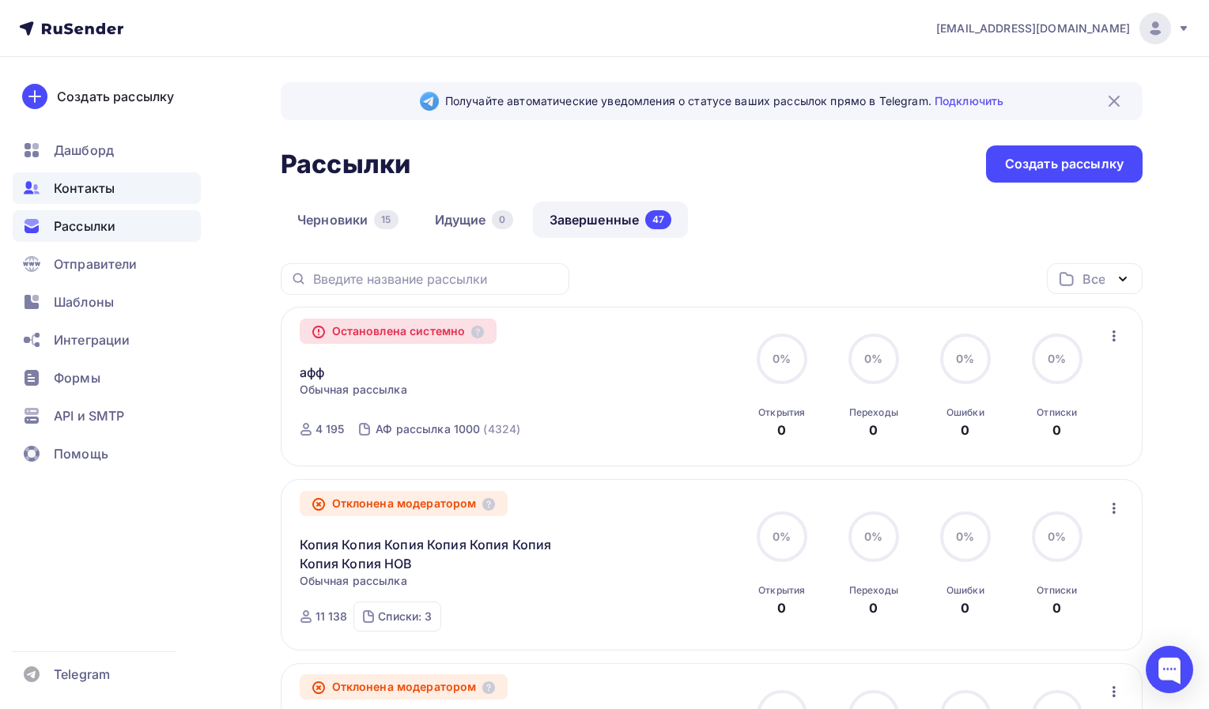
click at [71, 189] on span "Контакты" at bounding box center [84, 188] width 61 height 19
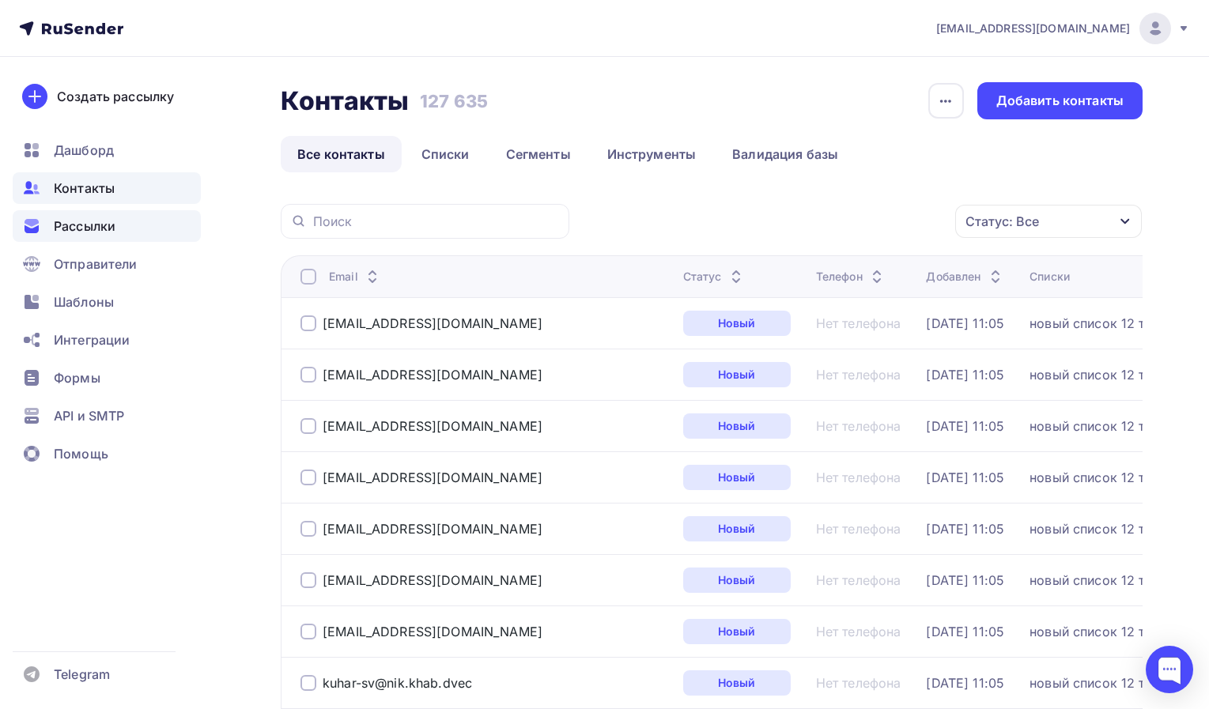
click at [96, 226] on span "Рассылки" at bounding box center [85, 226] width 62 height 19
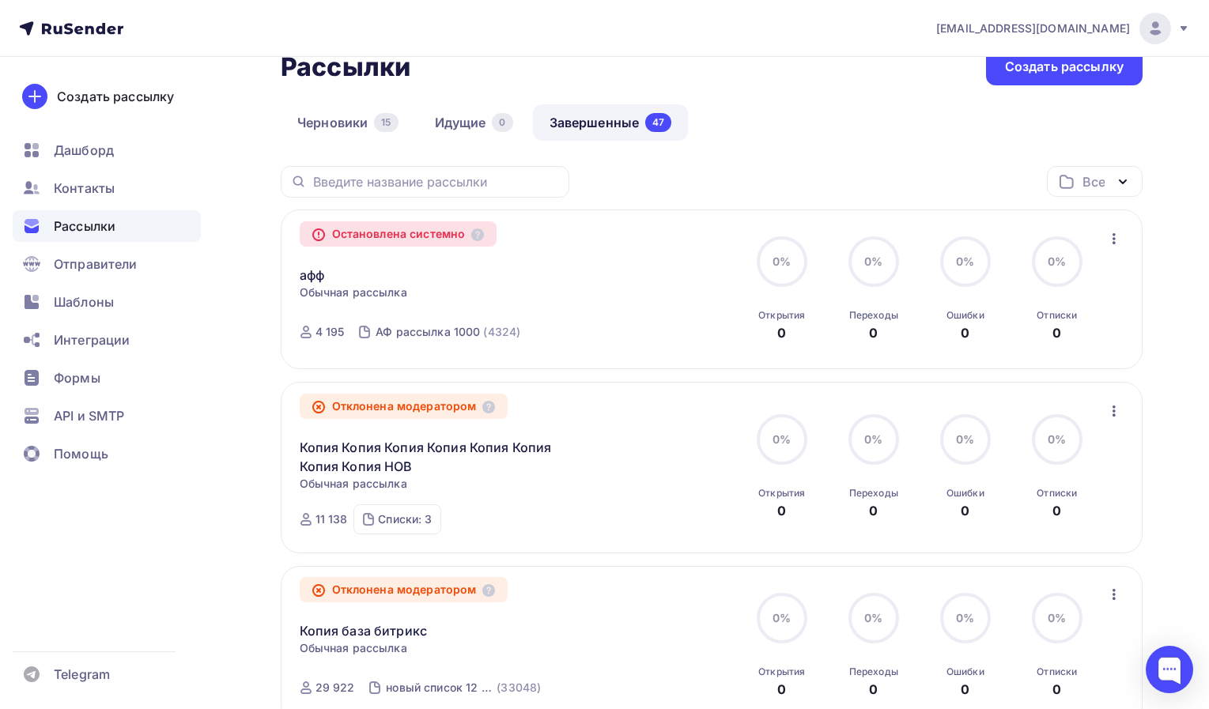
scroll to position [98, 0]
click at [1115, 237] on icon "button" at bounding box center [1114, 238] width 19 height 19
click at [1063, 273] on div "Копировать в новую" at bounding box center [1042, 279] width 162 height 19
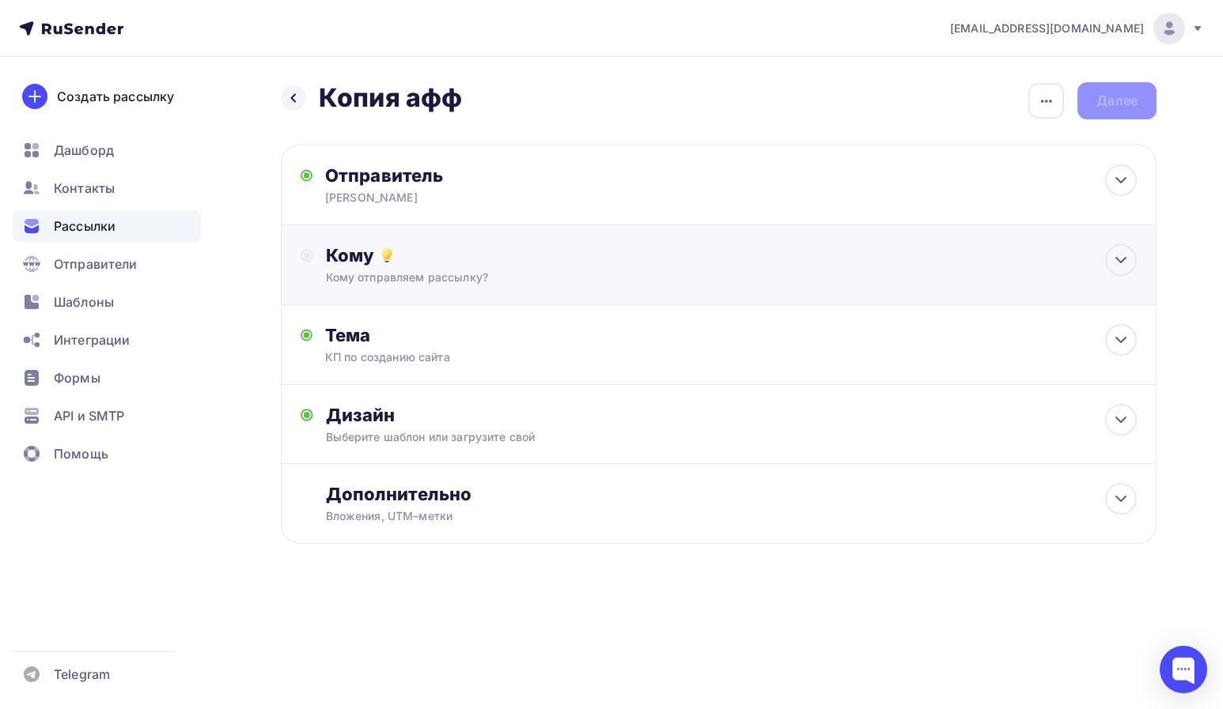
click at [559, 274] on div "Кому отправляем рассылку?" at bounding box center [691, 278] width 730 height 16
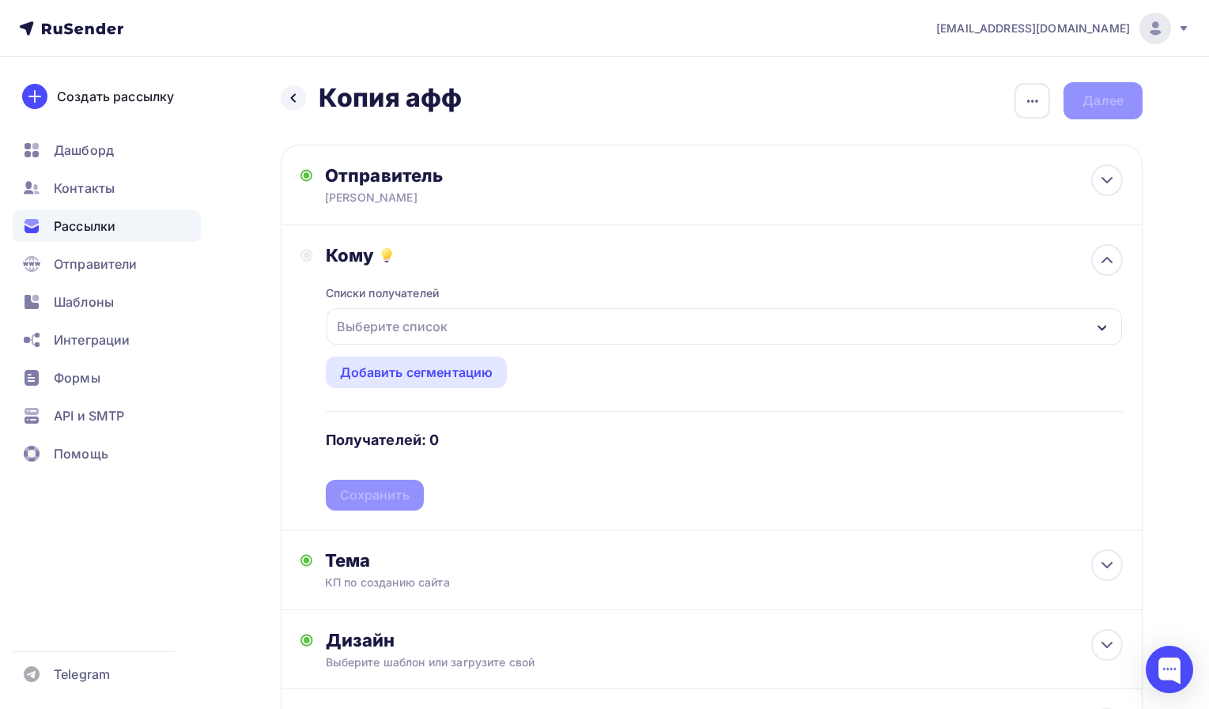
click at [437, 334] on div "Выберите список" at bounding box center [392, 326] width 123 height 28
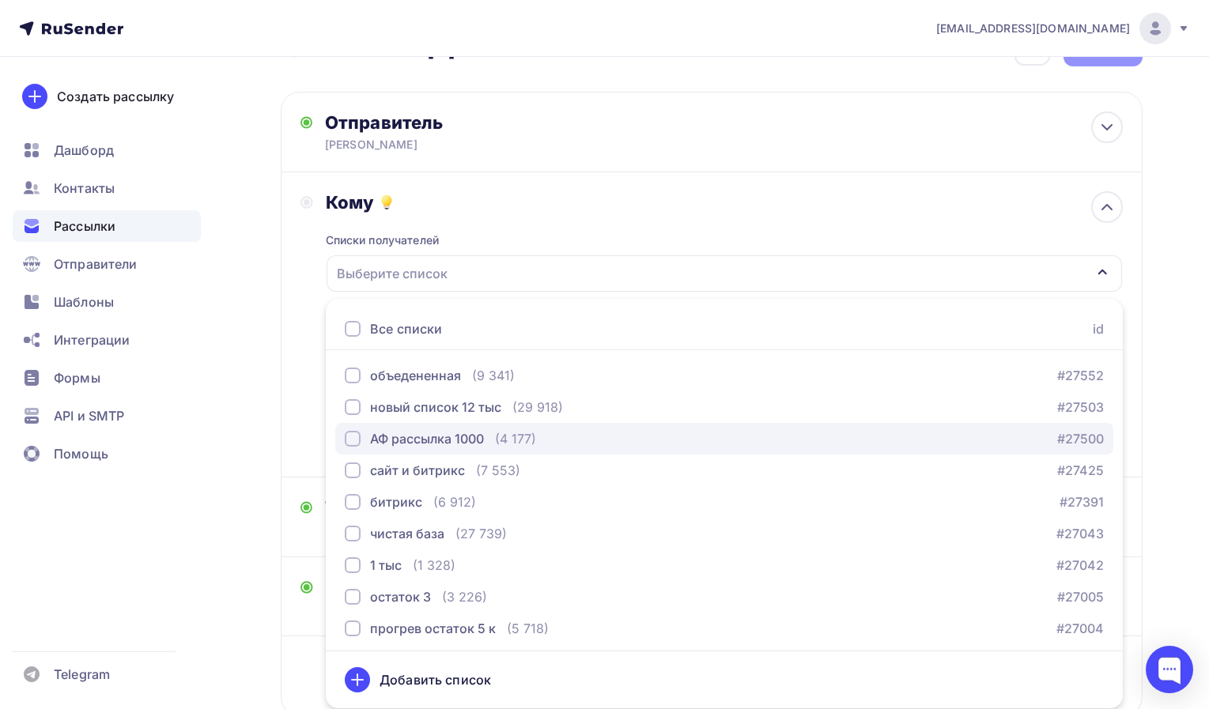
click at [403, 446] on div "АФ рассылка 1000" at bounding box center [427, 438] width 114 height 19
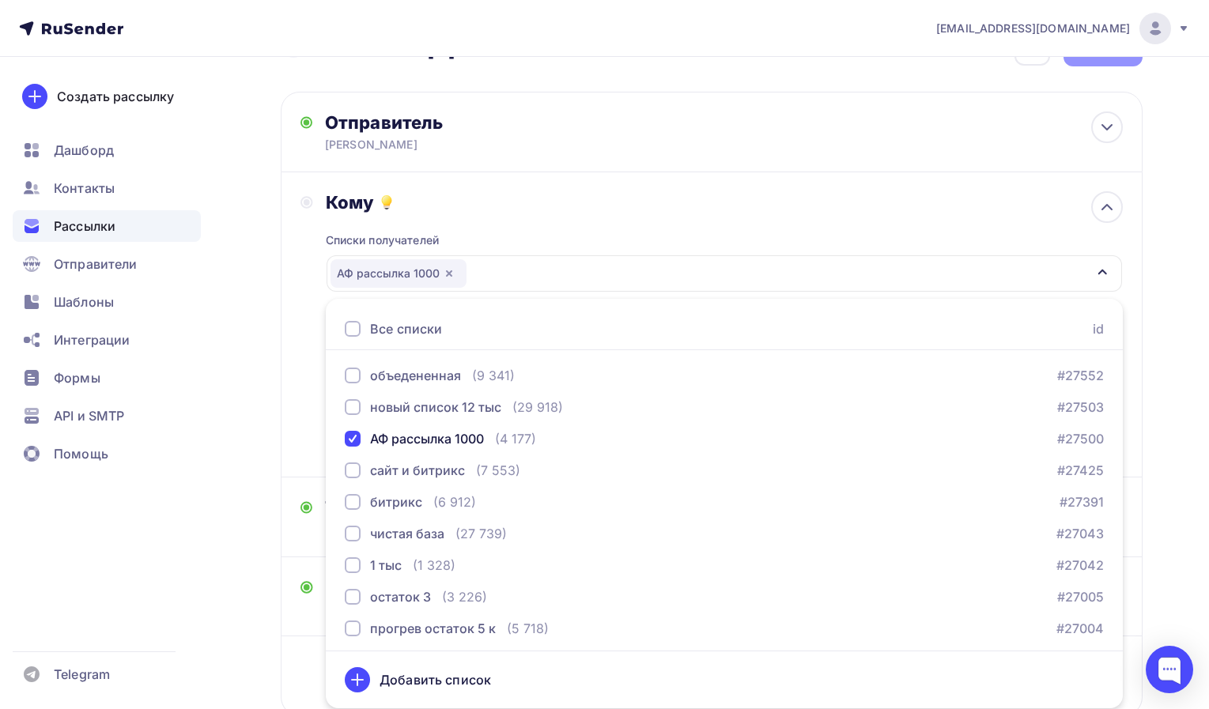
click at [269, 436] on div "Назад Копия афф Копия афф Закончить позже Переименовать рассылку Удалить Далее …" at bounding box center [604, 411] width 1209 height 815
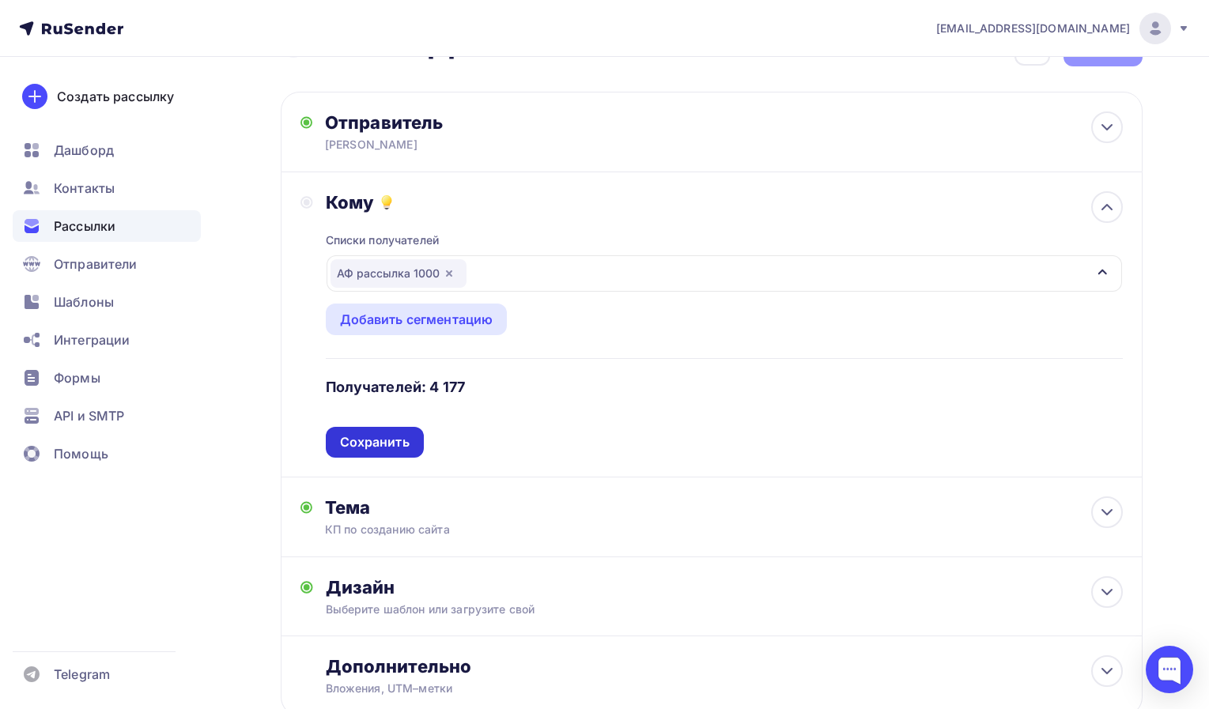
click at [395, 446] on div "Сохранить" at bounding box center [375, 442] width 70 height 18
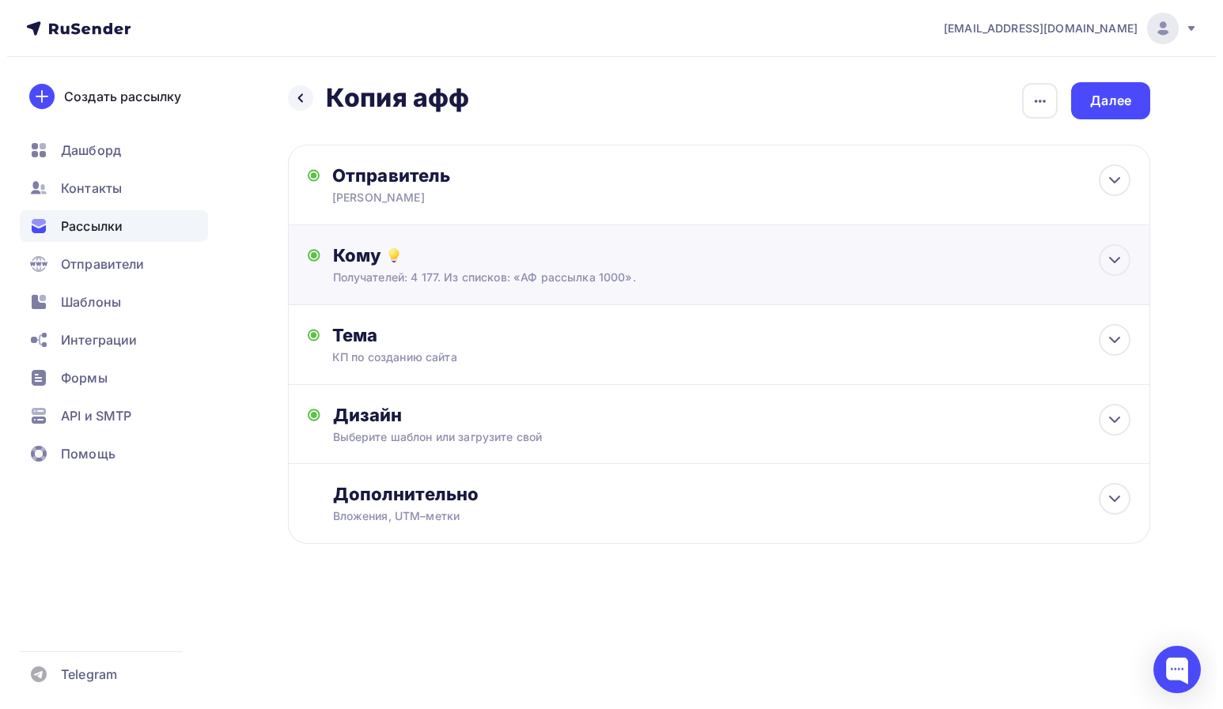
scroll to position [0, 0]
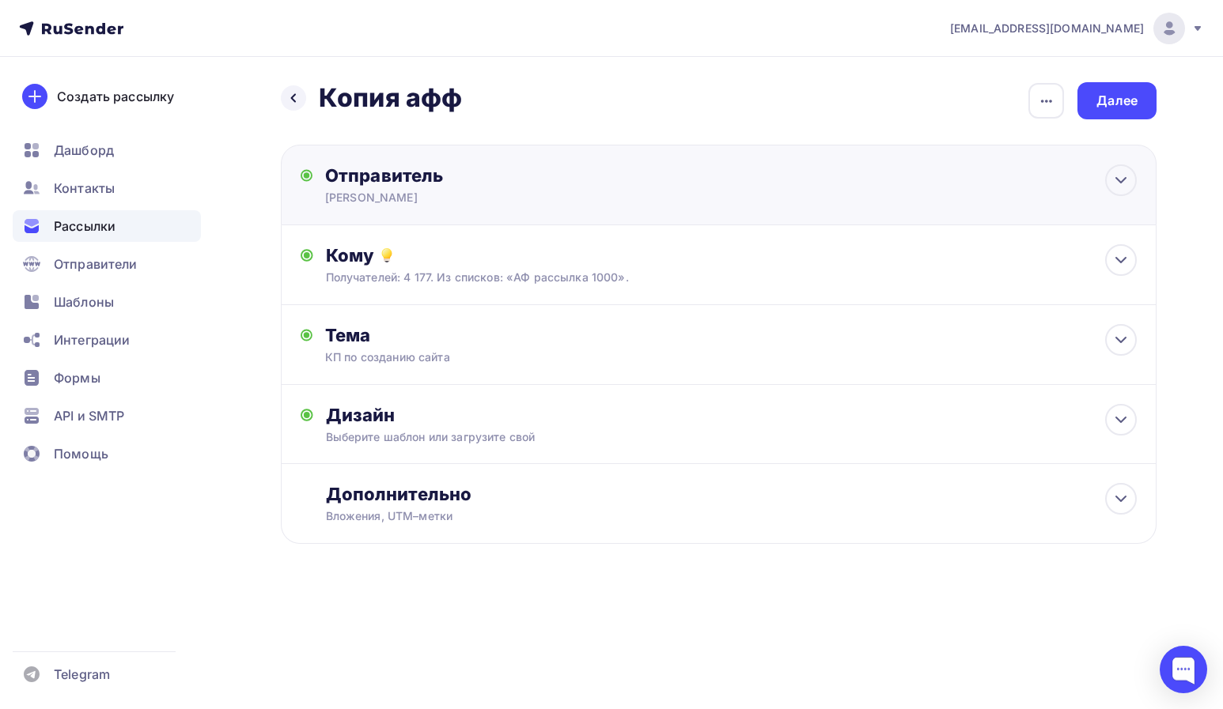
click at [415, 181] on div "Отправитель" at bounding box center [496, 175] width 342 height 22
type input "[PERSON_NAME]"
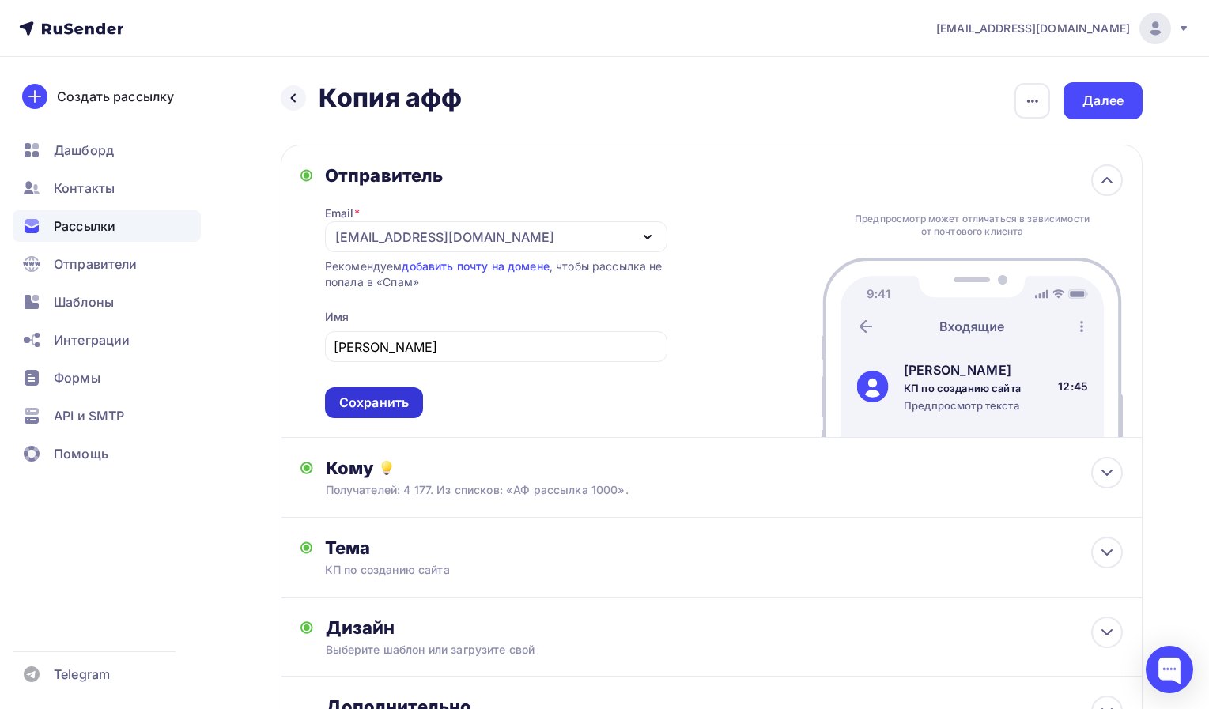
click at [390, 406] on div "Сохранить" at bounding box center [374, 403] width 70 height 18
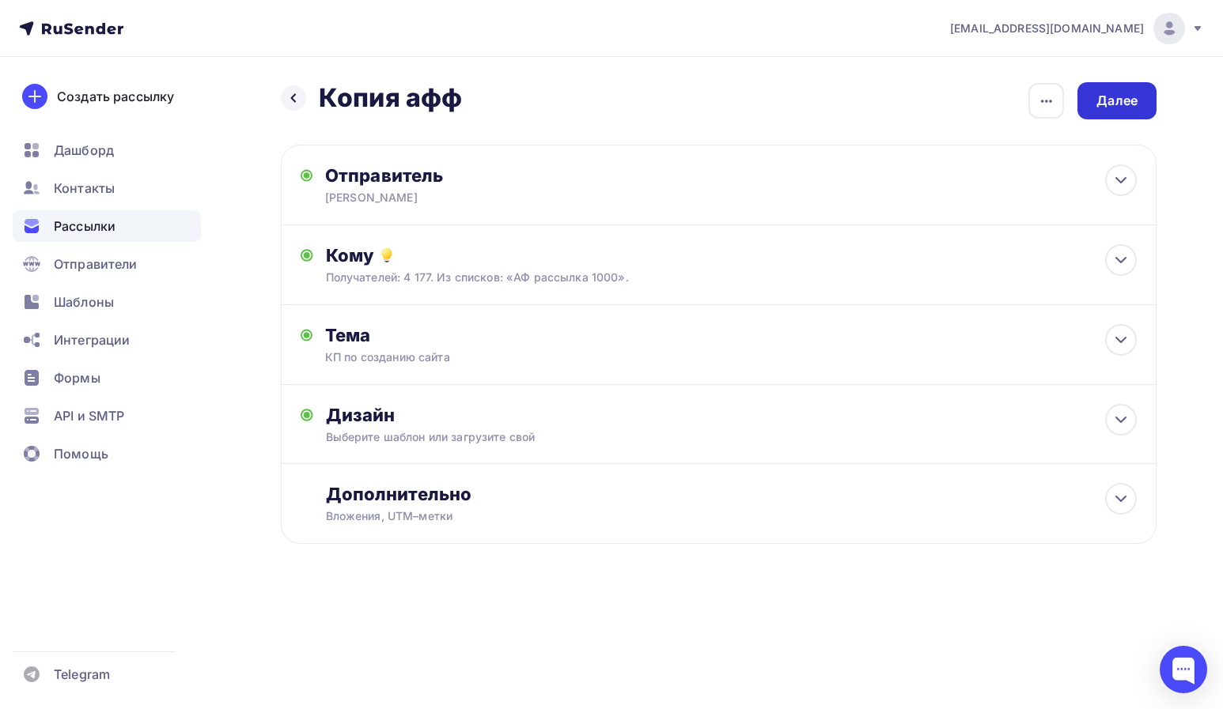
click at [1112, 109] on div "Далее" at bounding box center [1116, 101] width 41 height 18
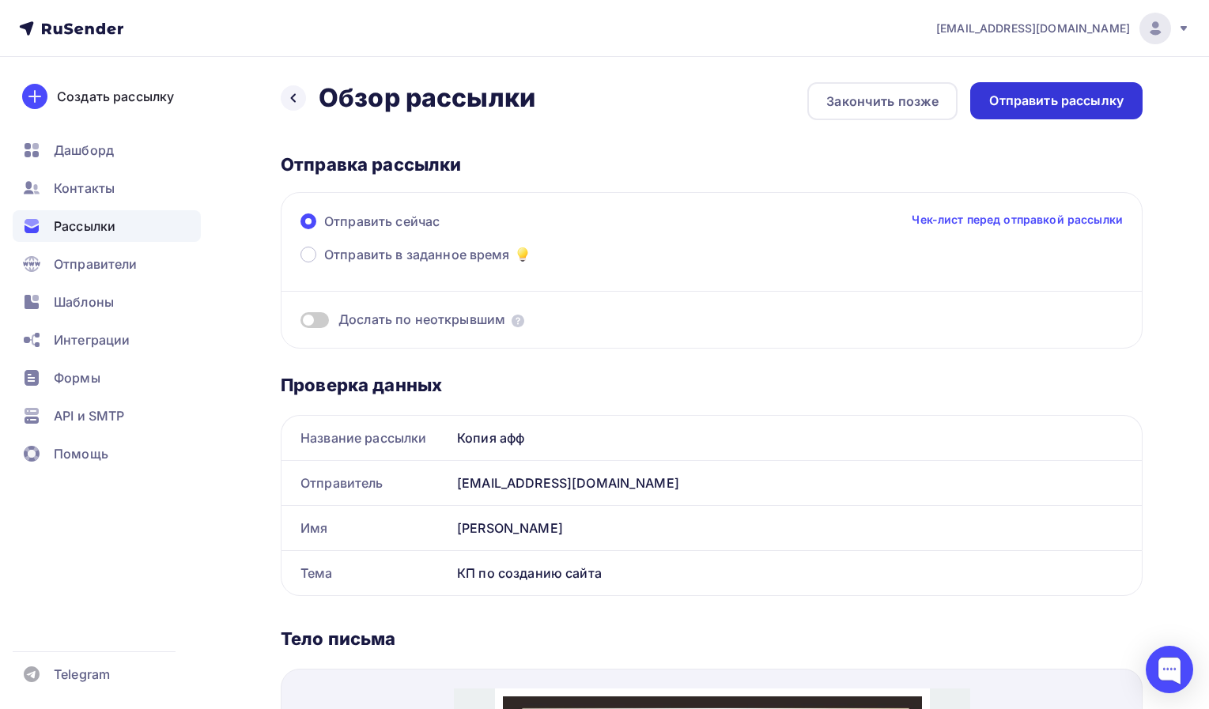
click at [1104, 98] on div "Отправить рассылку" at bounding box center [1056, 101] width 134 height 18
